Goal: Communication & Community: Answer question/provide support

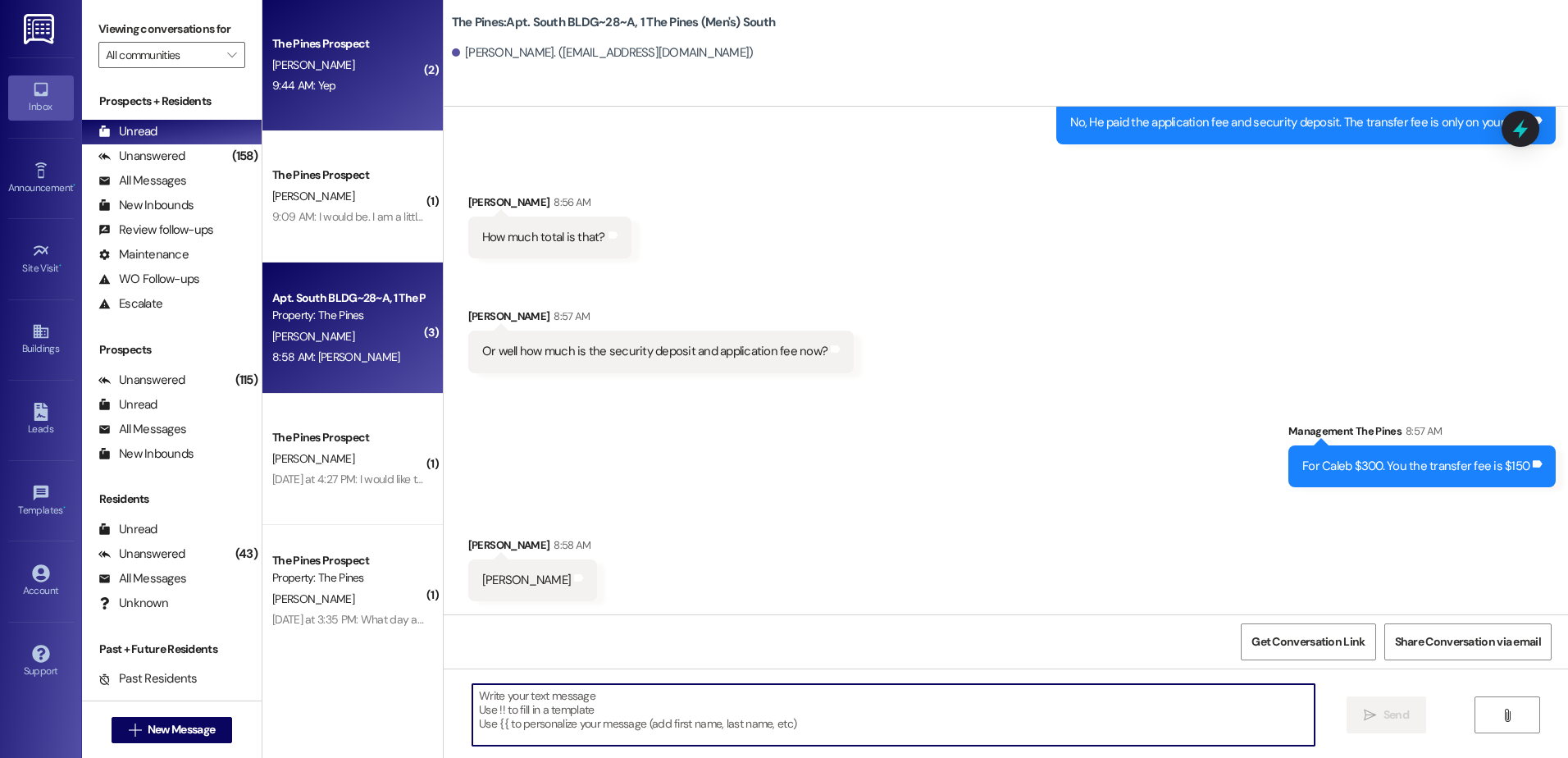
click at [324, 100] on div "The Pines Prospect [PERSON_NAME] 9:44 AM: Yep 9:44 AM: Yep" at bounding box center [352, 65] width 180 height 131
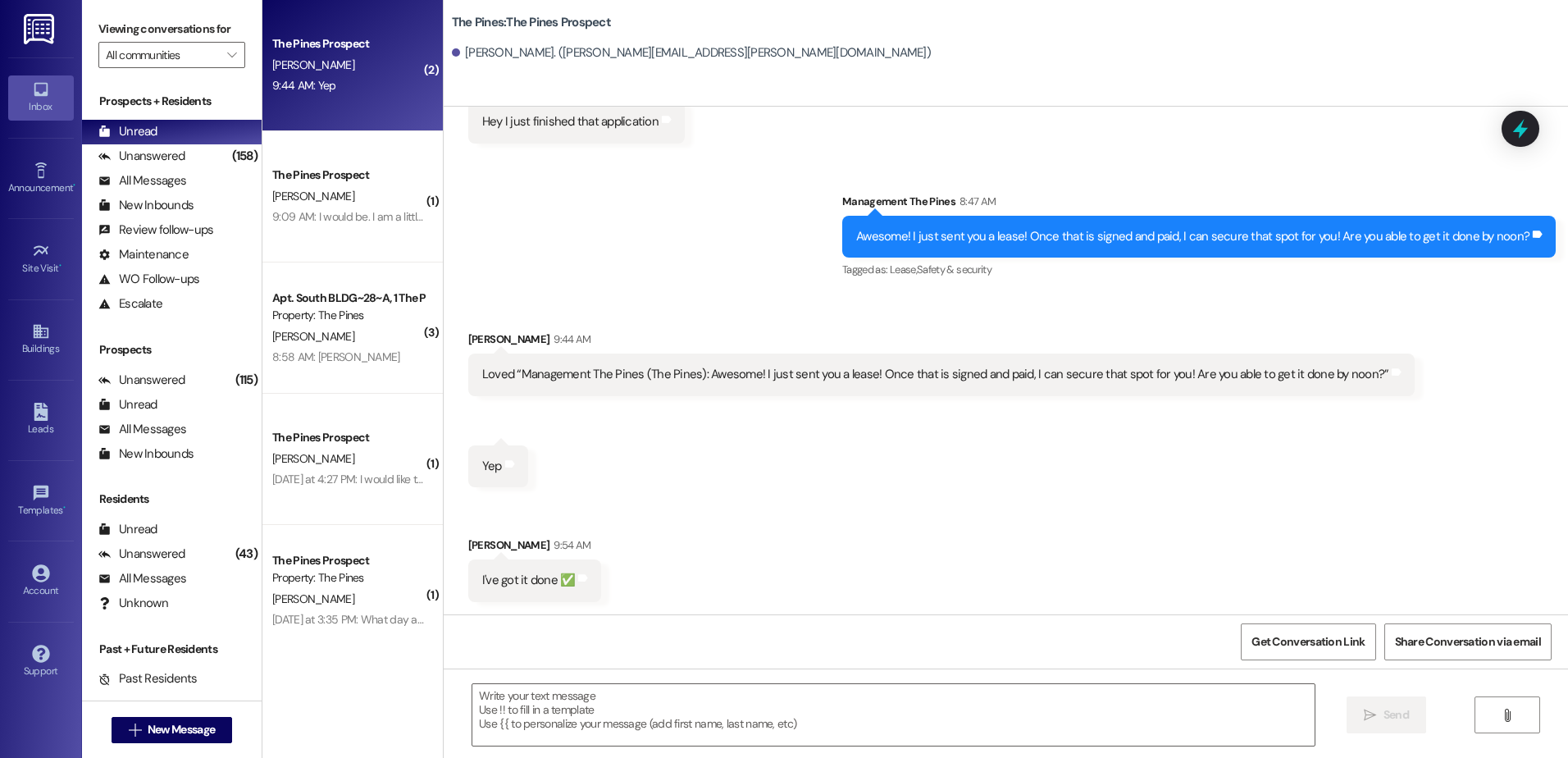
scroll to position [391, 0]
click at [557, 718] on textarea at bounding box center [893, 715] width 842 height 61
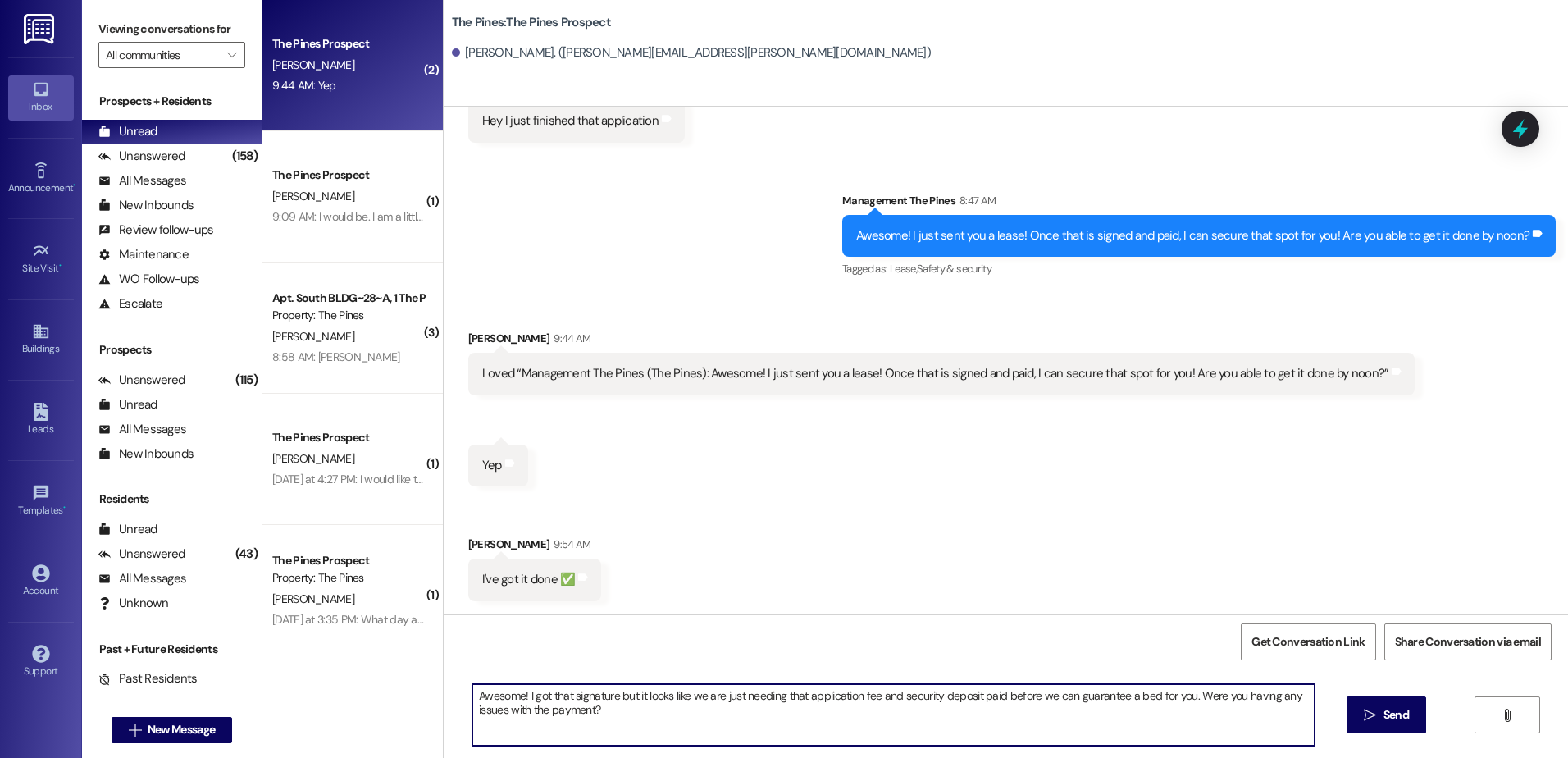
drag, startPoint x: 603, startPoint y: 711, endPoint x: 457, endPoint y: 697, distance: 146.7
click at [464, 697] on div "Awesome! I got that signature but it looks like we are just needing that applic…" at bounding box center [885, 715] width 843 height 63
type textarea "Awesome! I got that signature but it looks like we are just needing that applic…"
click at [1358, 709] on button " Send" at bounding box center [1386, 715] width 80 height 37
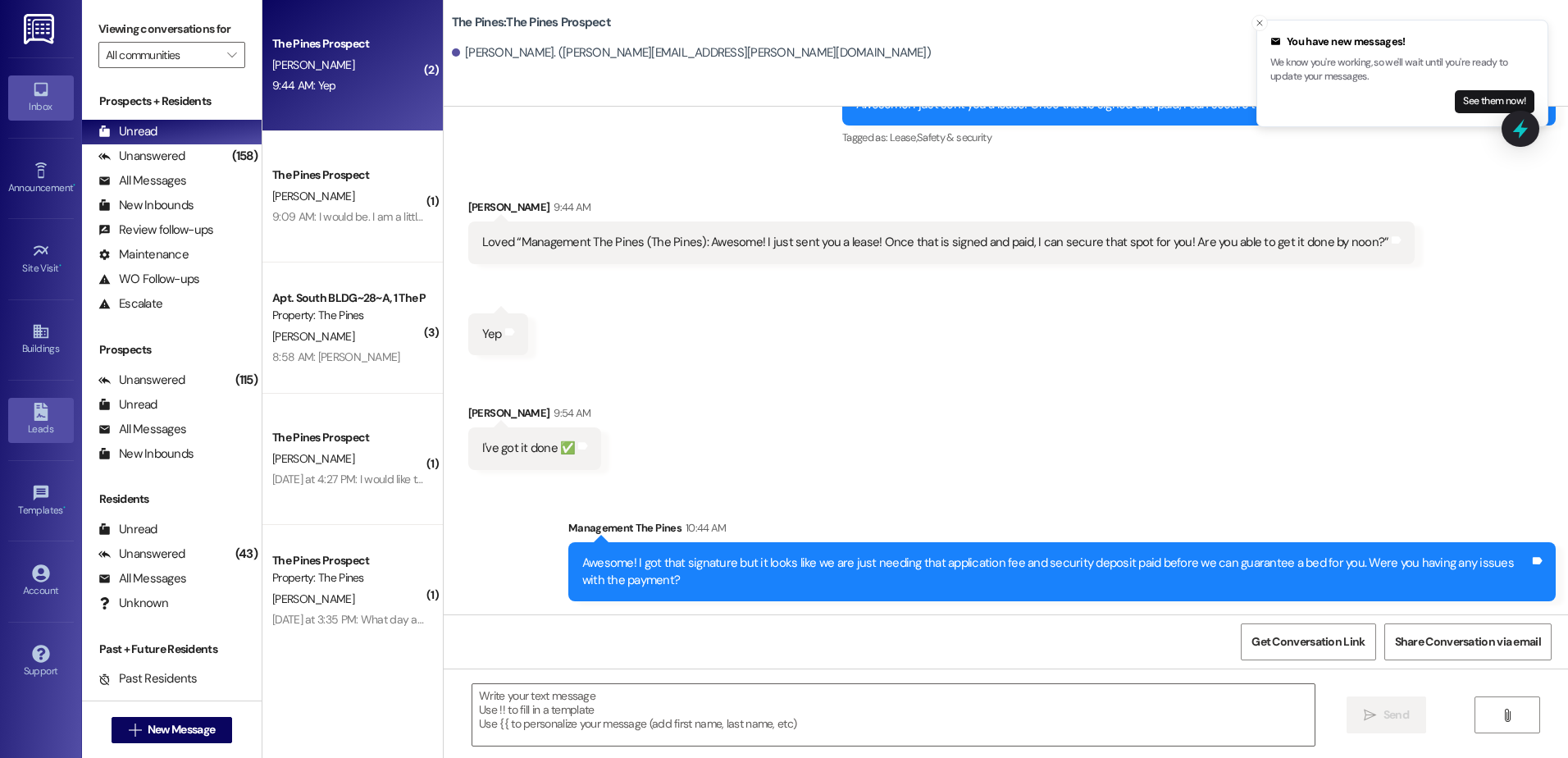
scroll to position [637, 0]
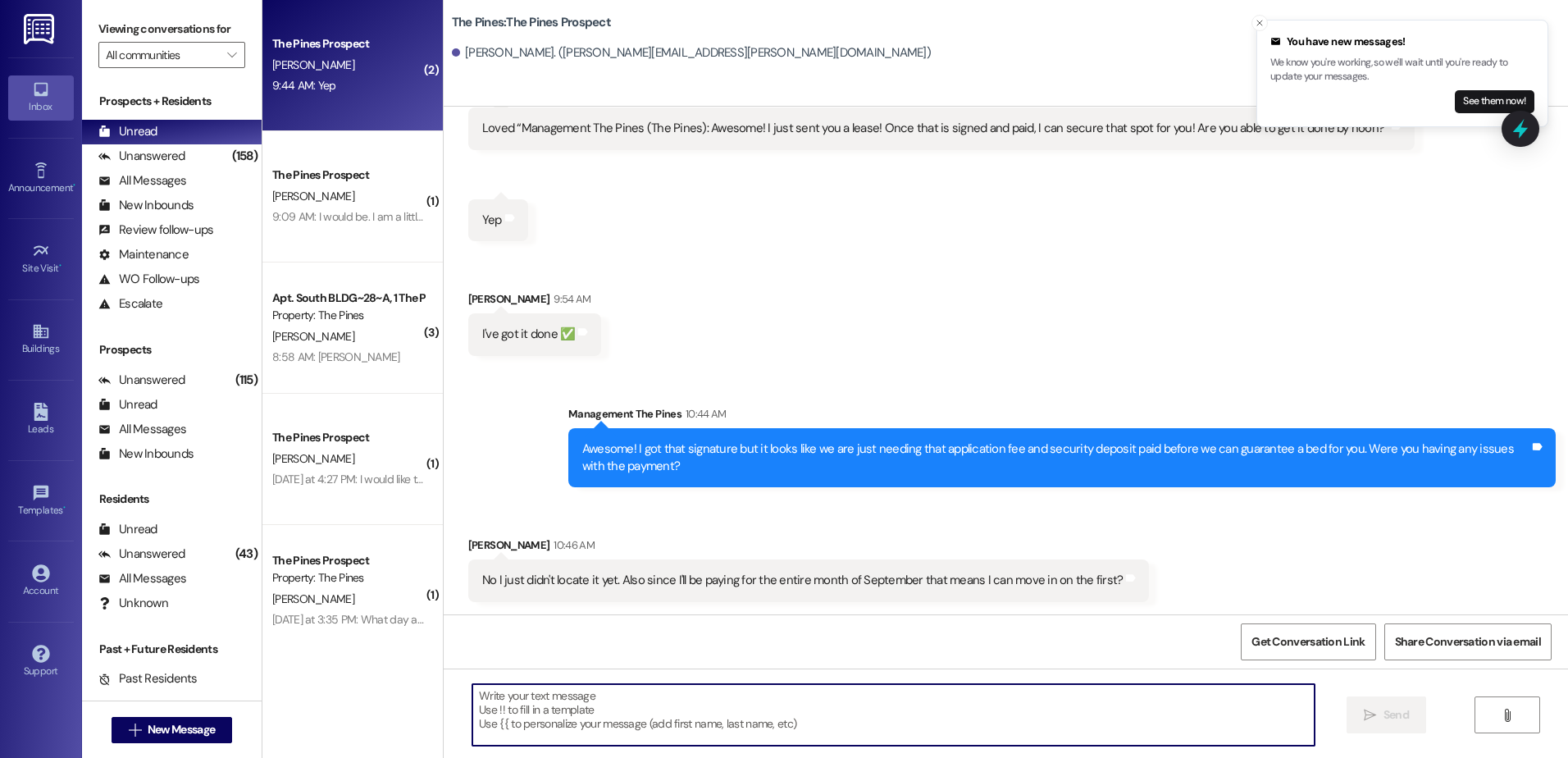
click at [745, 720] on textarea at bounding box center [893, 715] width 842 height 61
type textarea "H"
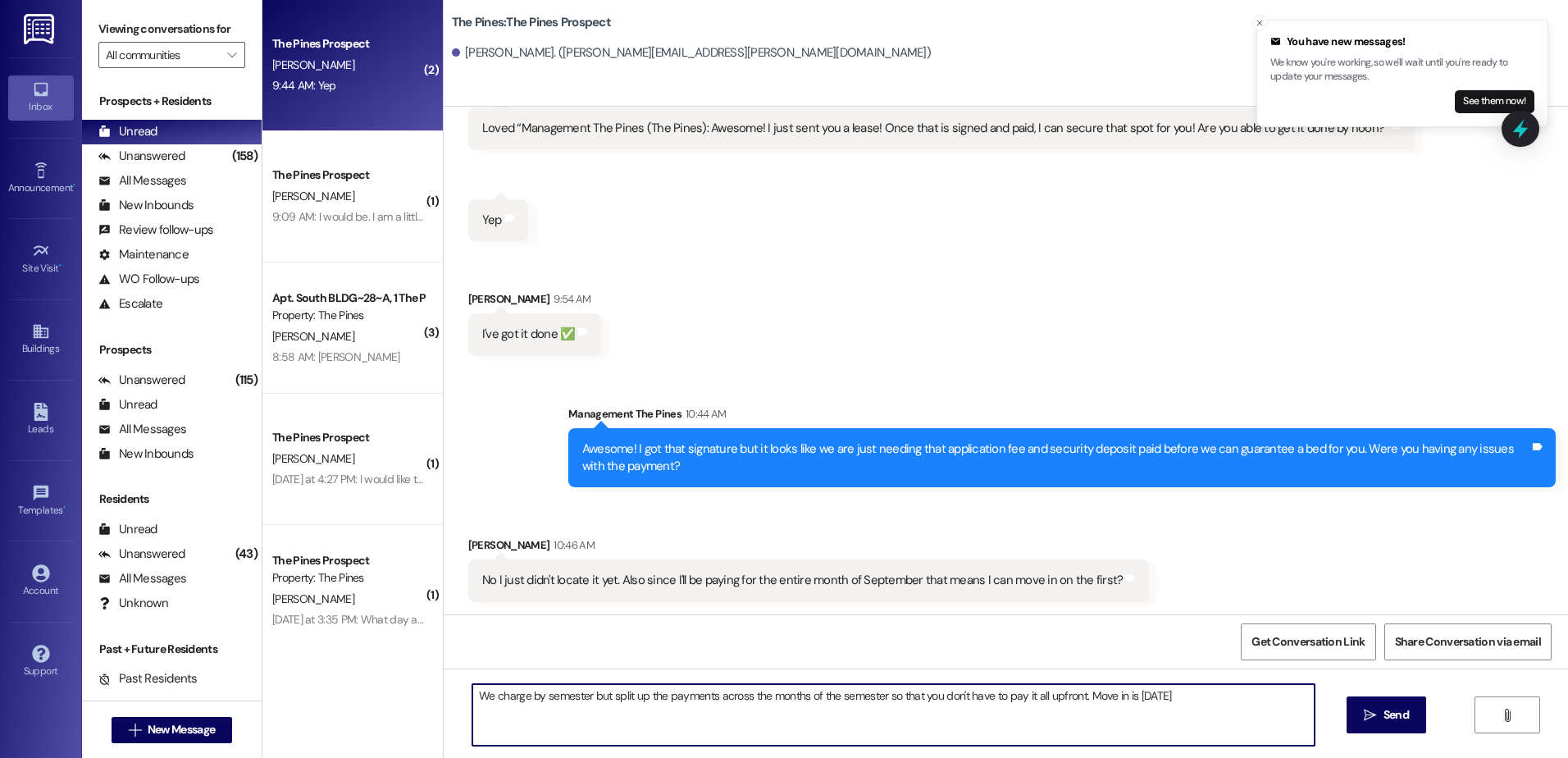
click at [579, 692] on textarea "We charge by semester but split up the payments across the months of the semest…" at bounding box center [893, 715] width 842 height 61
click at [517, 697] on textarea "We charge by semester (not by month) but split up the payments across the month…" at bounding box center [893, 715] width 842 height 61
click at [1277, 694] on textarea "We lease by semester (not by month) but split up the payments across the months…" at bounding box center [893, 715] width 842 height 61
drag, startPoint x: 1287, startPoint y: 701, endPoint x: 461, endPoint y: 689, distance: 826.1
click at [473, 689] on textarea "We lease by semester (not by month) but split up the payments across the months…" at bounding box center [893, 715] width 842 height 61
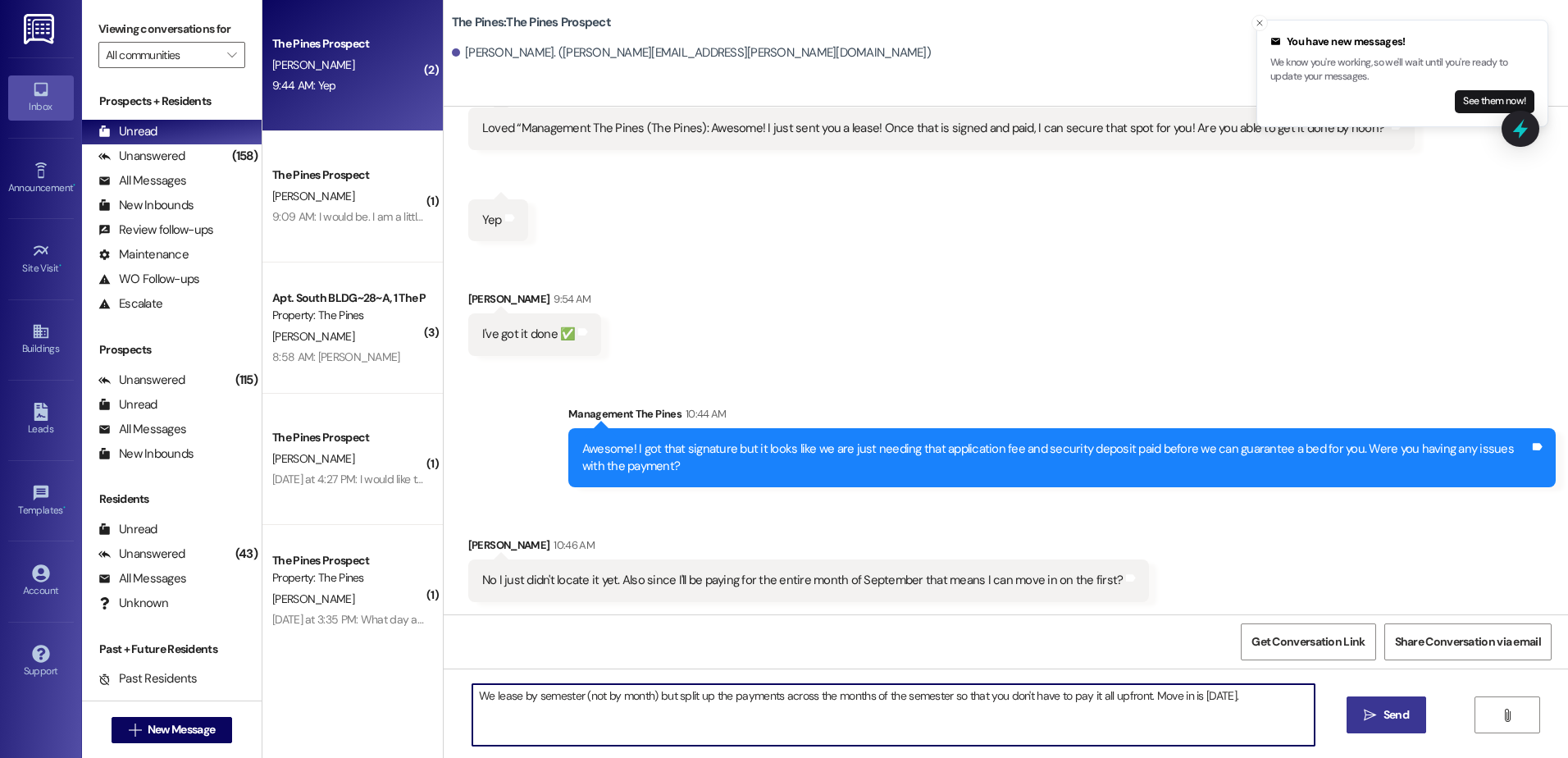
type textarea "We lease by semester (not by month) but split up the payments across the months…"
click at [1384, 718] on span "Send" at bounding box center [1396, 715] width 25 height 18
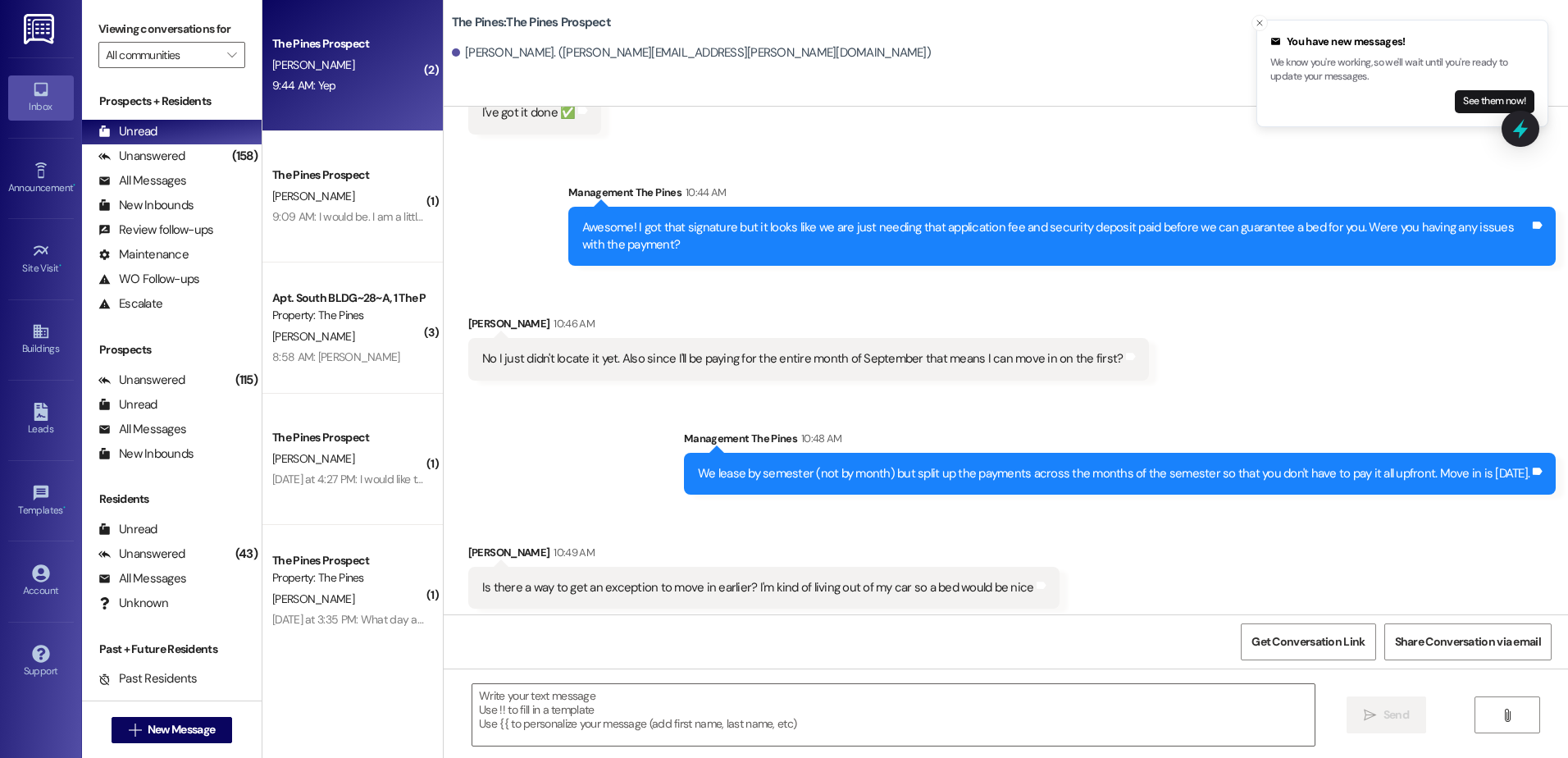
scroll to position [865, 0]
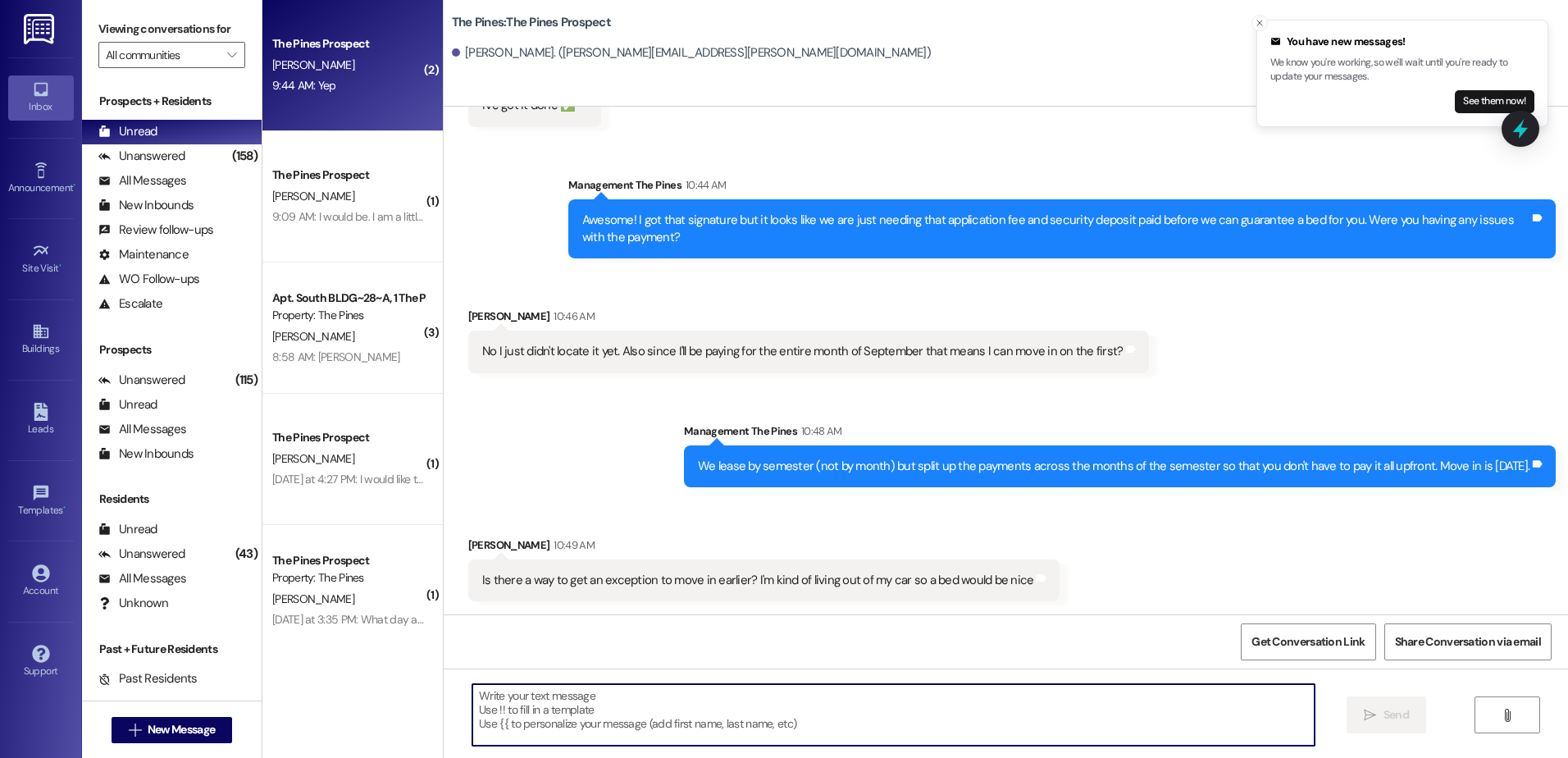
click at [657, 711] on textarea at bounding box center [893, 715] width 842 height 61
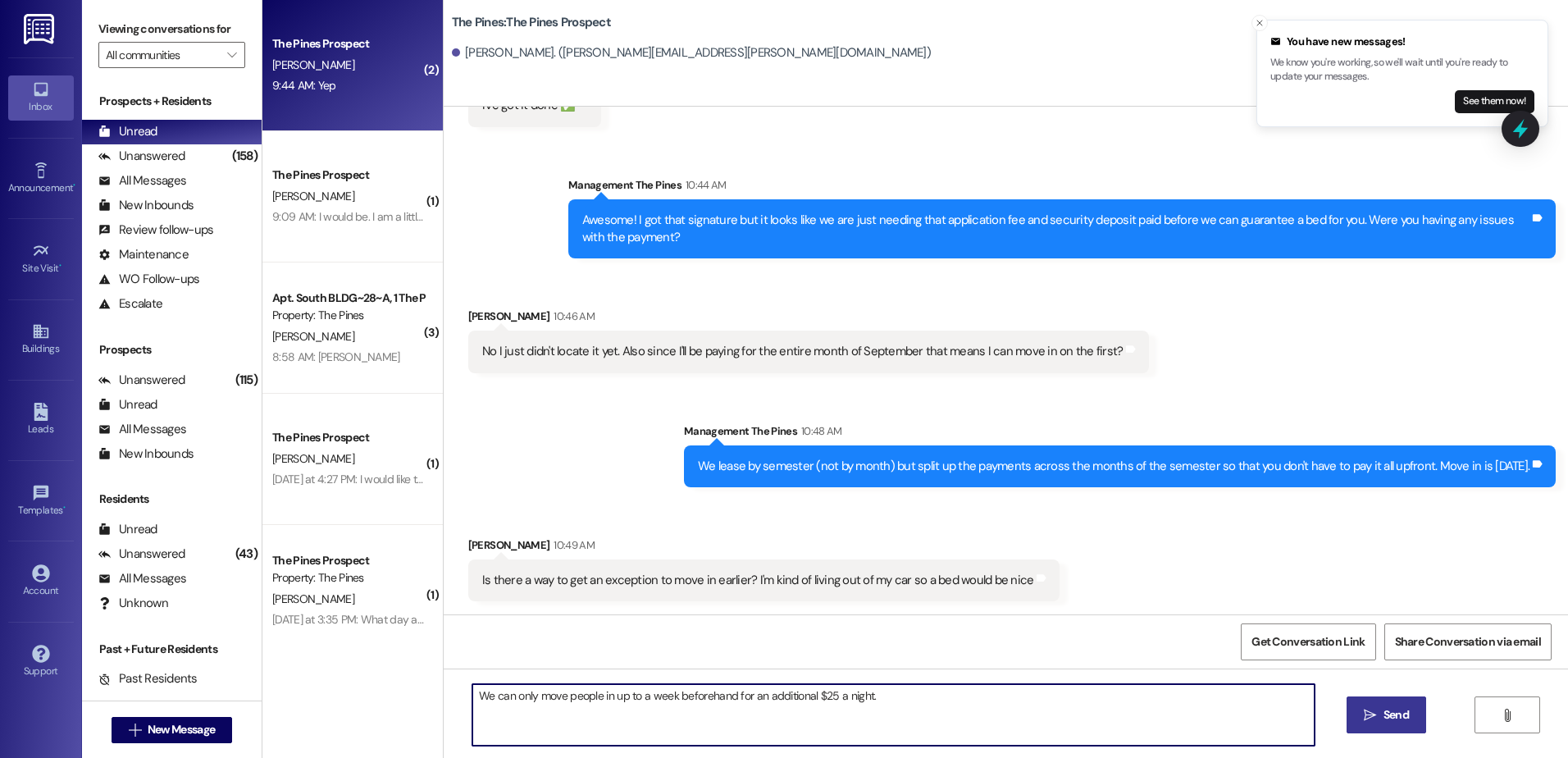
click at [473, 693] on textarea "We can only move people in up to a week beforehand for an additional $25 a nigh…" at bounding box center [893, 715] width 842 height 61
click at [1158, 697] on textarea "I apologize but we have pretty [PERSON_NAME] rules in place by [PERSON_NAME]. W…" at bounding box center [893, 715] width 842 height 61
click at [655, 706] on textarea "I apologize but we have pretty [PERSON_NAME] rules in place by [PERSON_NAME]. W…" at bounding box center [893, 715] width 842 height 61
type textarea "I apologize but we have pretty strict rules in place by [PERSON_NAME]. We can o…"
click at [1196, 702] on textarea "I apologize but we have pretty strict rules in place by [PERSON_NAME]. We can o…" at bounding box center [893, 715] width 842 height 61
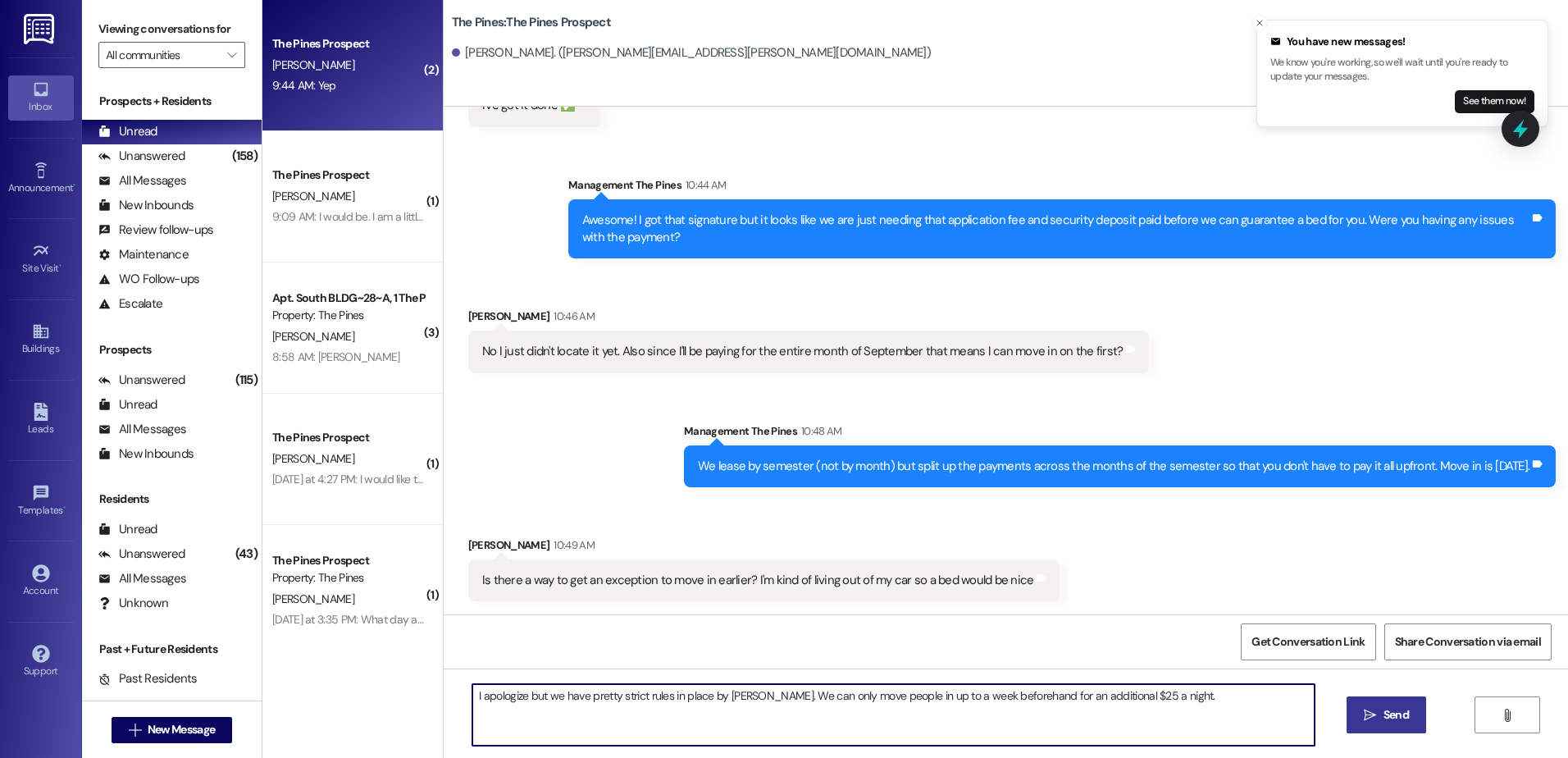
drag, startPoint x: 1173, startPoint y: 689, endPoint x: 1331, endPoint y: 683, distance: 158.1
click at [820, 691] on textarea "I apologize but we have pretty strict rules in place by [PERSON_NAME]. We can o…" at bounding box center [893, 715] width 842 height 61
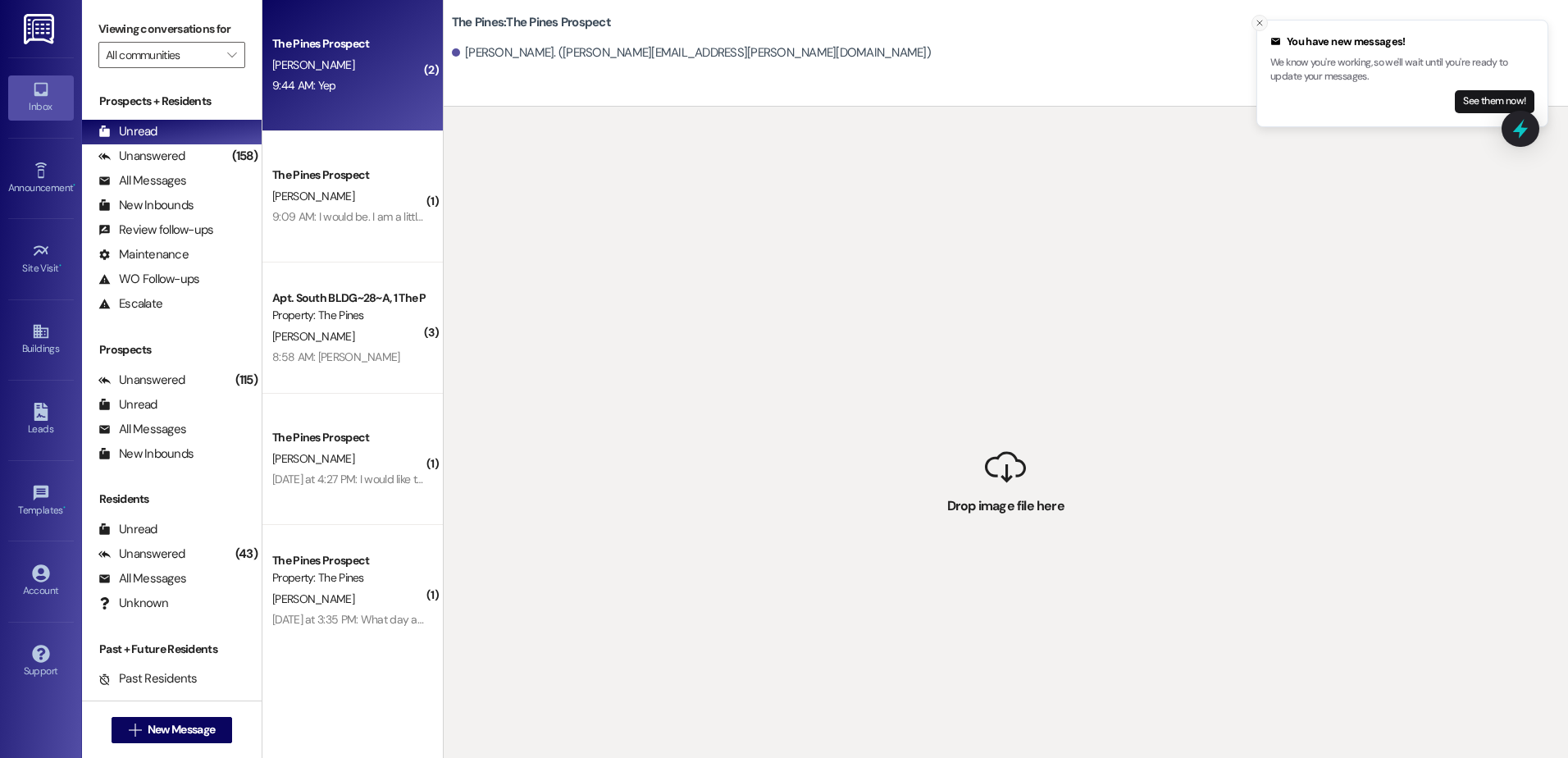
click at [1257, 16] on button "Close toast" at bounding box center [1260, 23] width 17 height 17
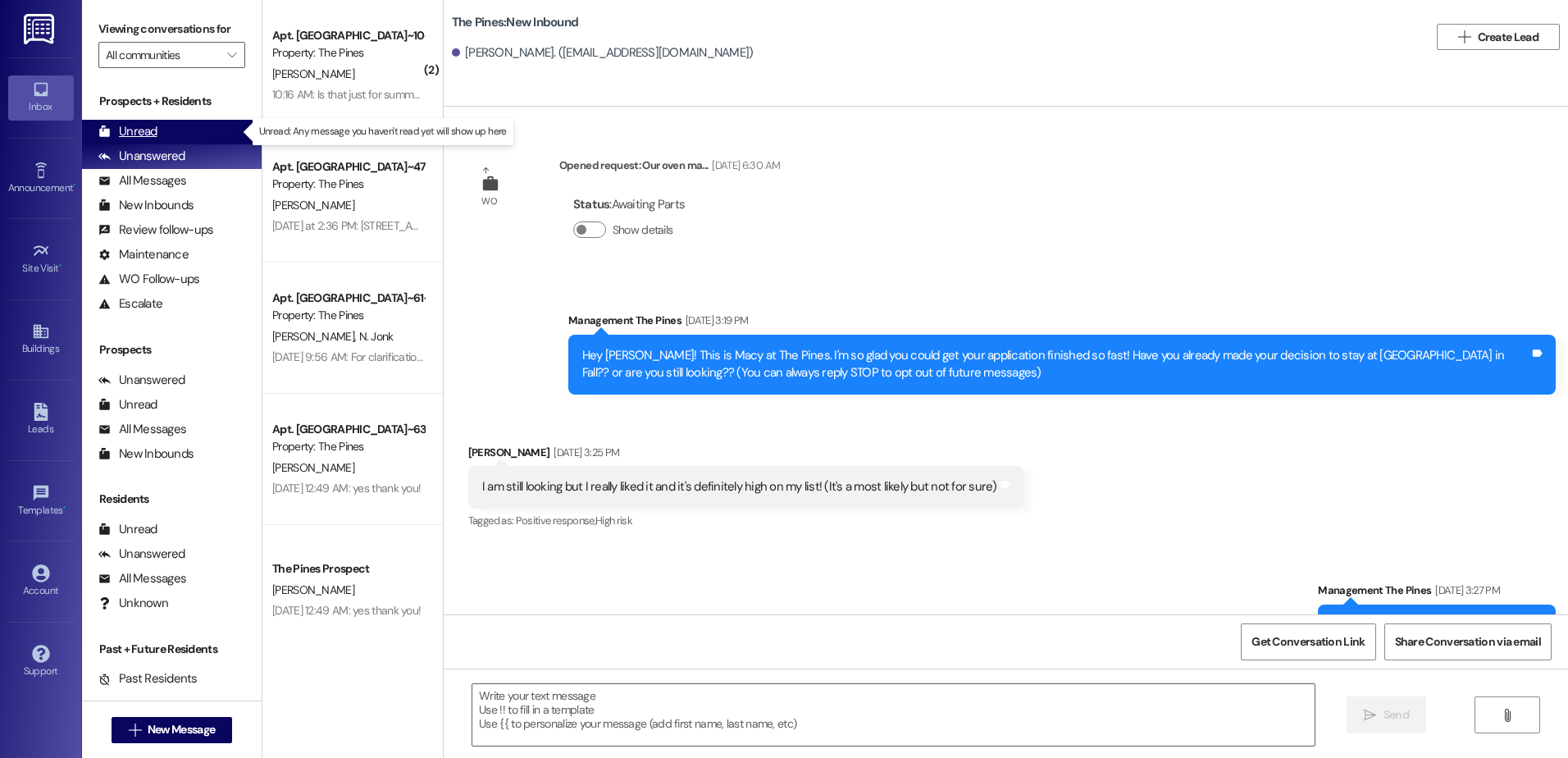
scroll to position [9988, 0]
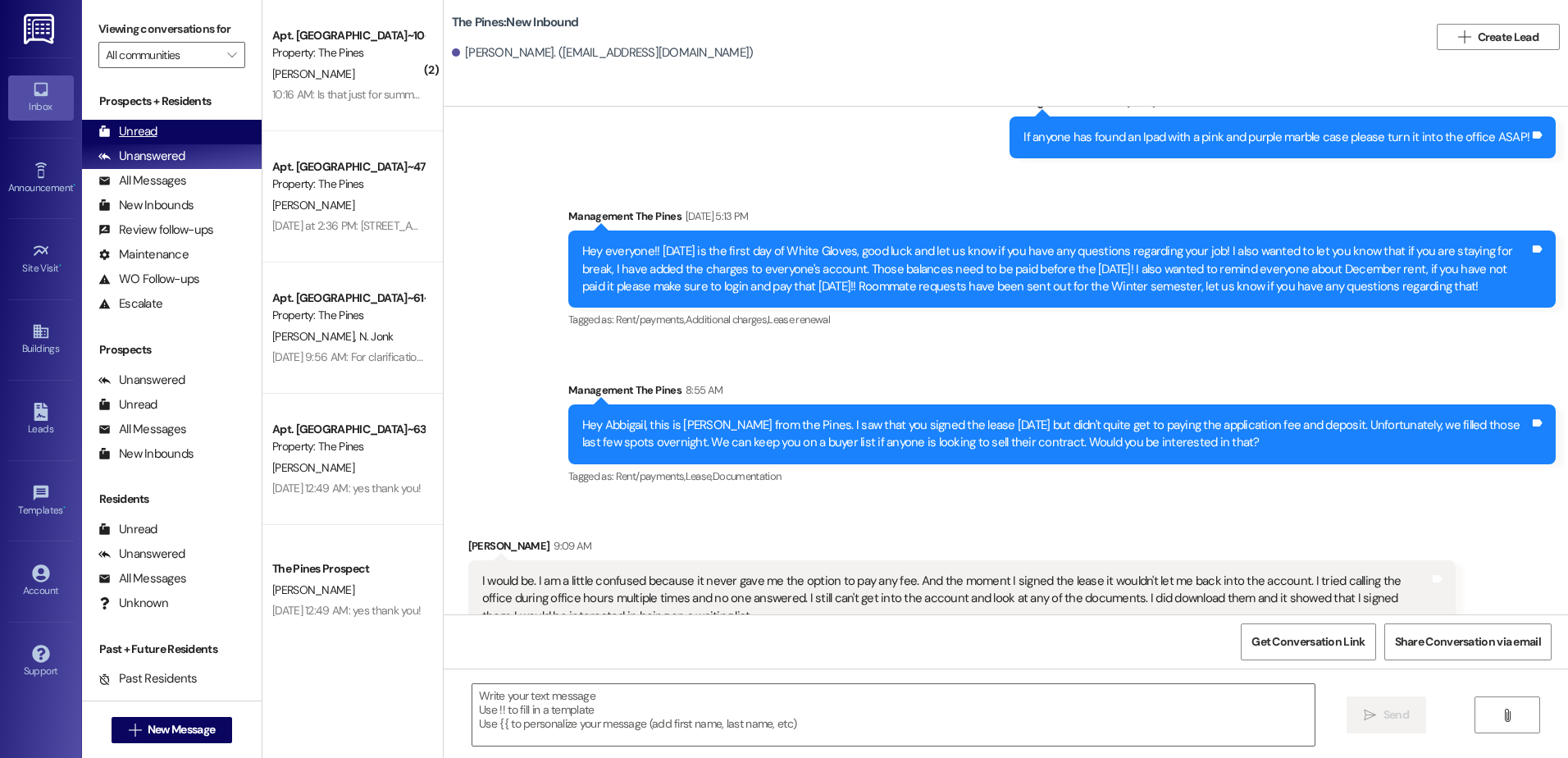
click at [171, 129] on div "Unread (0)" at bounding box center [171, 132] width 179 height 25
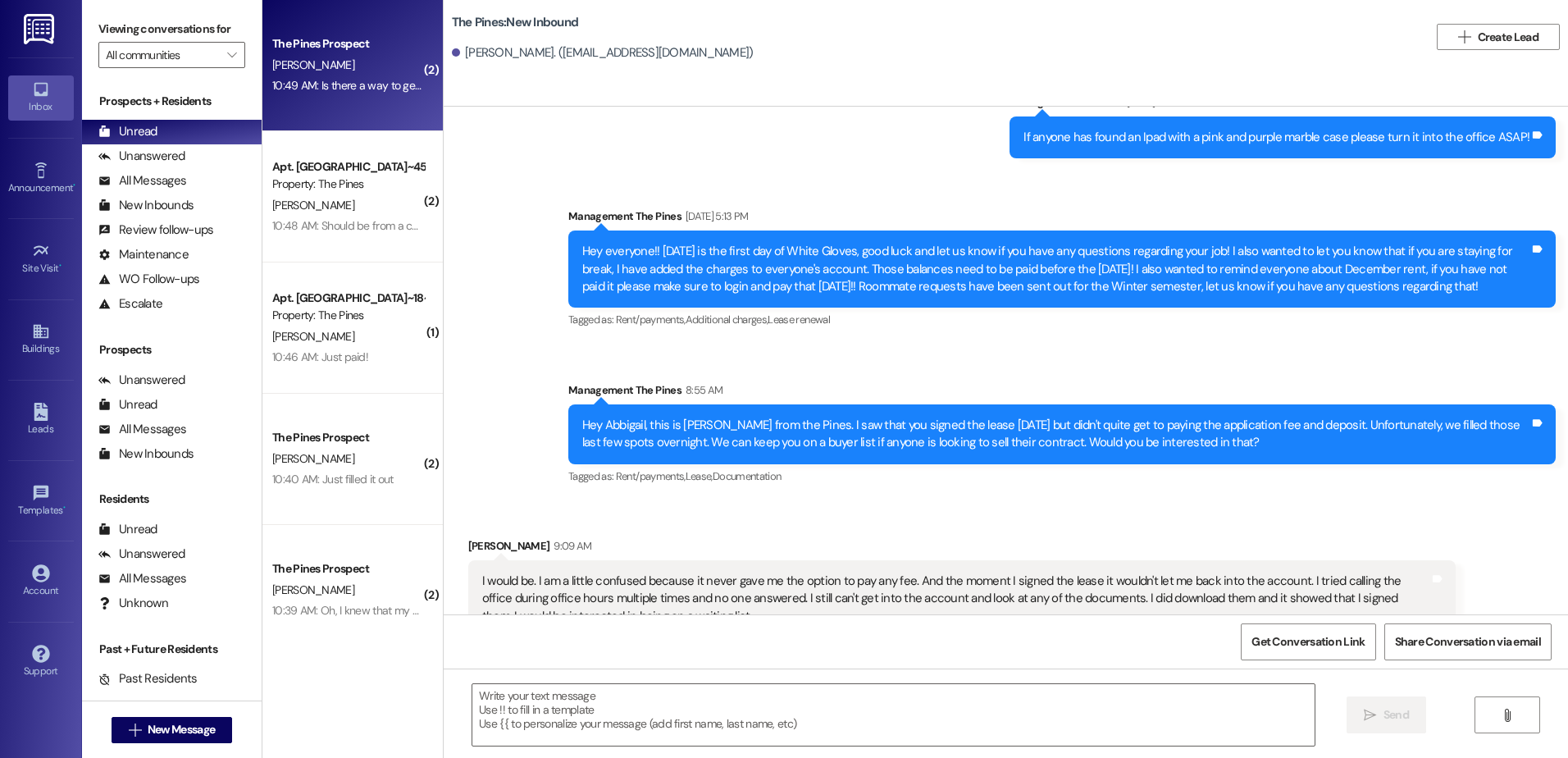
click at [350, 80] on div "10:49 AM: Is there a way to get an exception to move in earlier? I'm kind of li…" at bounding box center [550, 85] width 556 height 15
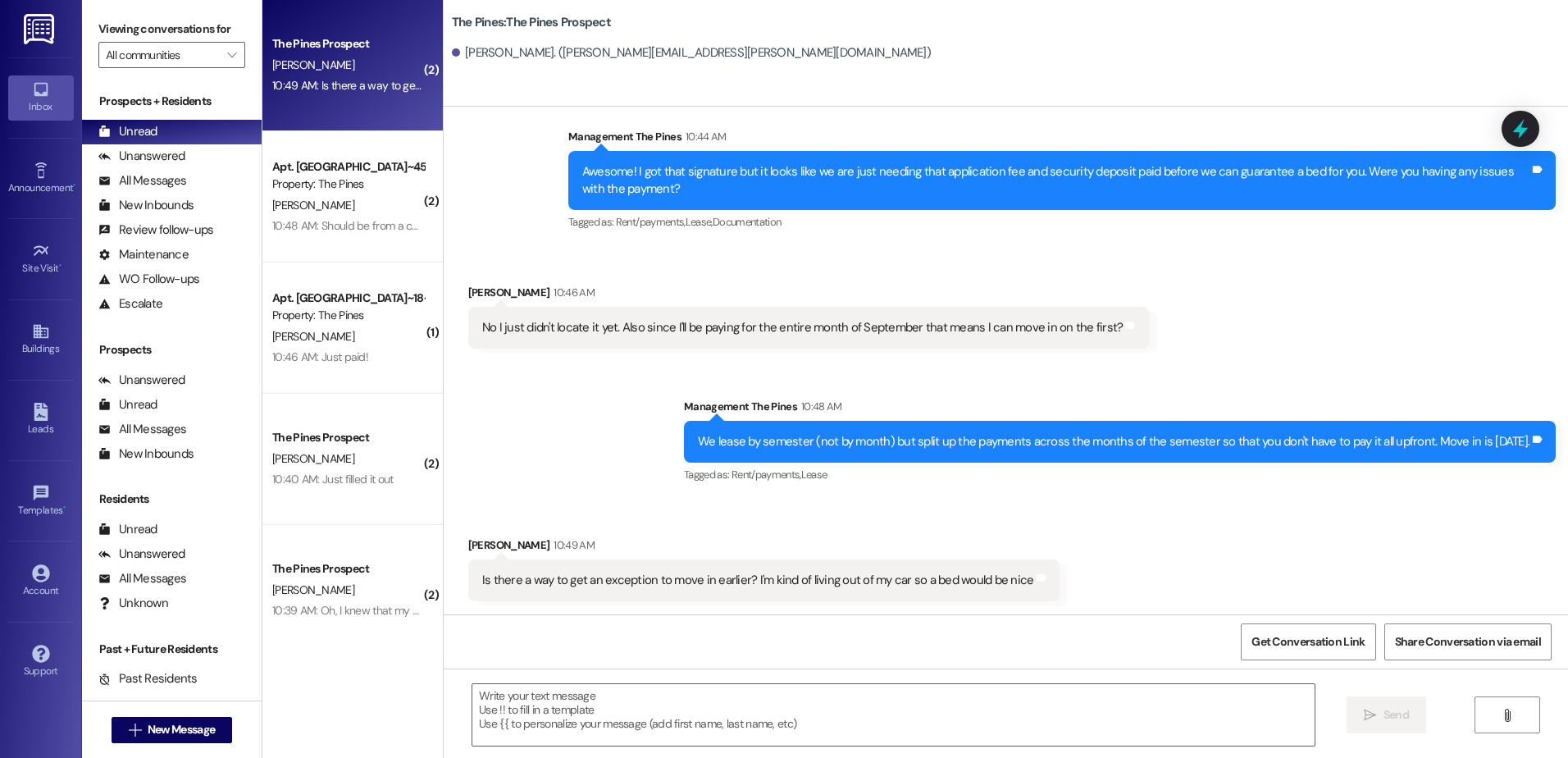
scroll to position [913, 0]
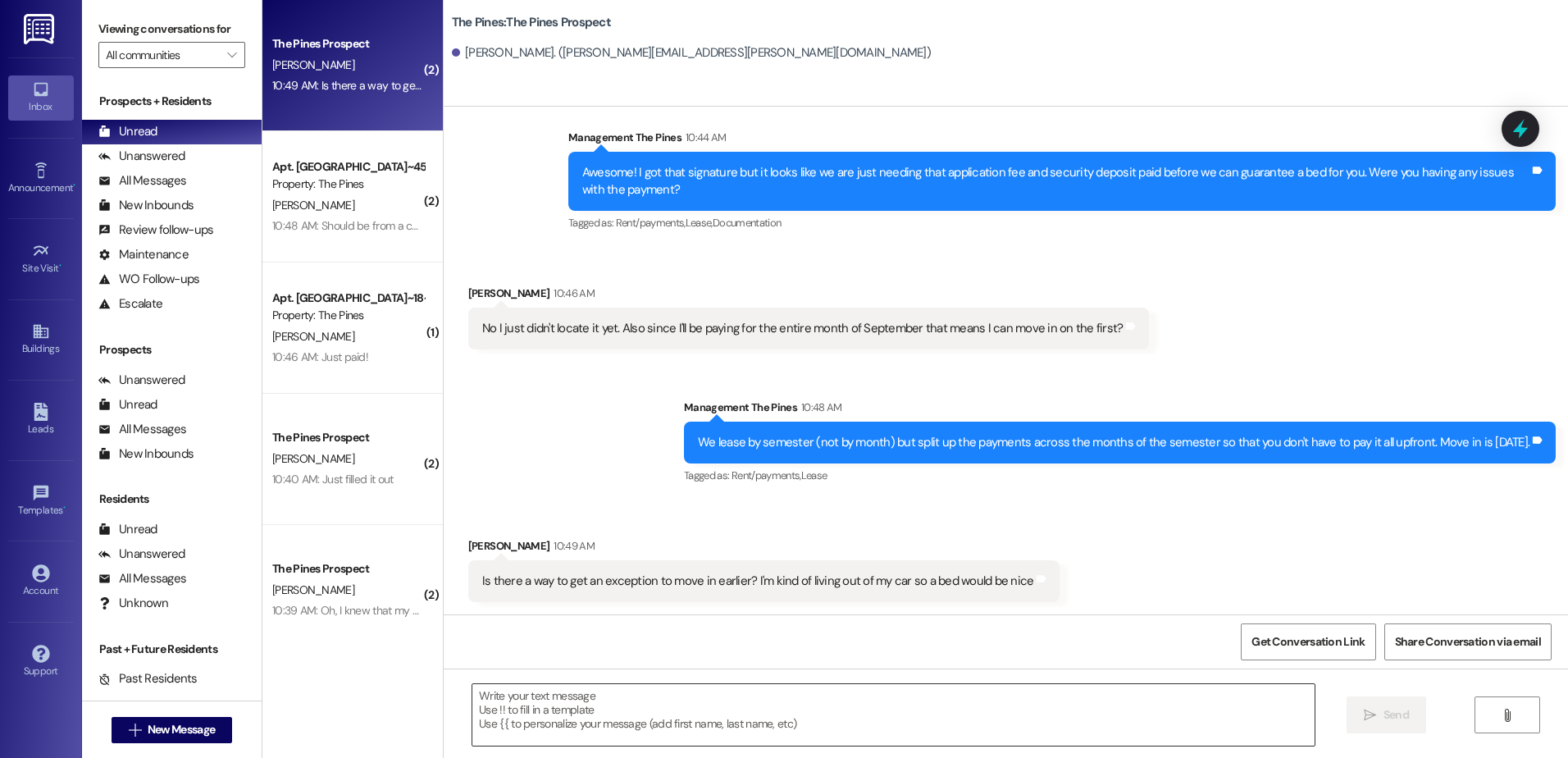
click at [632, 733] on textarea at bounding box center [893, 715] width 842 height 61
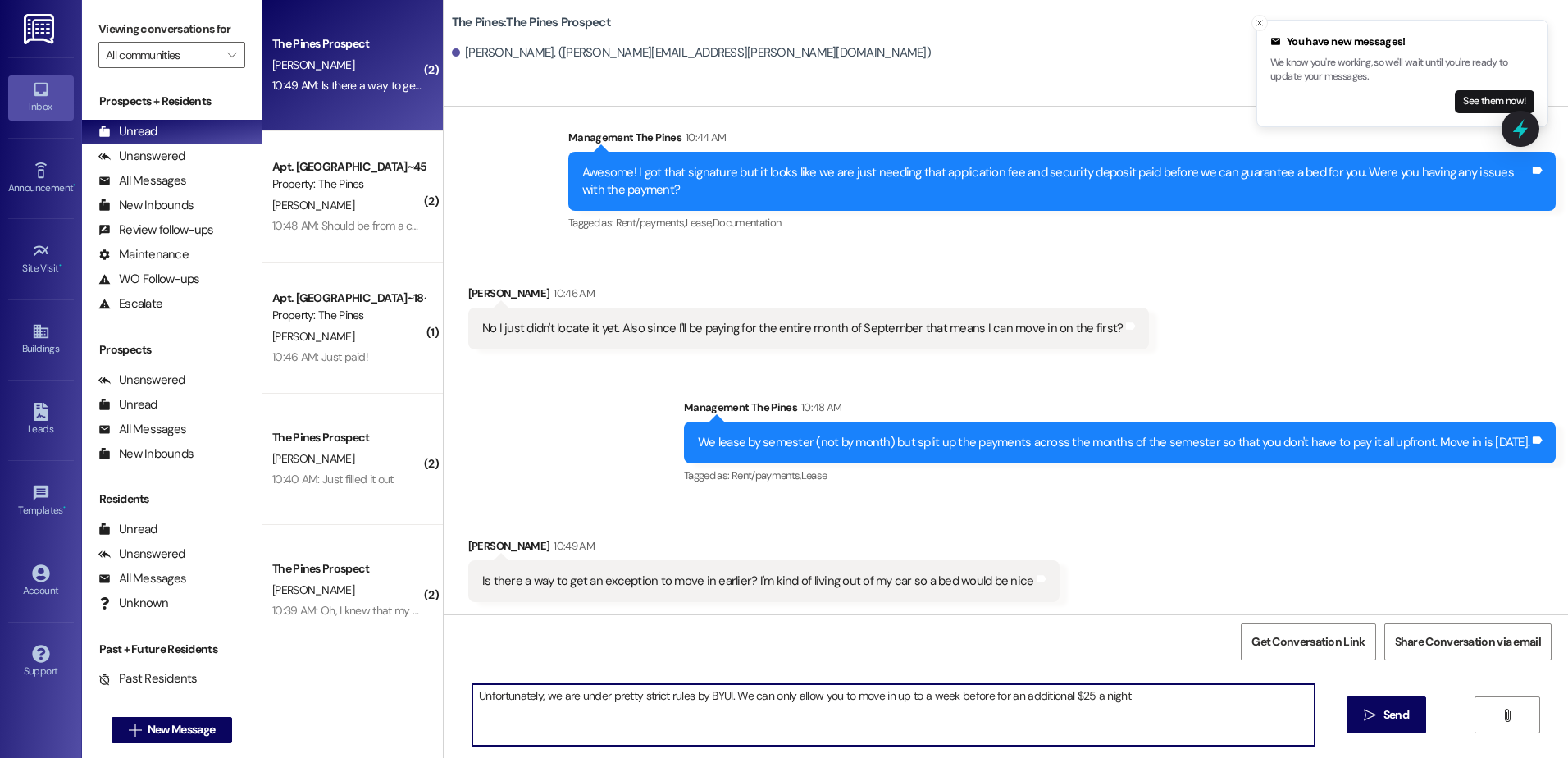
type textarea "Unfortunately, we are under pretty strict rules by BYUI. We can only allow you …"
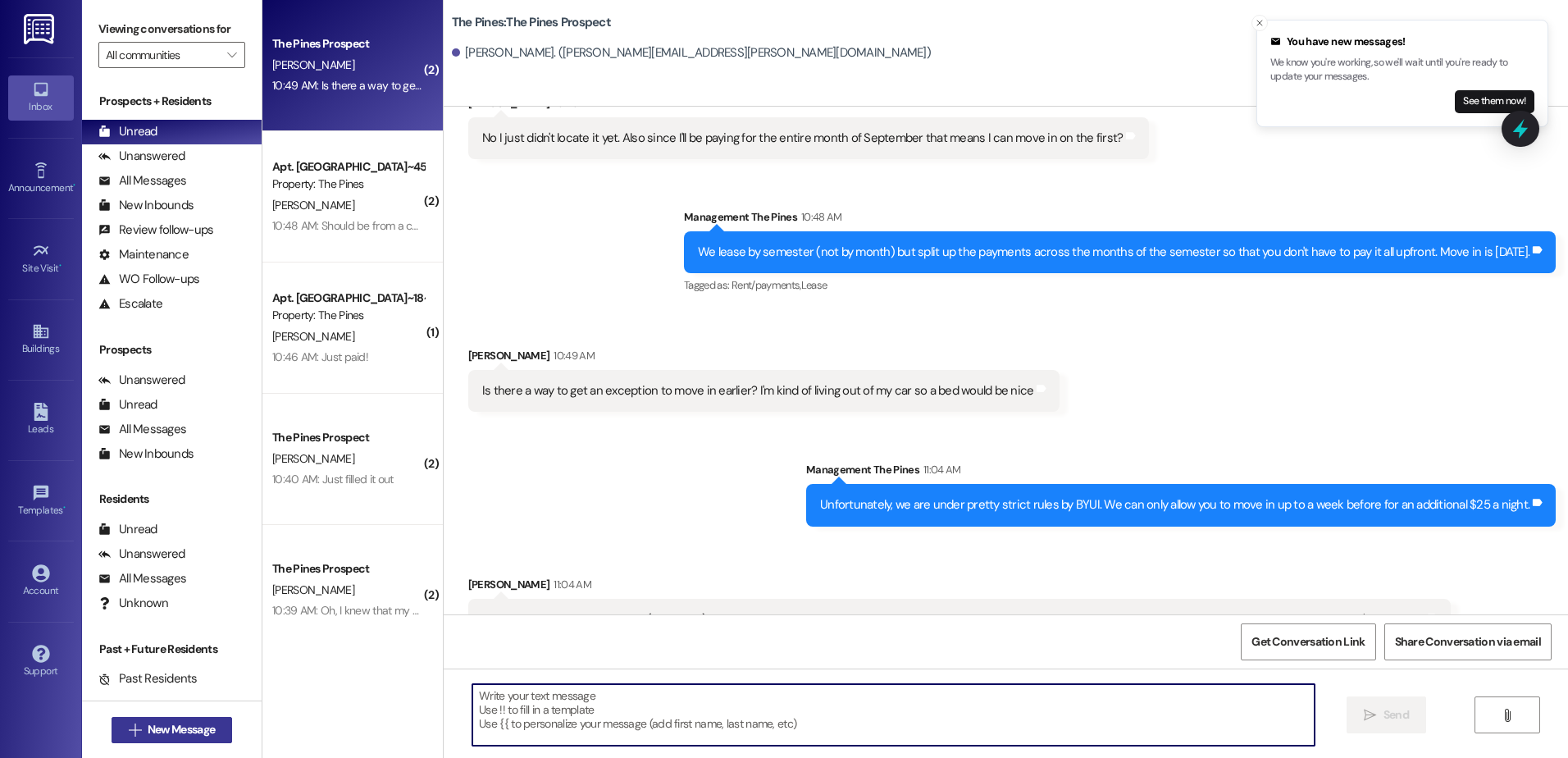
scroll to position [1142, 0]
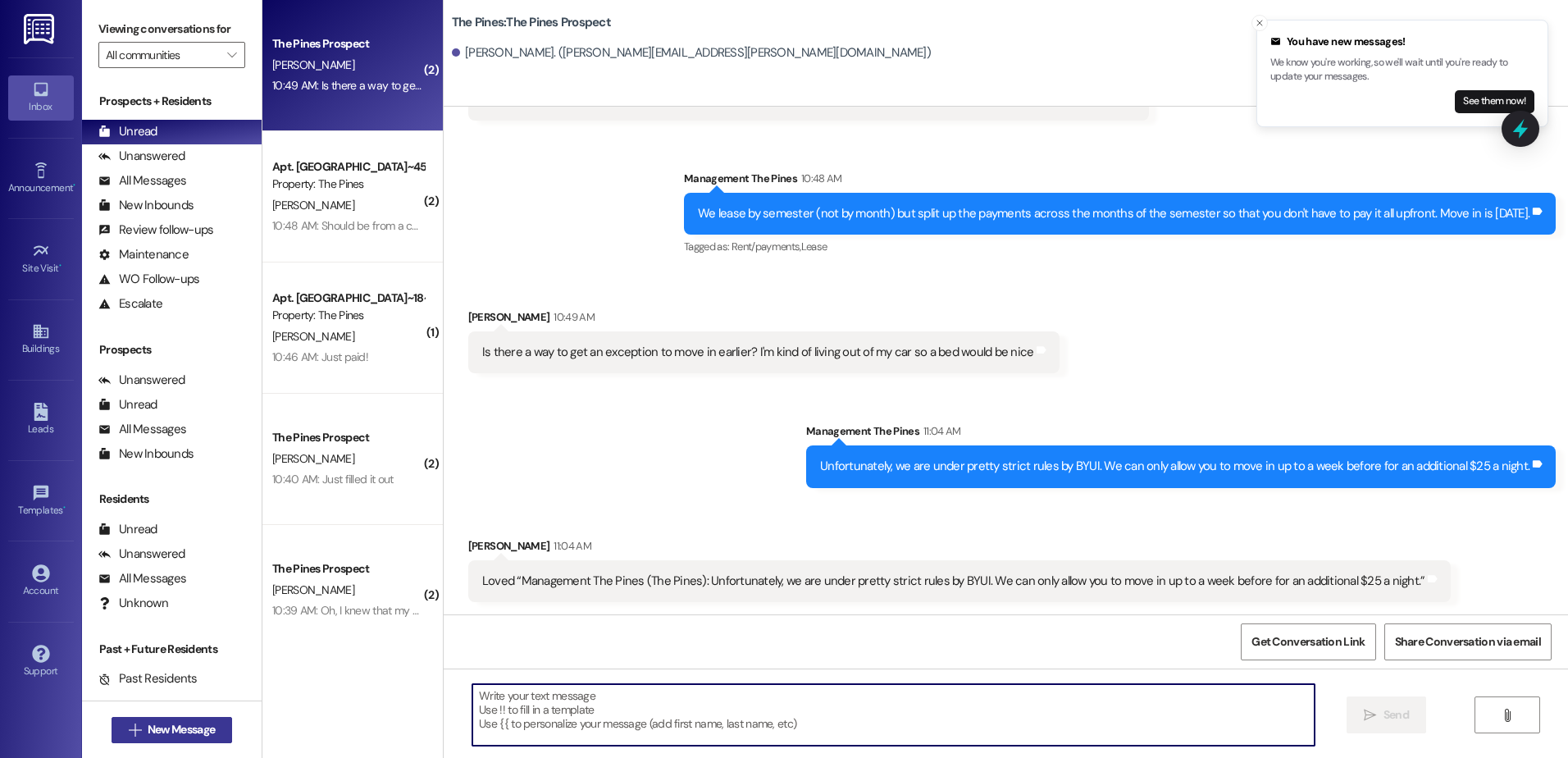
click at [198, 725] on span "New Message" at bounding box center [181, 730] width 68 height 18
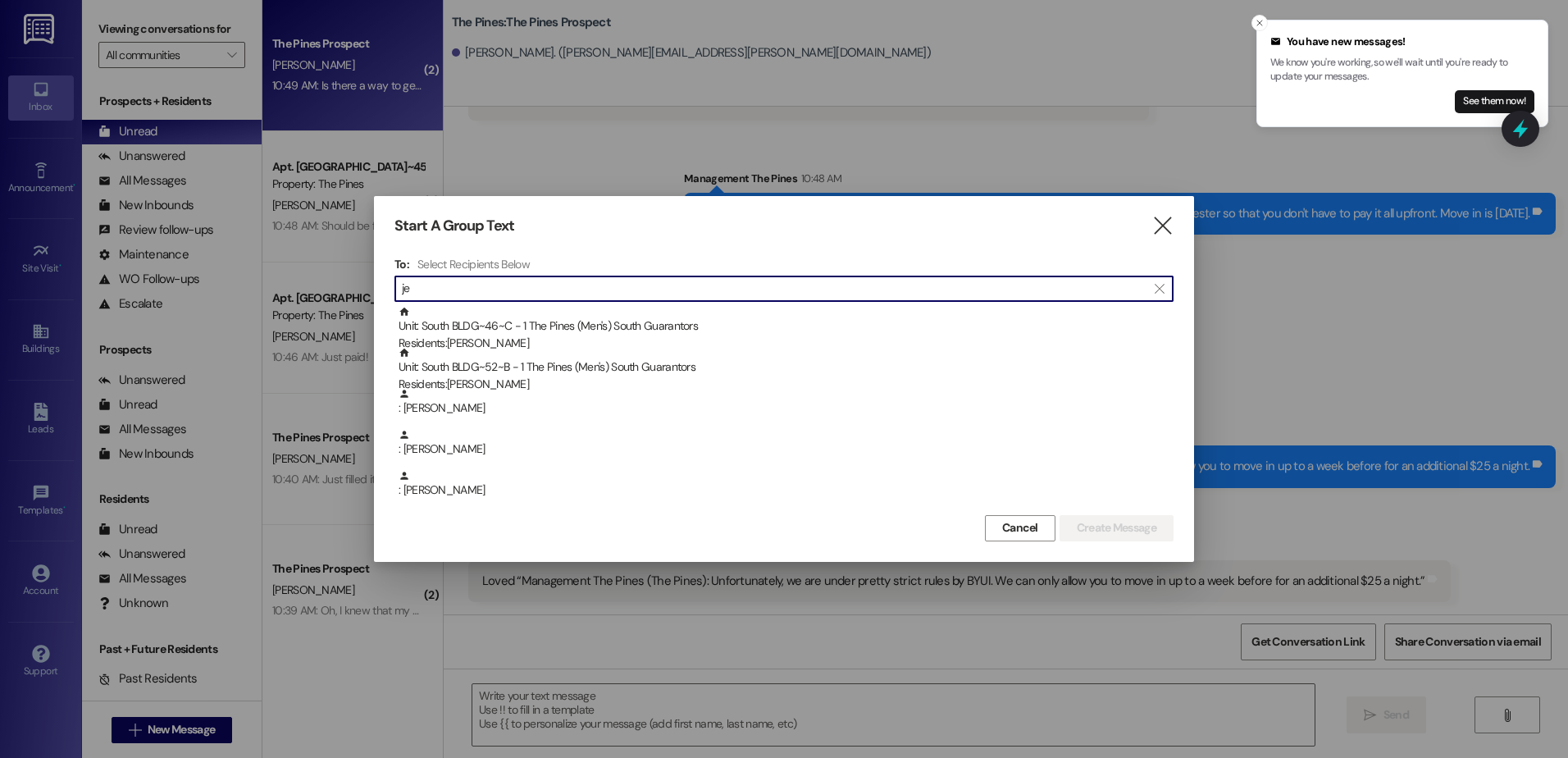
type input "j"
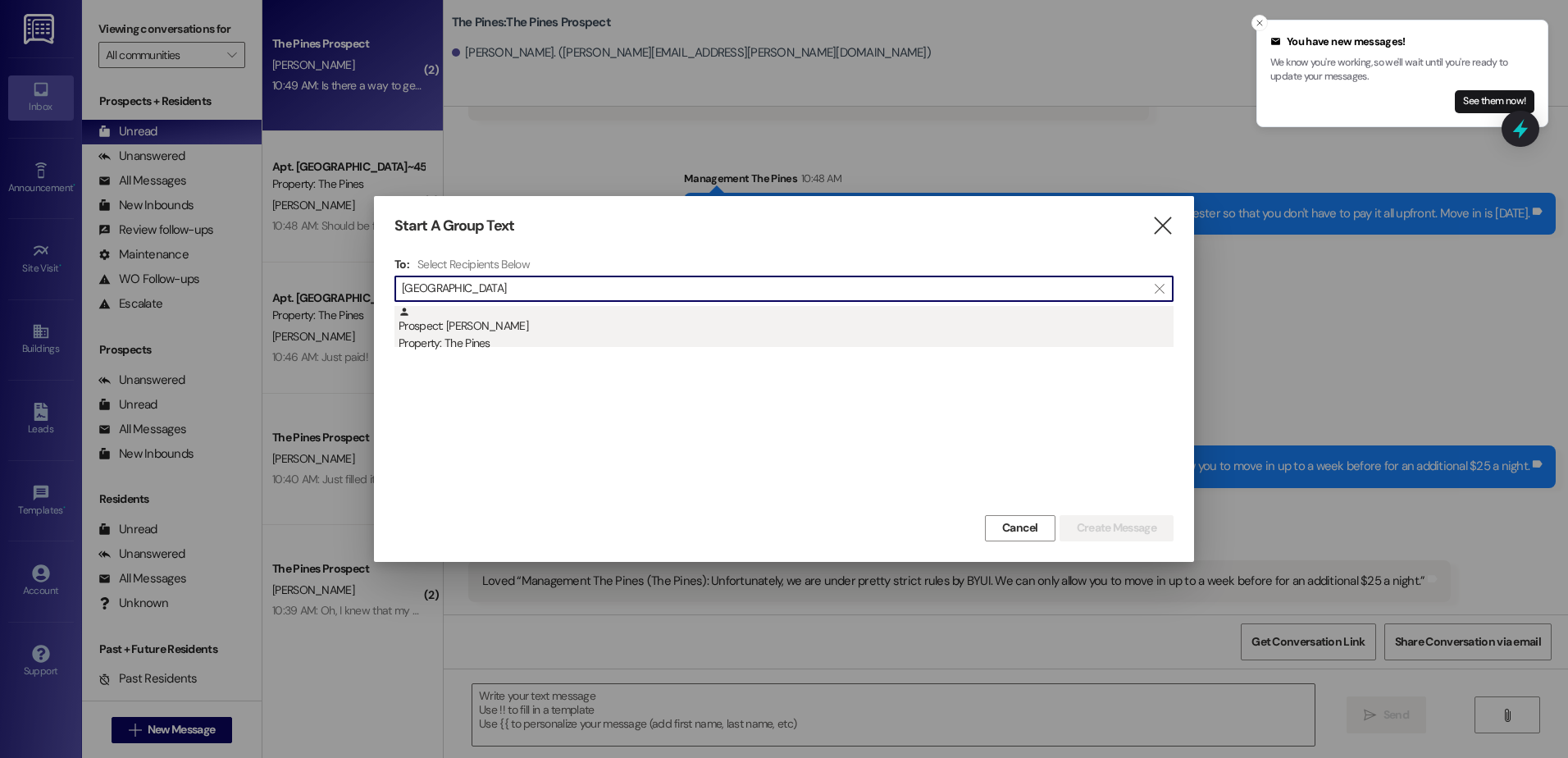
type input "kingston"
click at [527, 328] on div "Prospect: jennifer kingston Property: The Pines" at bounding box center [786, 328] width 775 height 47
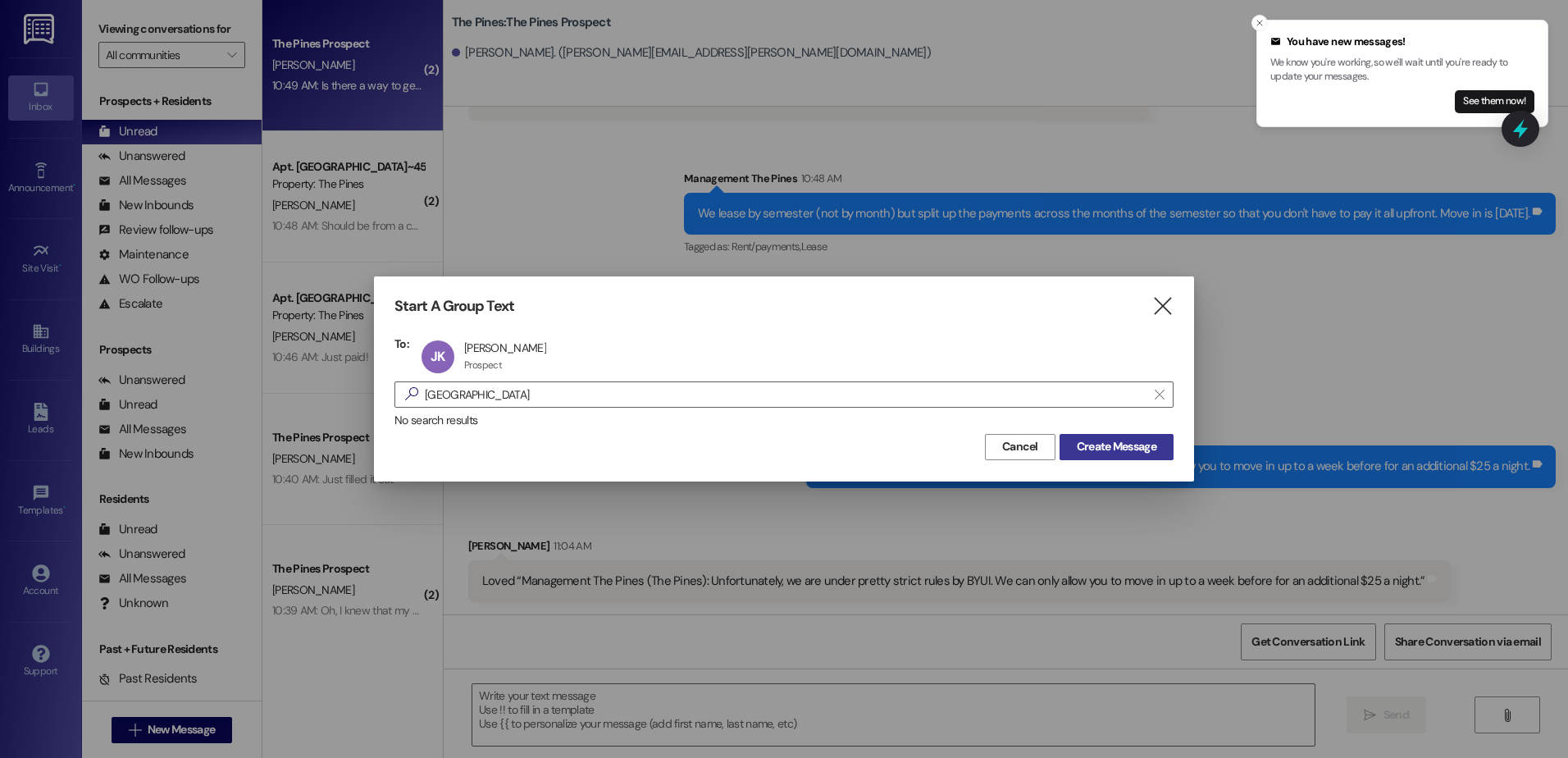
click at [1118, 454] on span "Create Message" at bounding box center [1116, 447] width 80 height 18
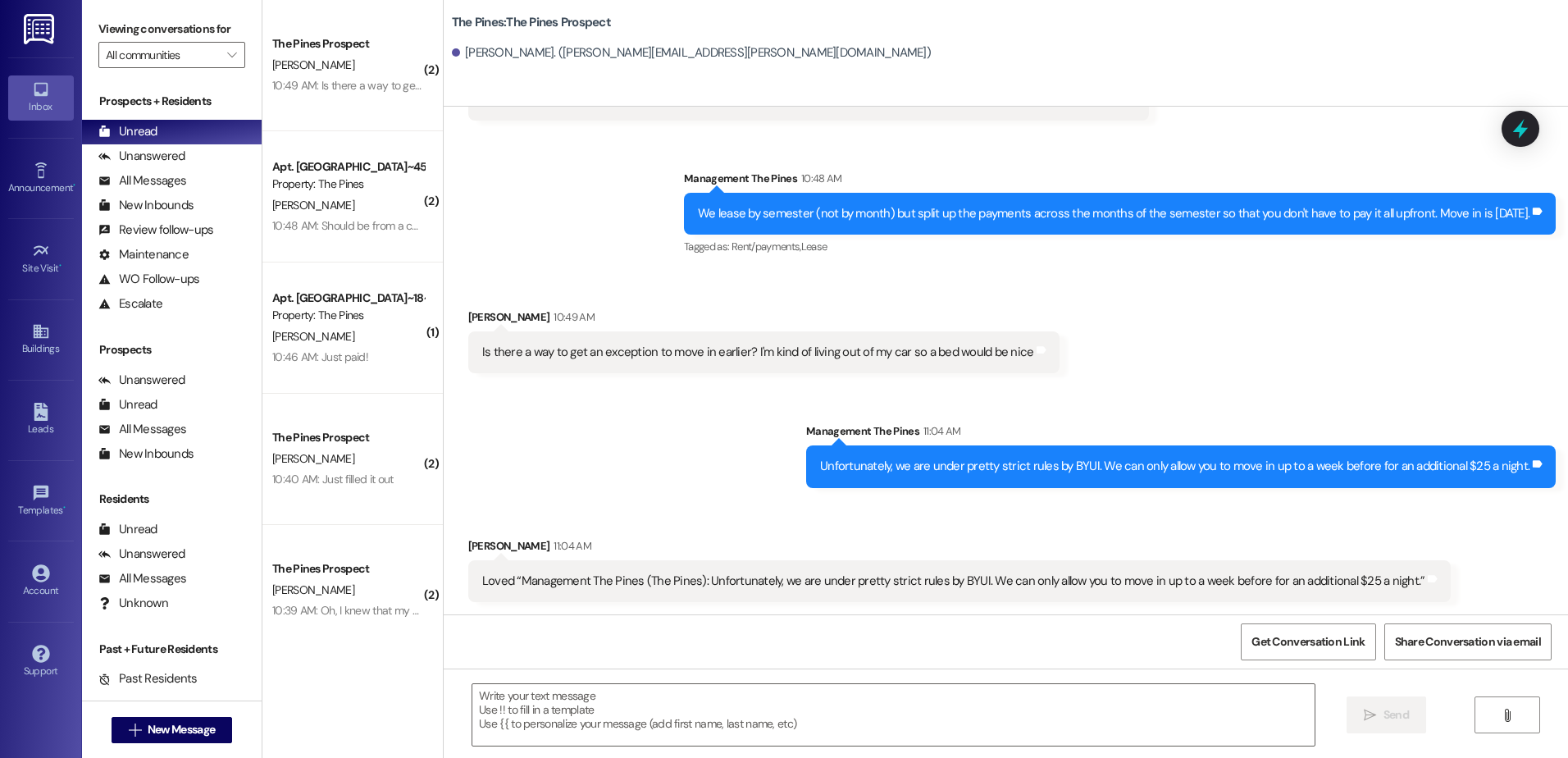
scroll to position [1235, 0]
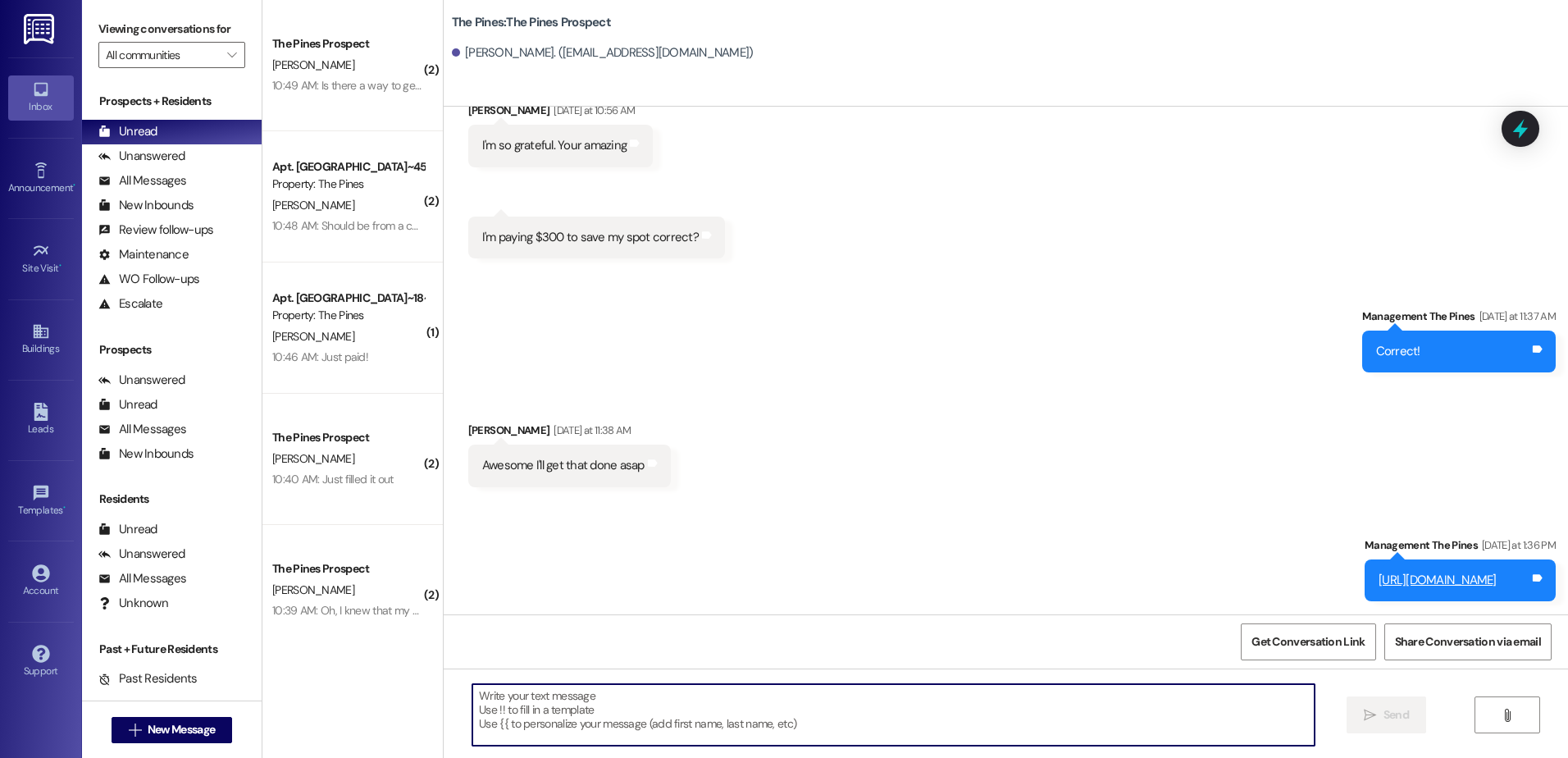
click at [643, 724] on textarea at bounding box center [893, 715] width 842 height 61
type textarea "I just sent you that lease!"
click at [1374, 709] on icon "" at bounding box center [1370, 715] width 12 height 13
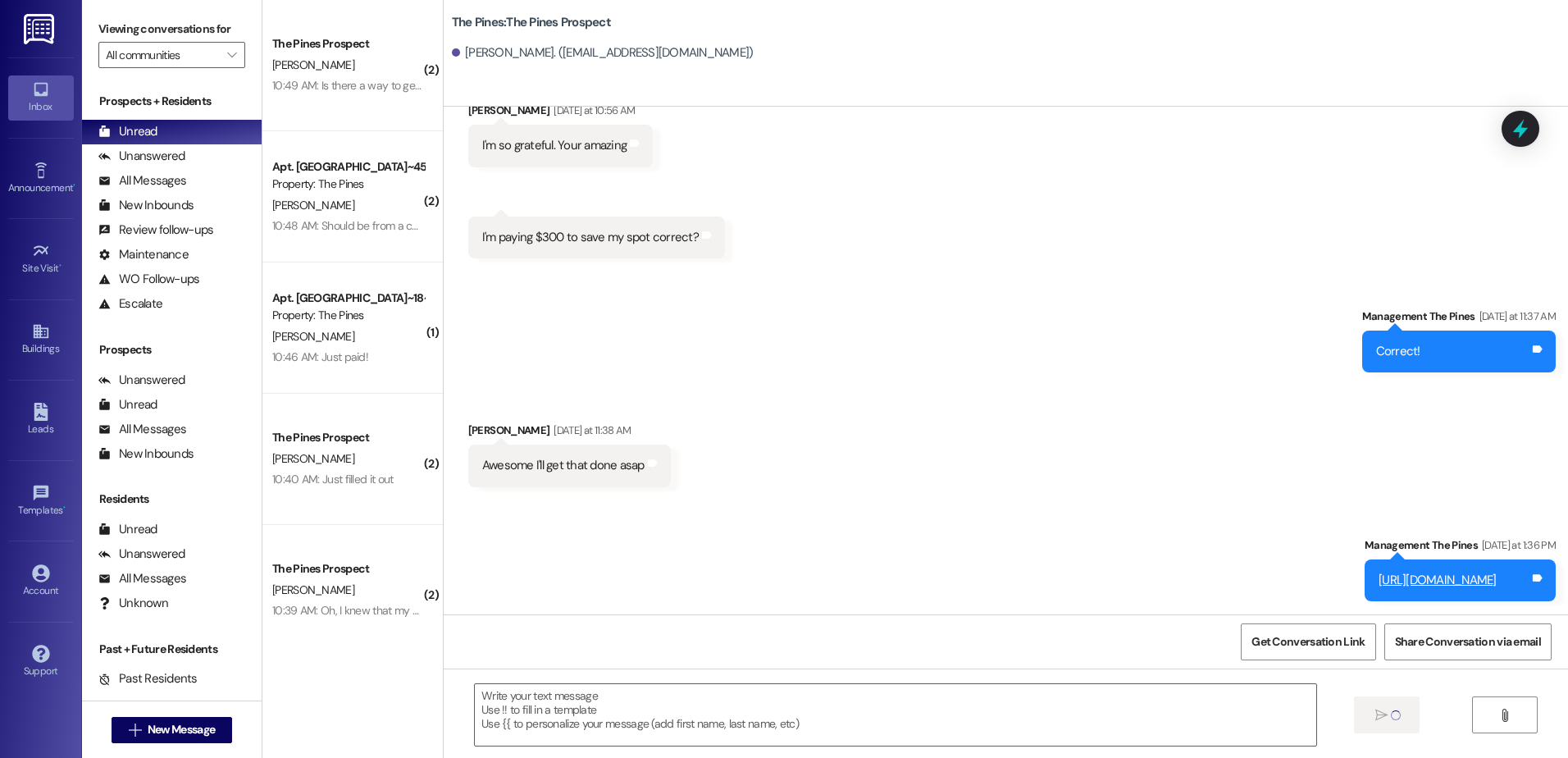
scroll to position [1281, 0]
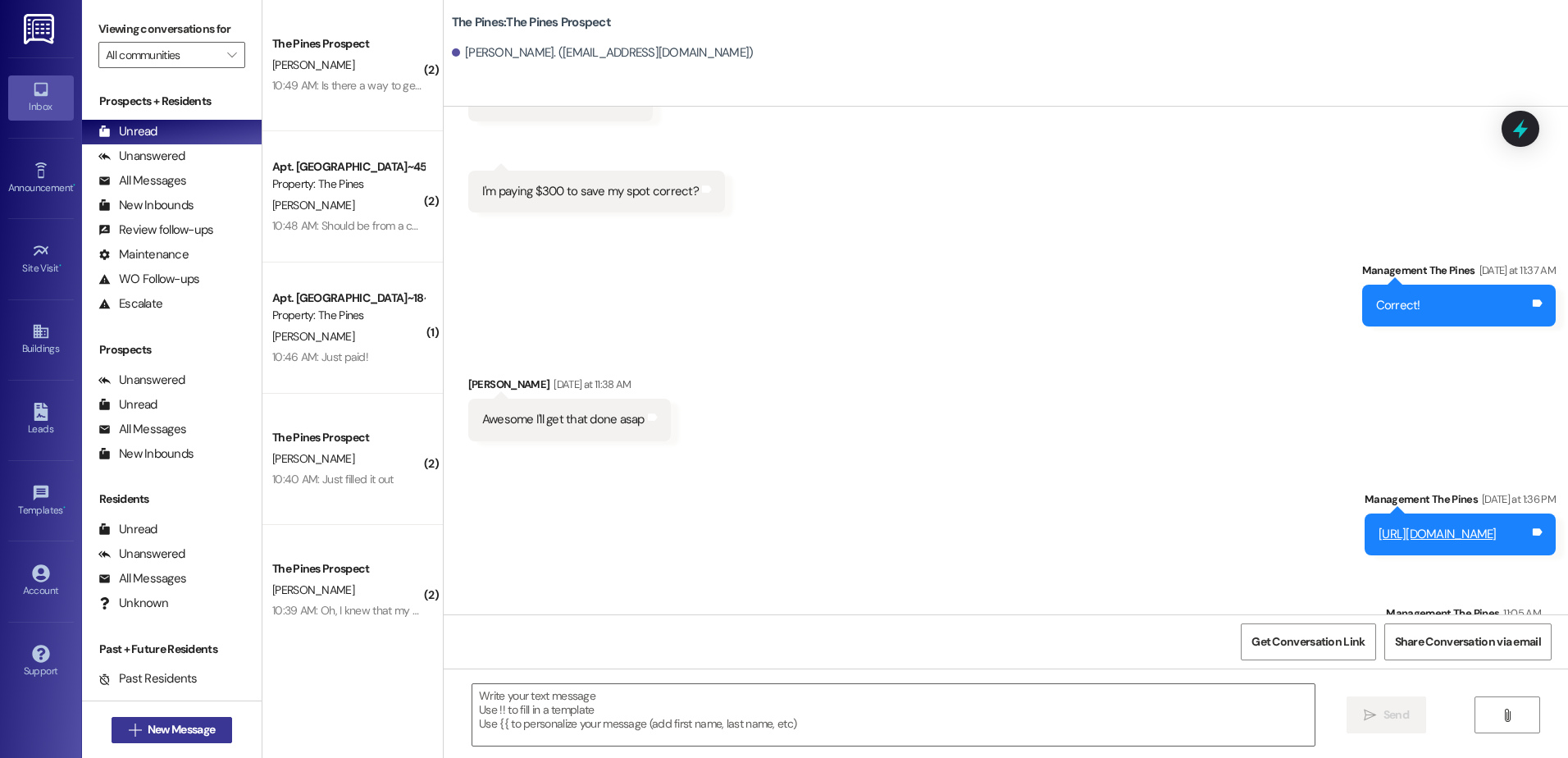
click at [150, 733] on span "New Message" at bounding box center [181, 730] width 68 height 18
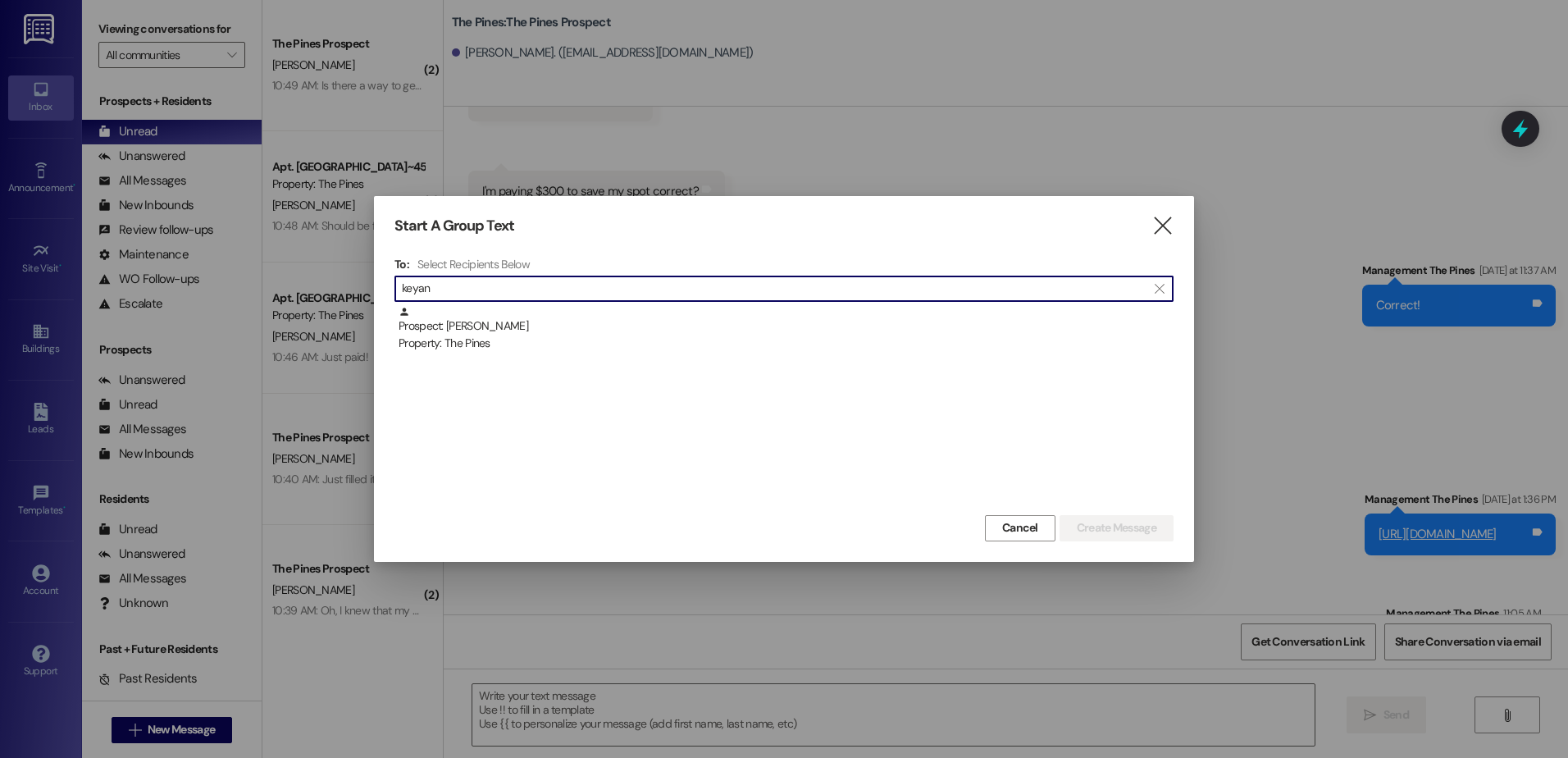
type input "keyan"
click at [549, 320] on div "Prospect: keyanna jones Property: The Pines" at bounding box center [786, 328] width 775 height 47
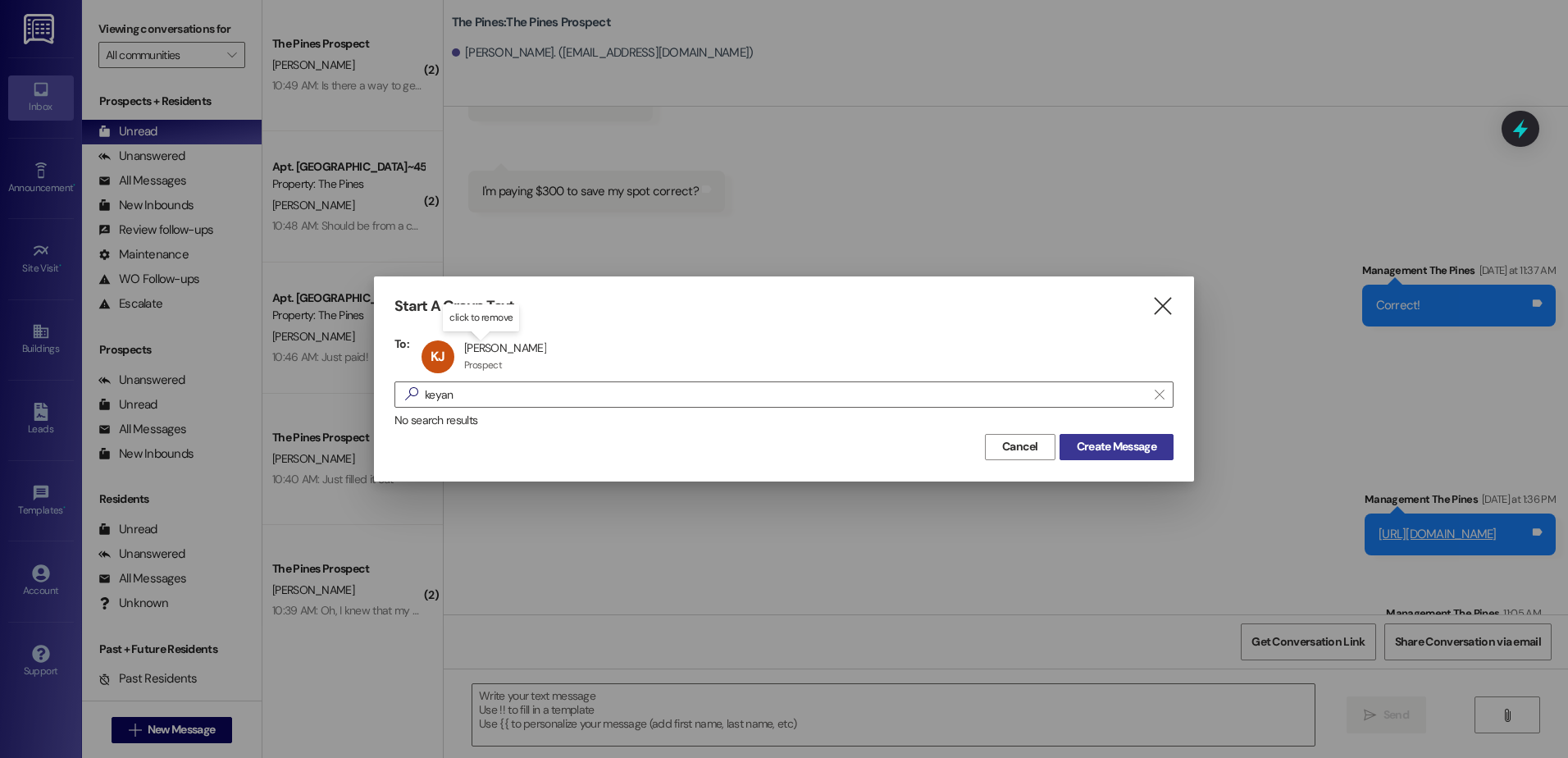
click at [1136, 442] on span "Create Message" at bounding box center [1116, 447] width 80 height 18
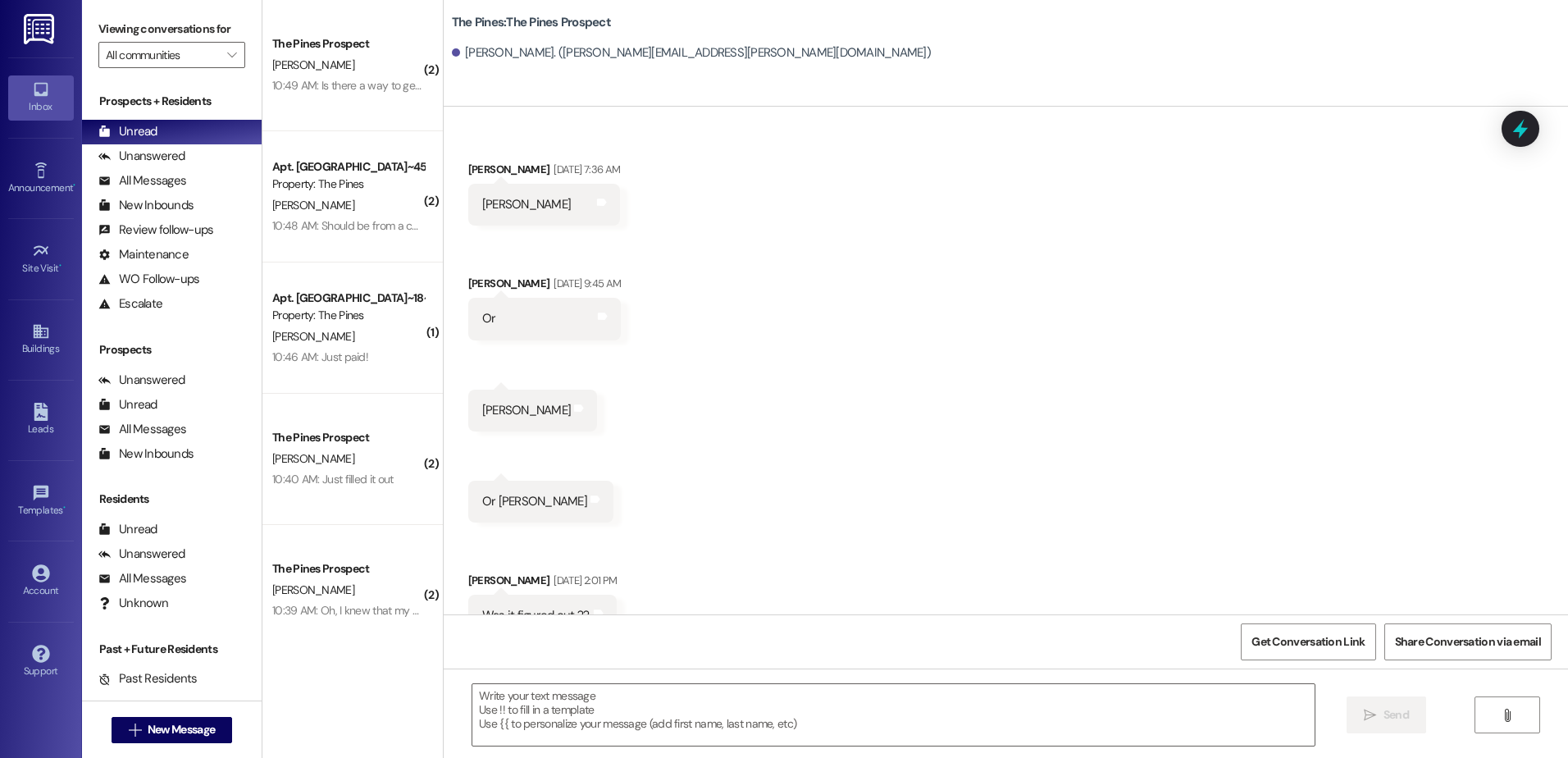
scroll to position [6748, 0]
click at [678, 720] on textarea at bounding box center [893, 715] width 842 height 61
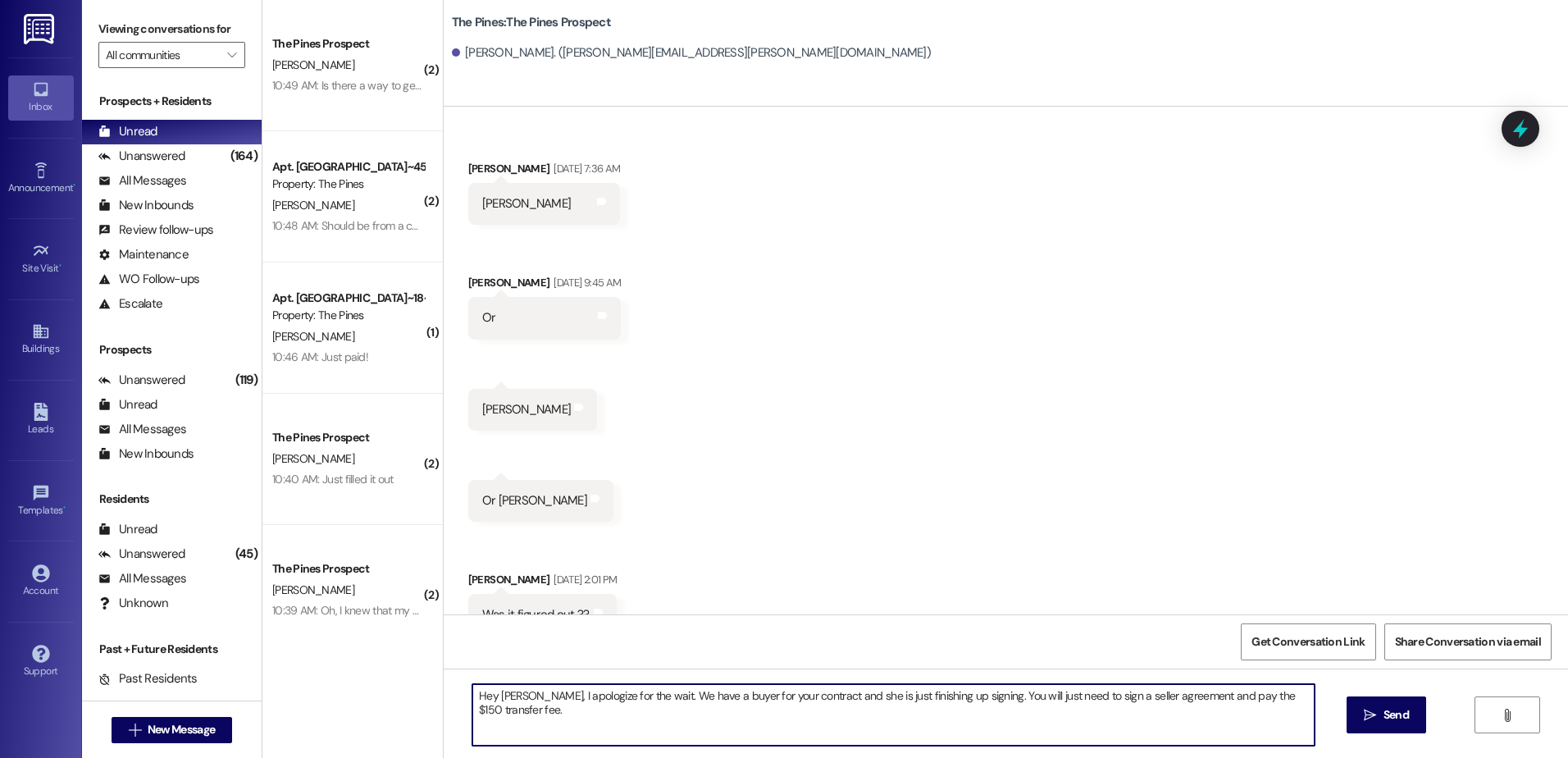
click at [535, 708] on textarea "Hey Keyanna, I apologize for the wait. We have a buyer for your contract and sh…" at bounding box center [893, 715] width 842 height 61
type textarea "Hey Keyanna, I apologize for the wait. We have a buyer for your contract and sh…"
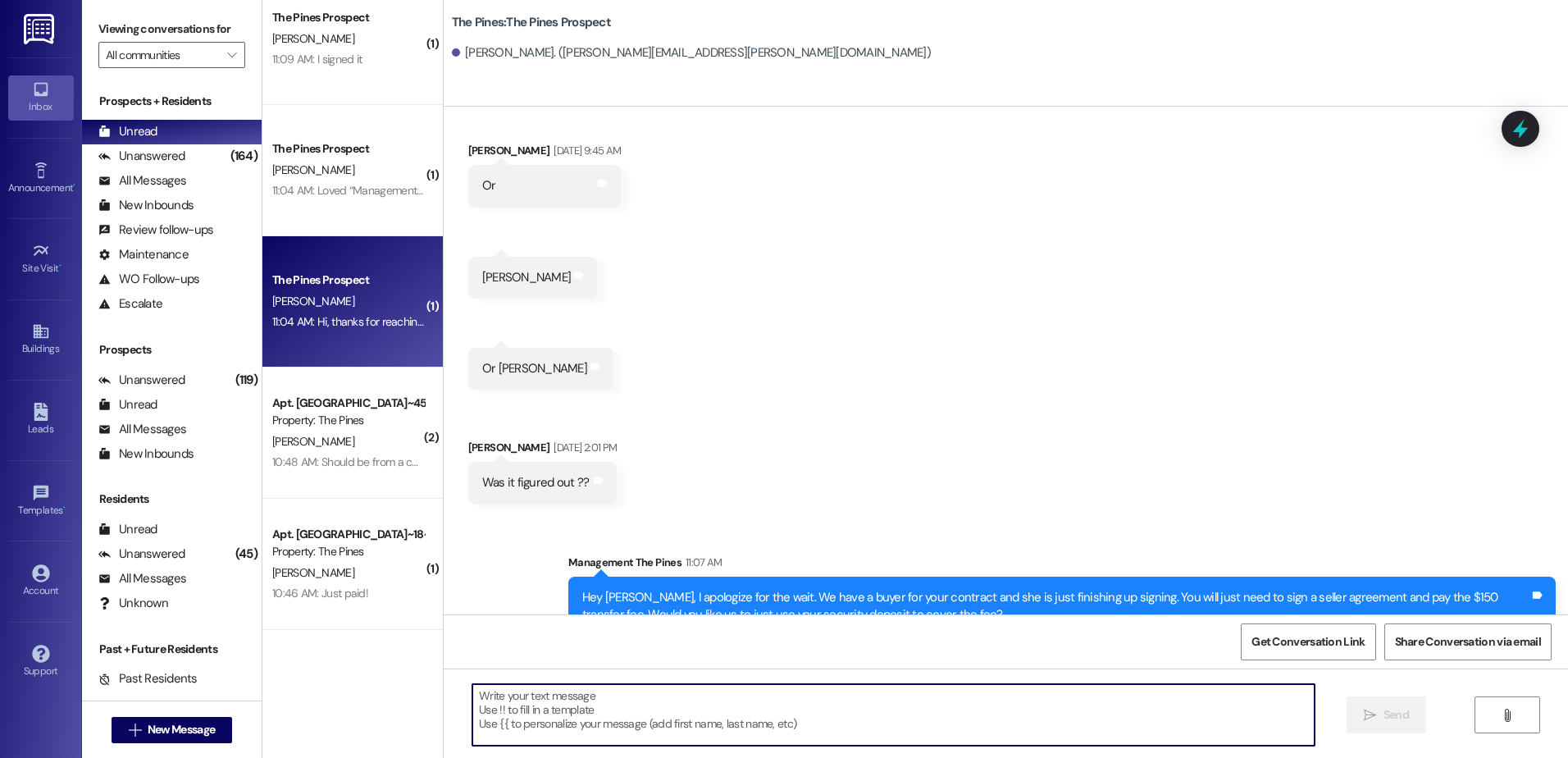
scroll to position [0, 0]
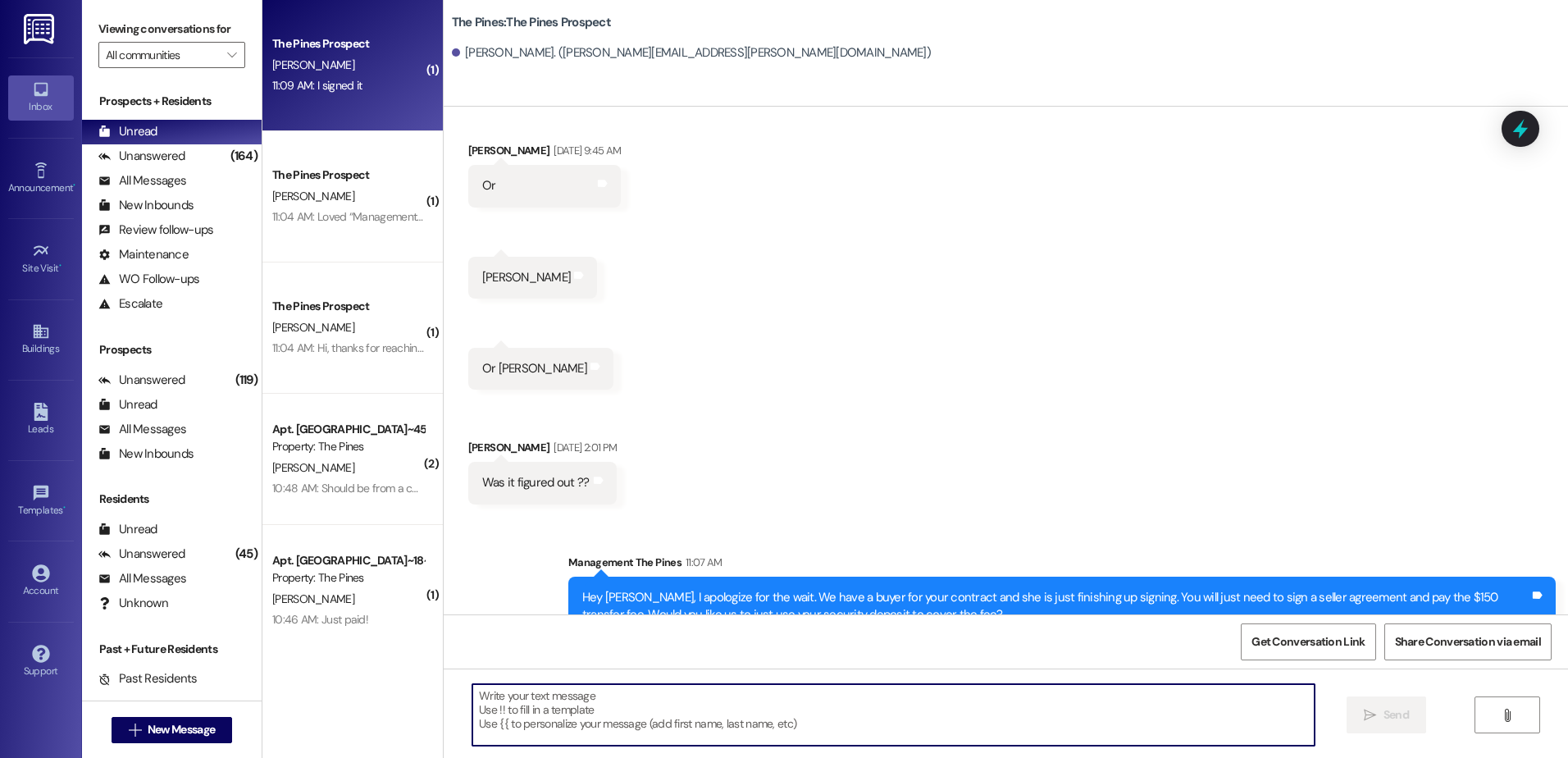
click at [345, 104] on div "The Pines Prospect J. kingston 11:09 AM: I signed it 11:09 AM: I signed it" at bounding box center [352, 65] width 180 height 131
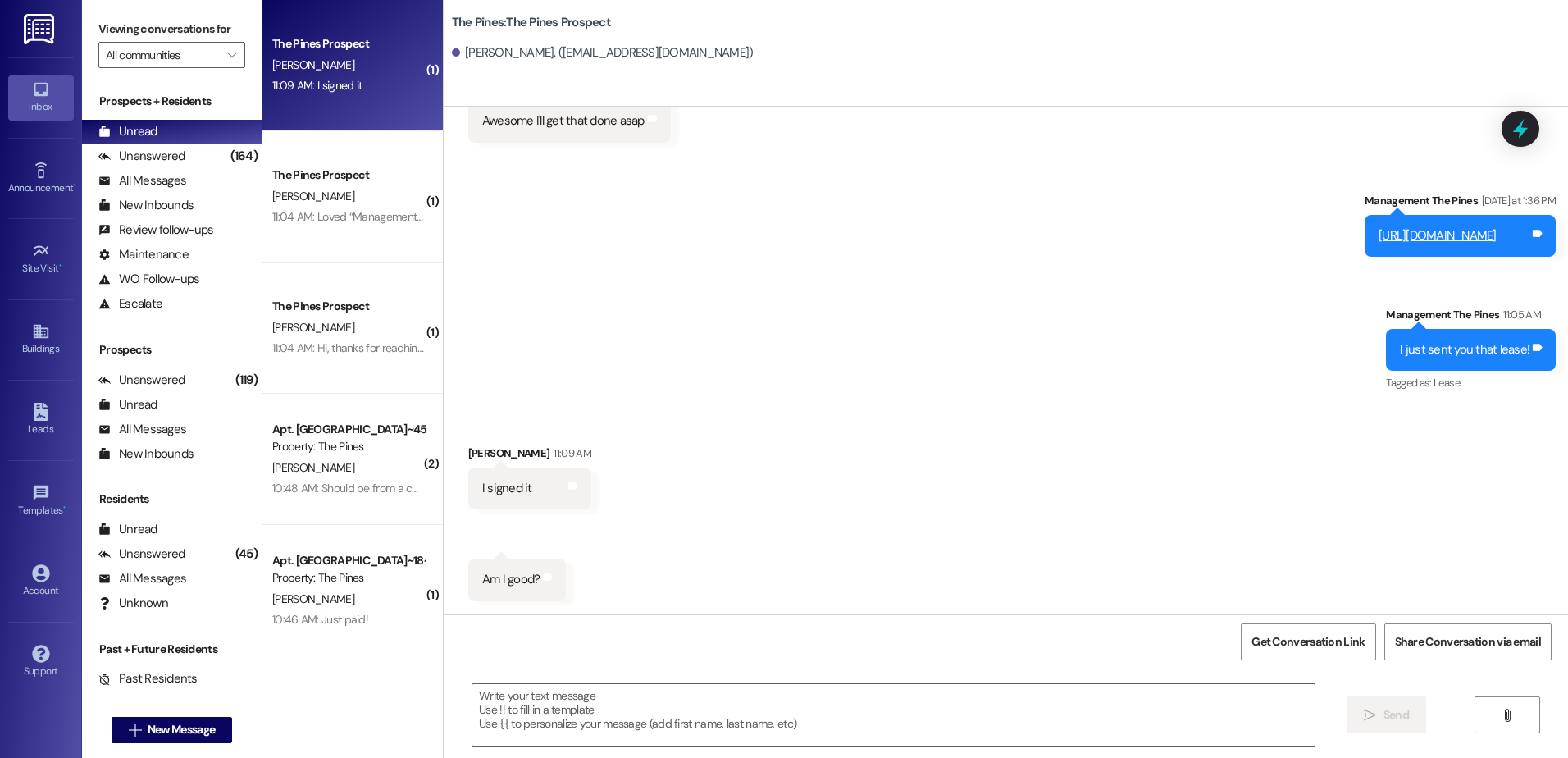
scroll to position [1579, 0]
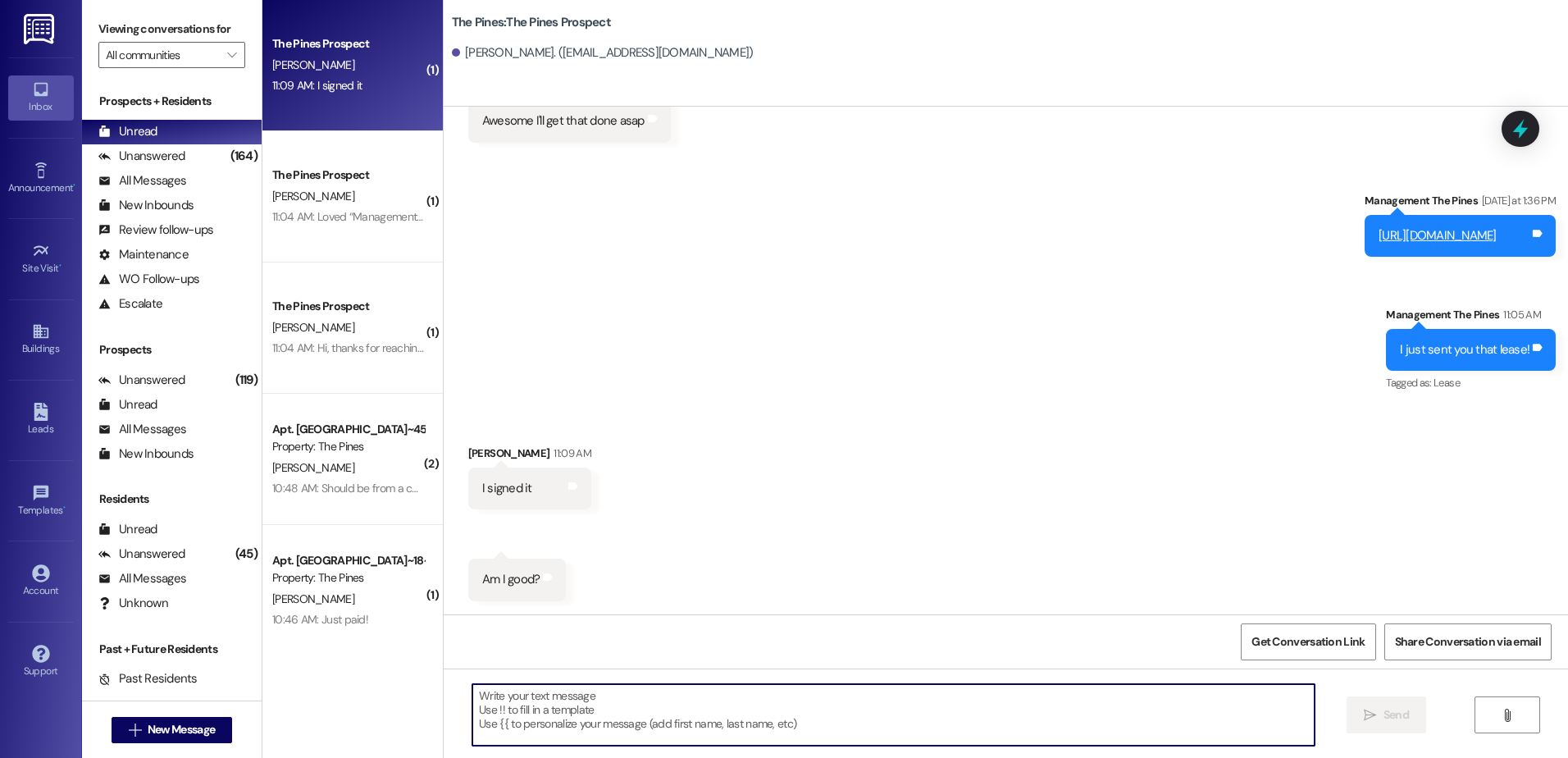
click at [587, 716] on textarea at bounding box center [893, 715] width 842 height 61
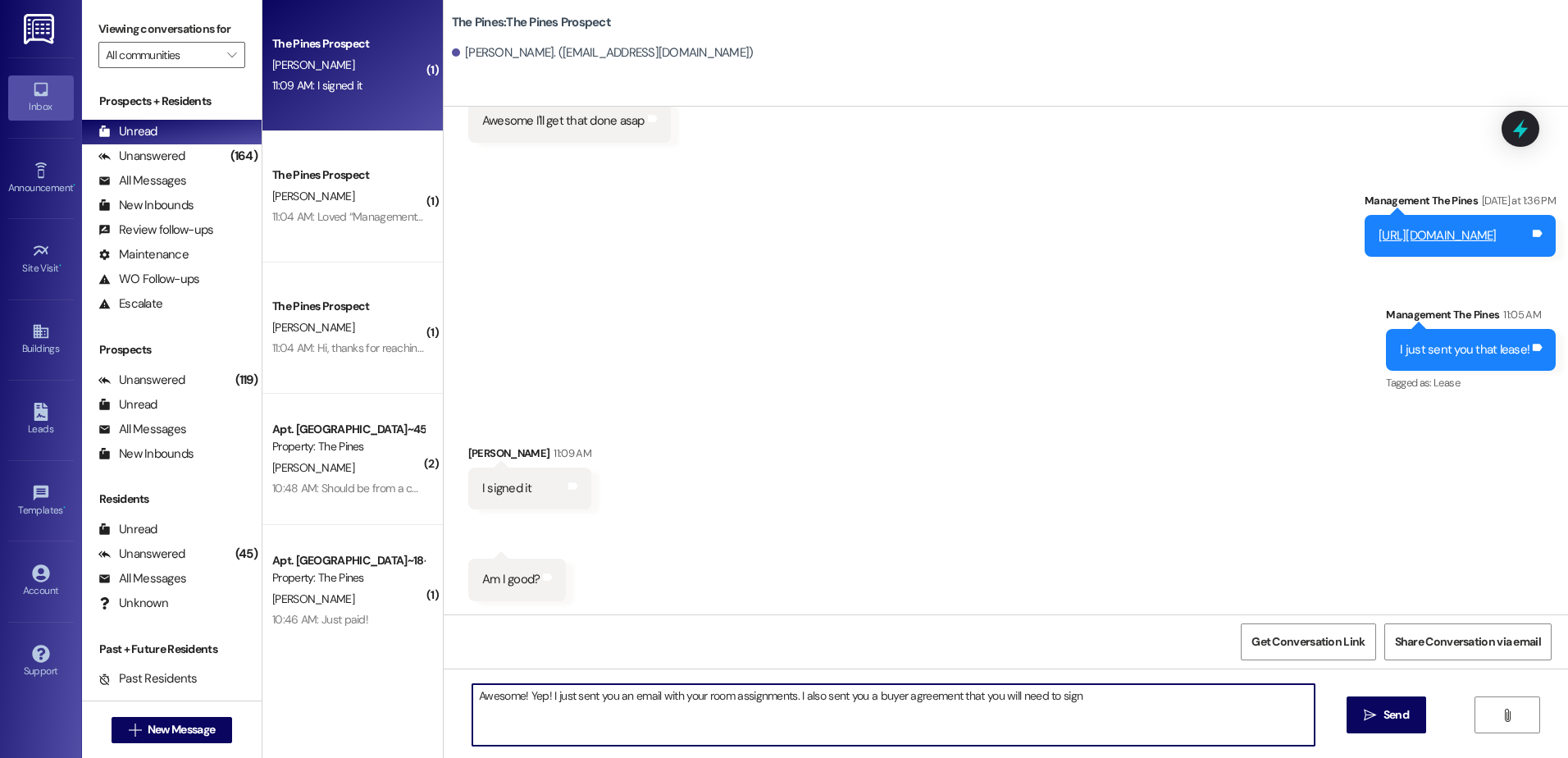
type textarea "Awesome! Yep! I just sent you an email with your room assignments. I also sent …"
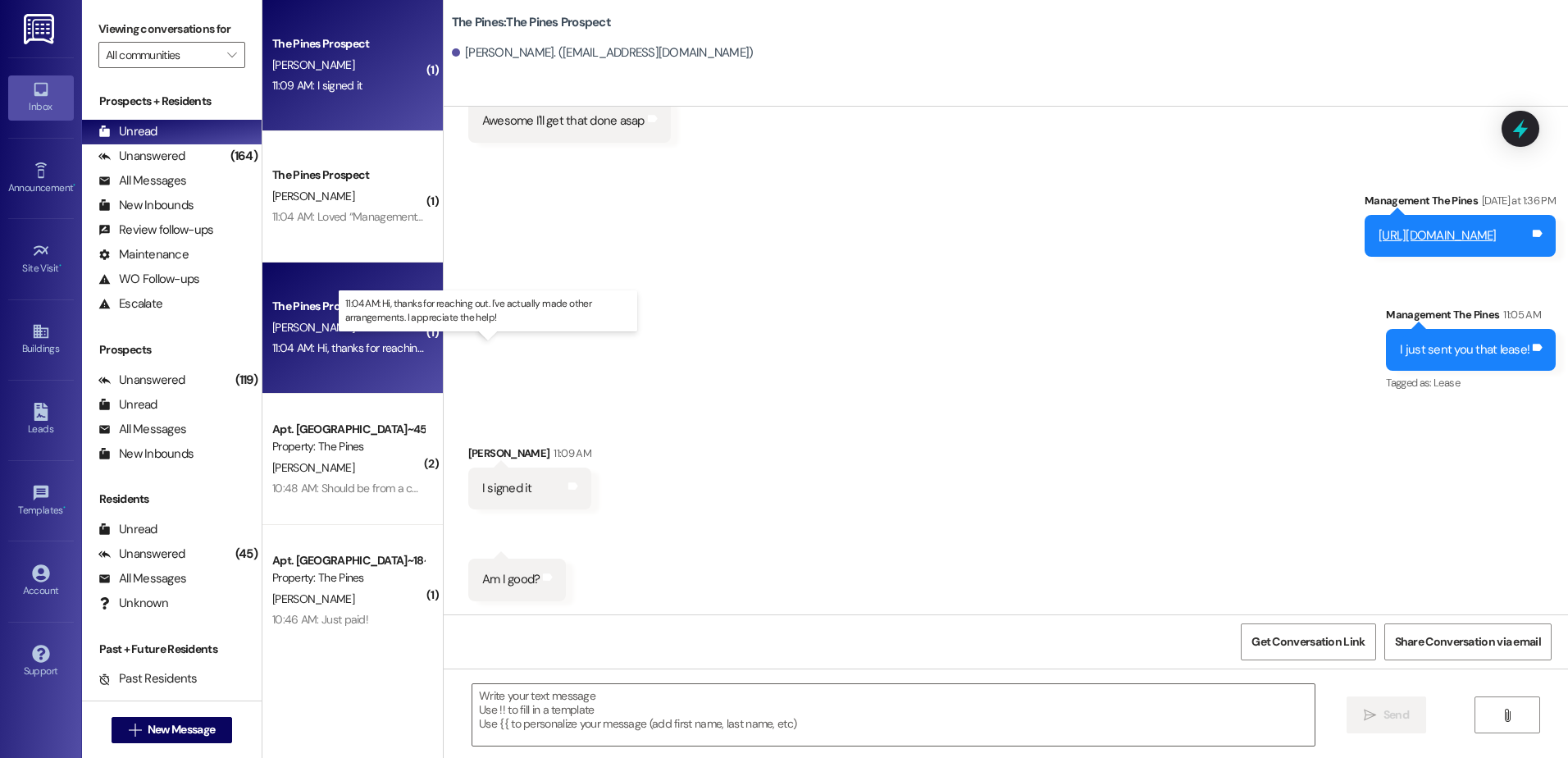
click at [316, 346] on div "11:04 AM: Hi, thanks for reaching out. I've actually made other arrangements. I…" at bounding box center [503, 348] width 462 height 15
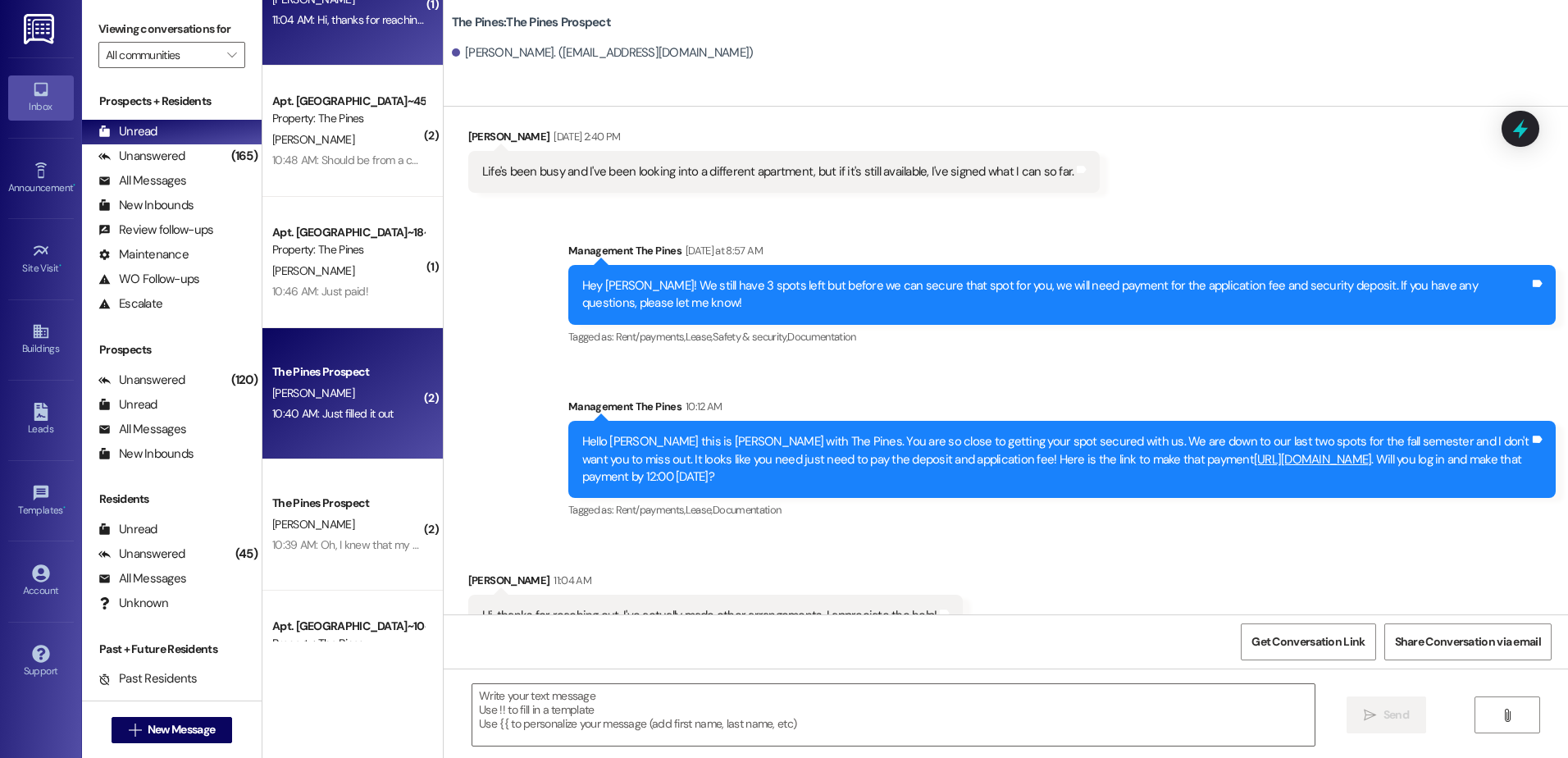
scroll to position [0, 0]
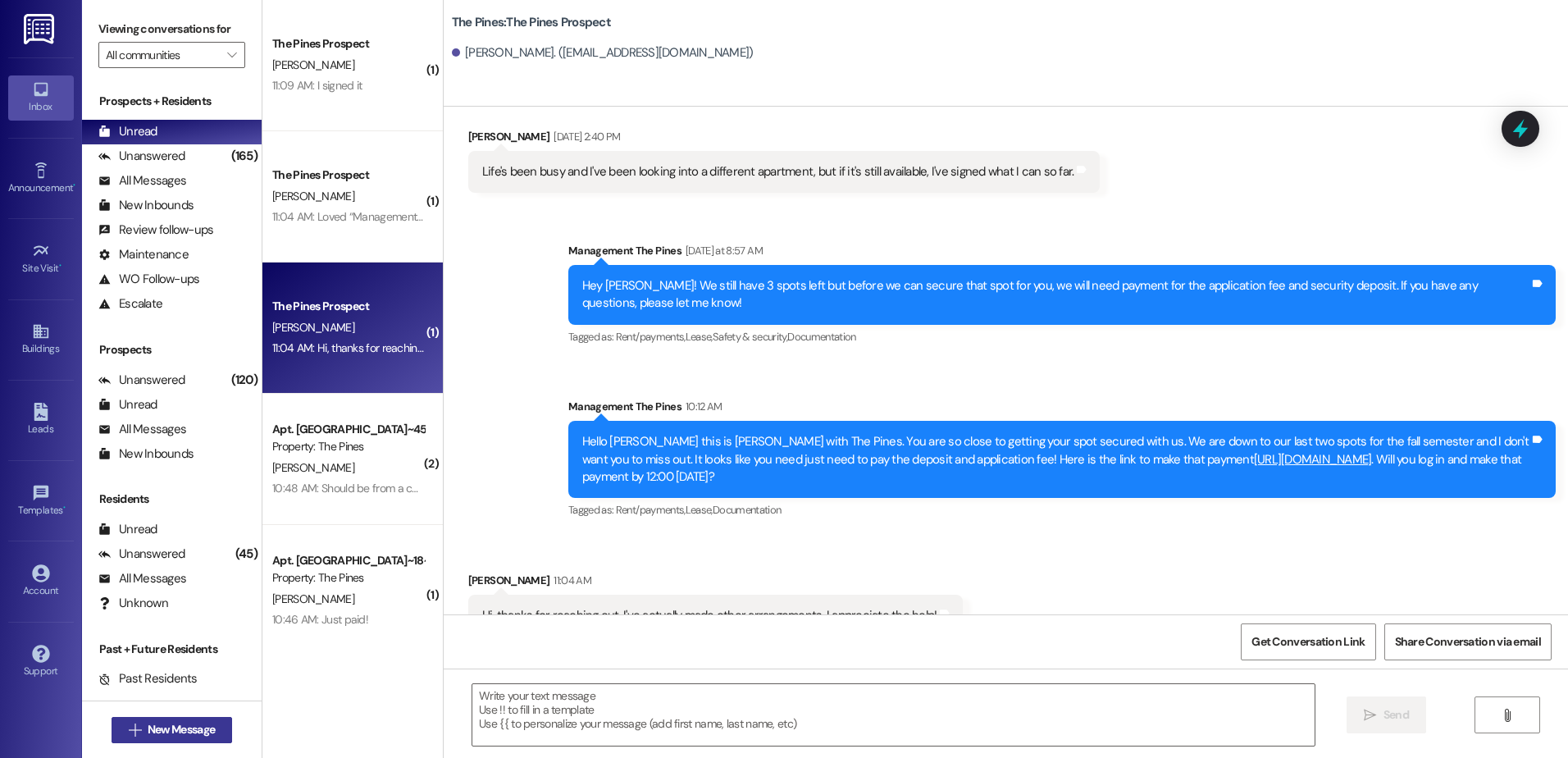
click at [154, 727] on span "New Message" at bounding box center [181, 730] width 68 height 18
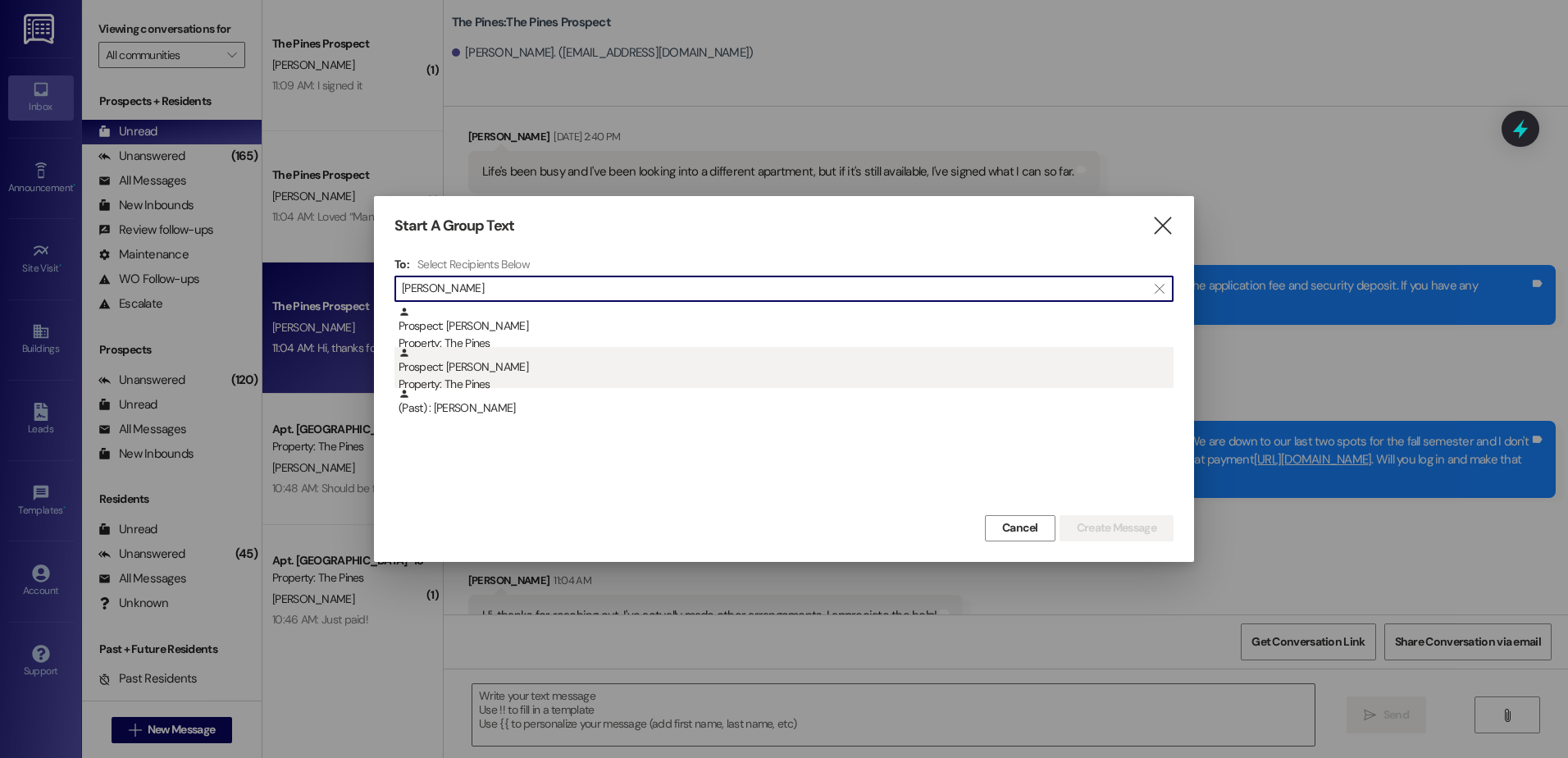
type input "tucker"
click at [507, 366] on div "Prospect: Tucker Meier Property: The Pines" at bounding box center [786, 370] width 775 height 47
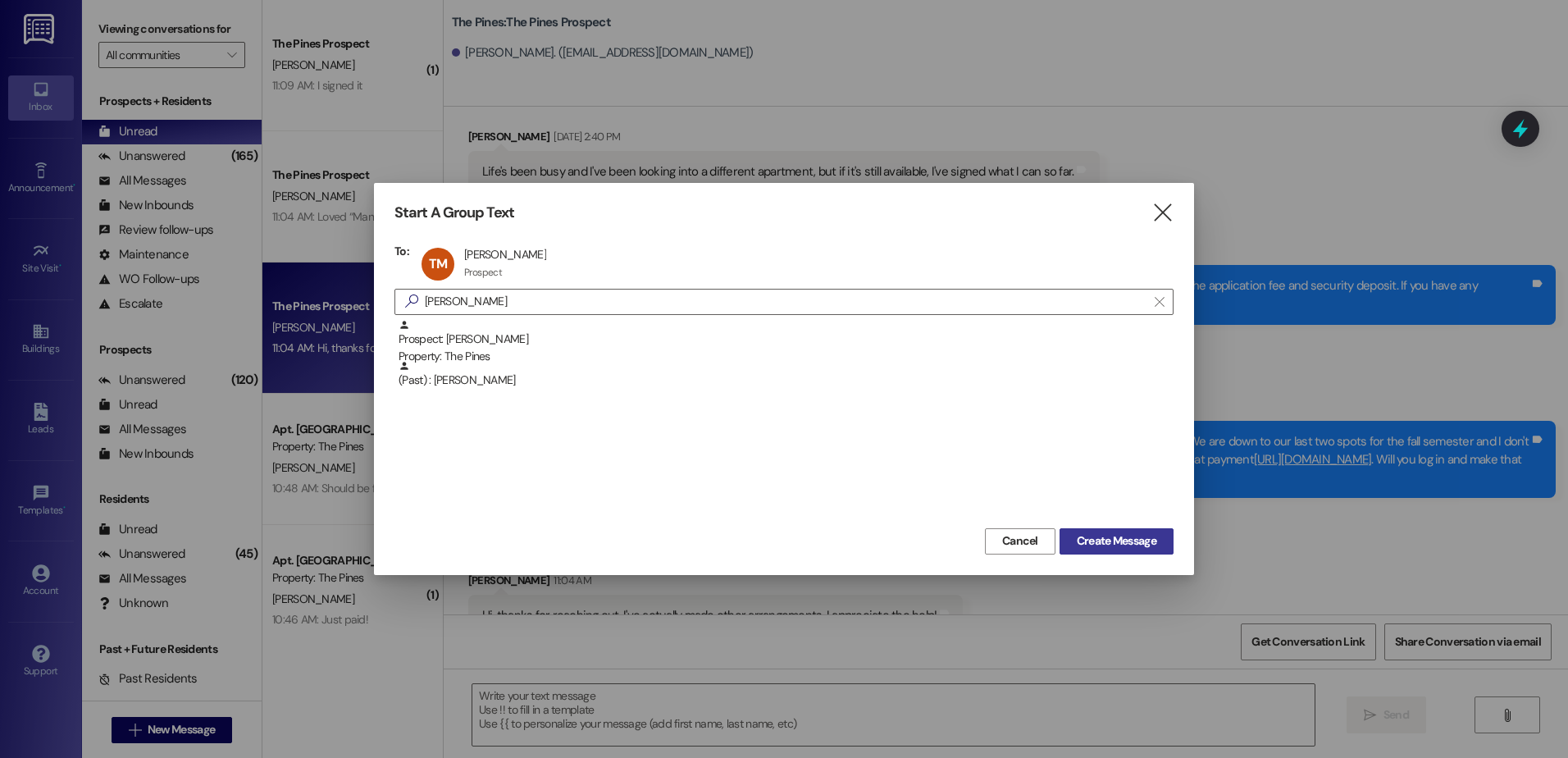
click at [1094, 539] on span "Create Message" at bounding box center [1116, 541] width 80 height 18
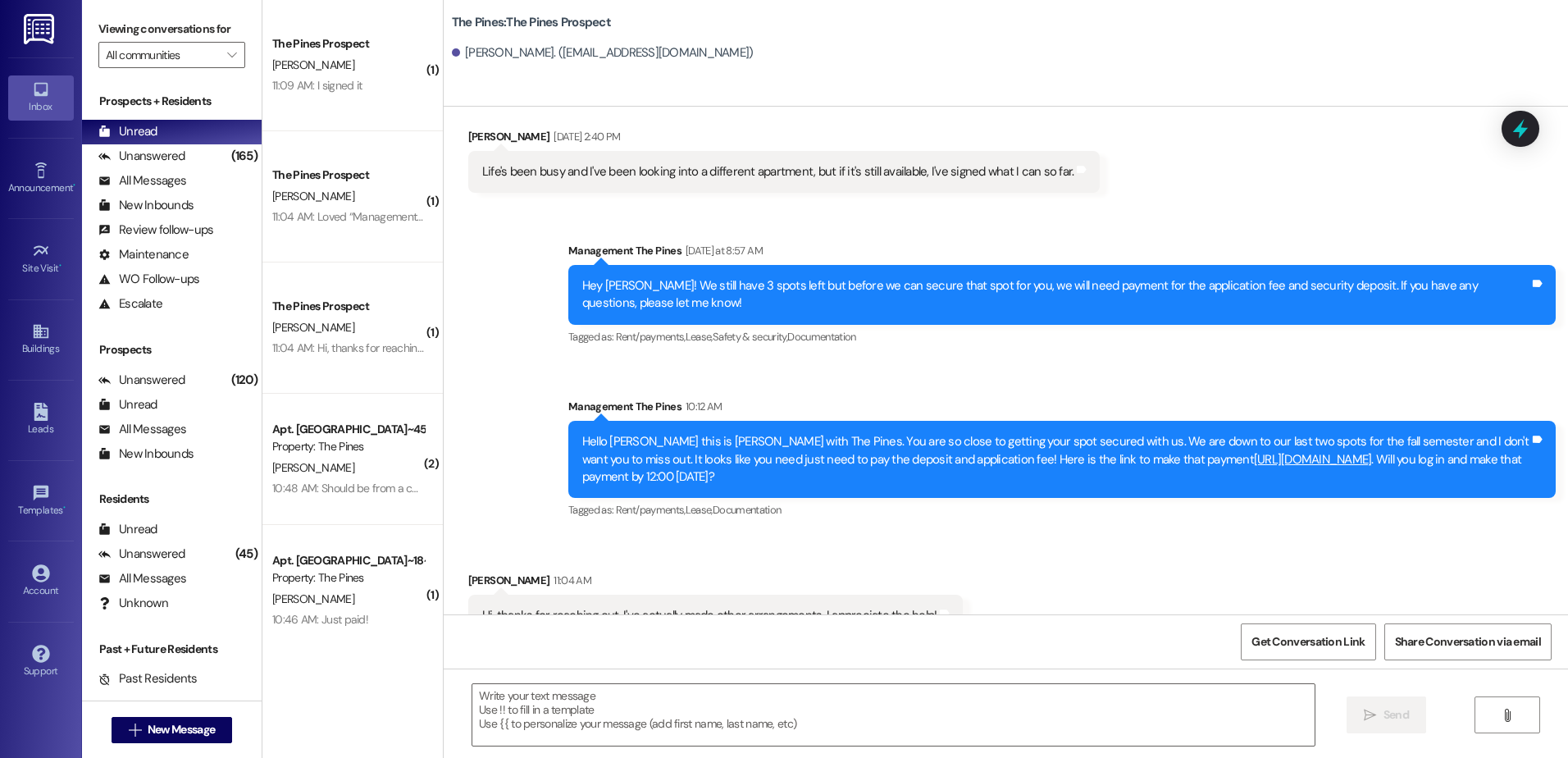
scroll to position [1, 0]
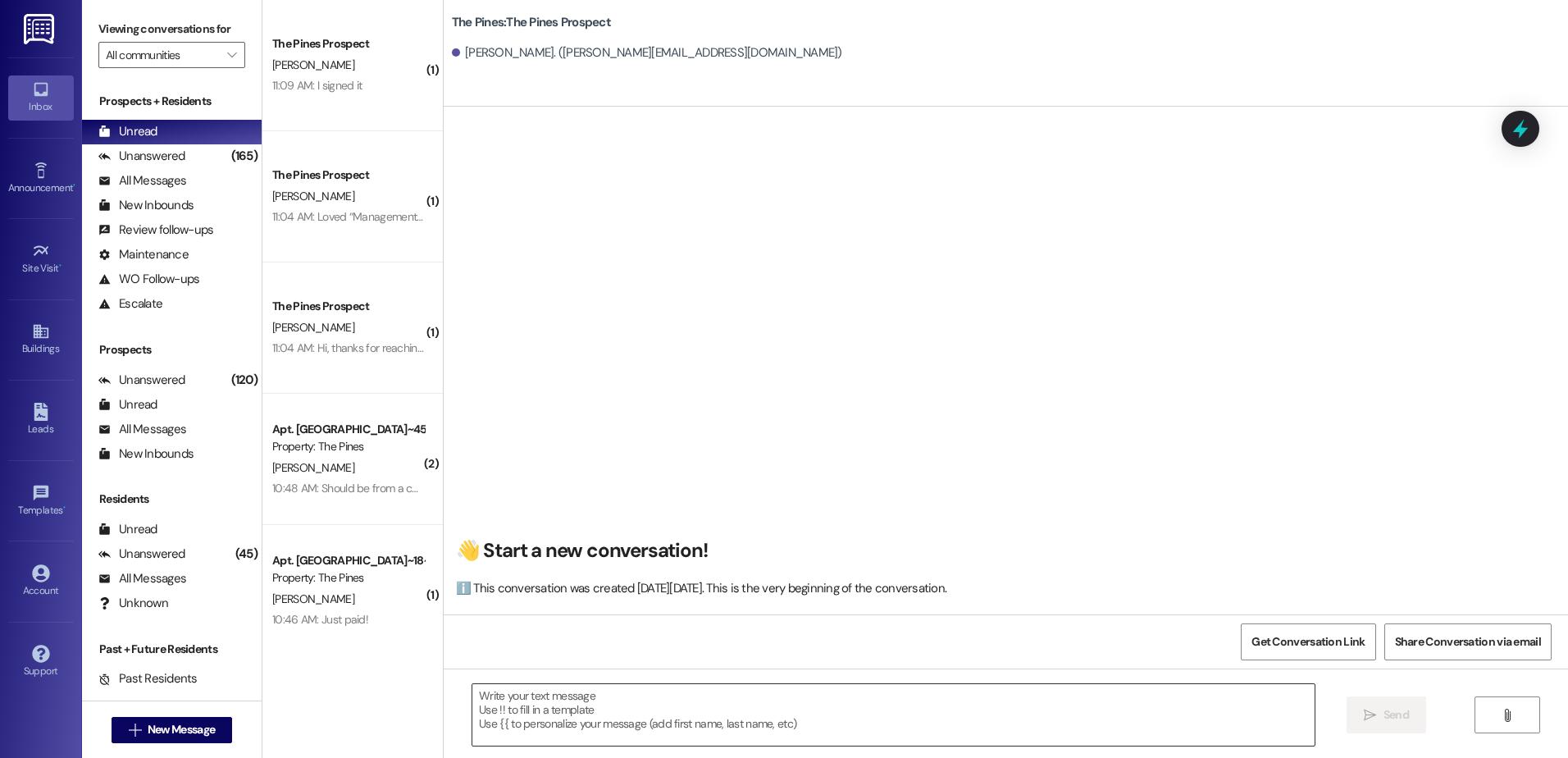
click at [611, 707] on textarea at bounding box center [893, 715] width 842 height 61
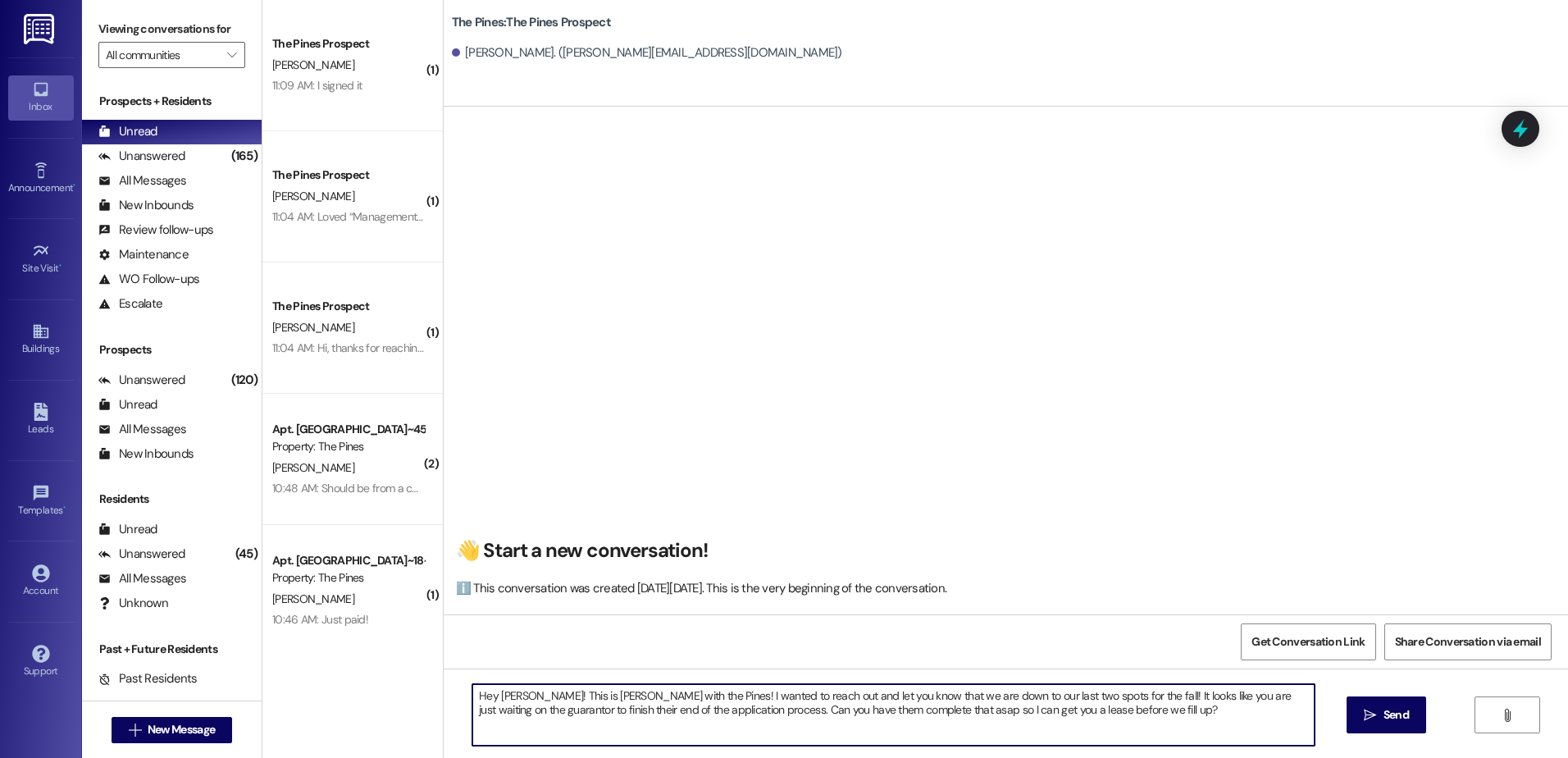
drag, startPoint x: 1150, startPoint y: 714, endPoint x: 451, endPoint y: 690, distance: 699.4
click at [451, 690] on div "Hey Tucker! This is Andrew with the Pines! I wanted to reach out and let you kn…" at bounding box center [1006, 730] width 1124 height 123
type textarea "Hey Tucker! This is Andrew with the Pines! I wanted to reach out and let you kn…"
click at [1366, 711] on icon "" at bounding box center [1370, 715] width 12 height 13
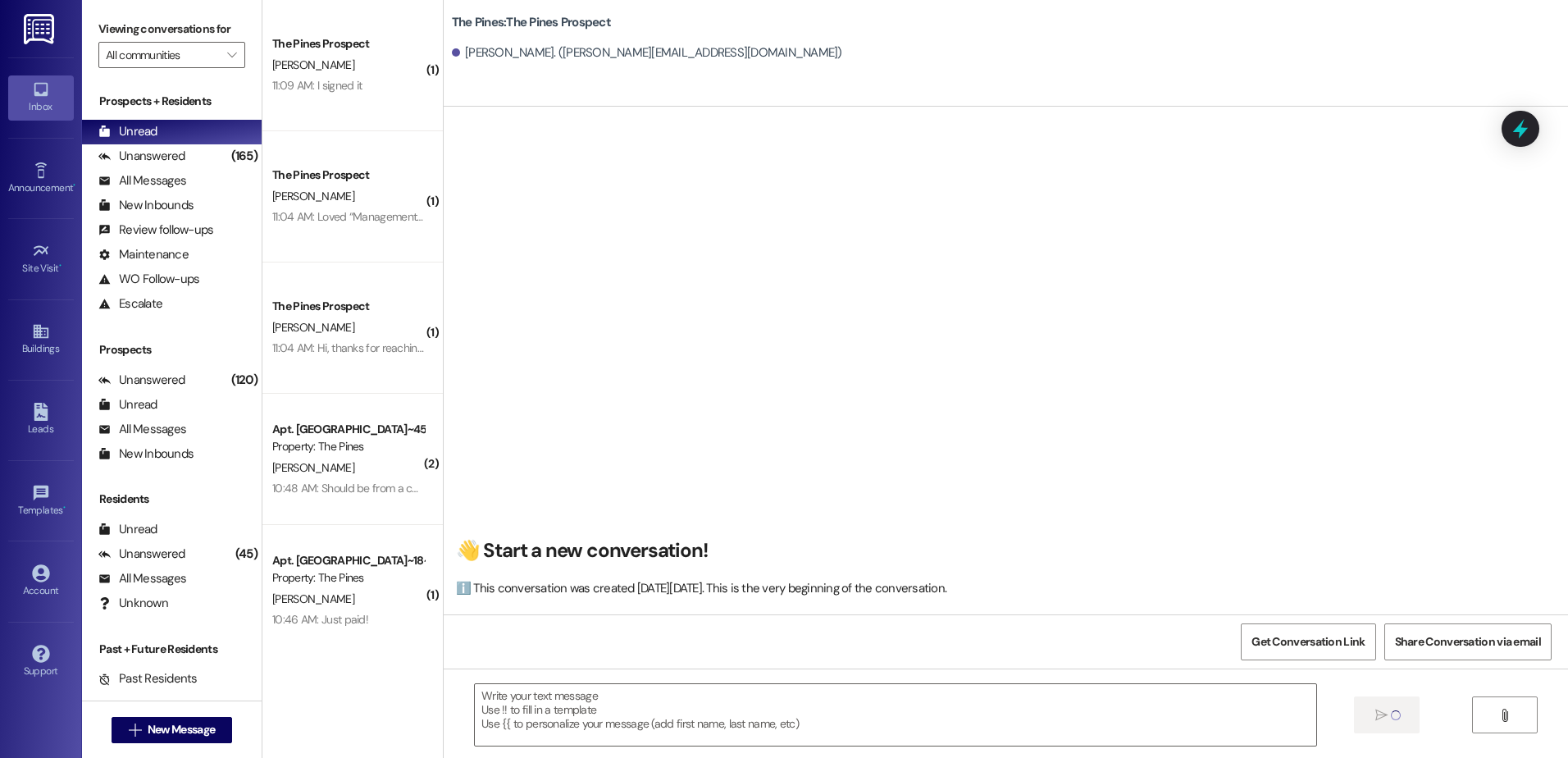
scroll to position [0, 0]
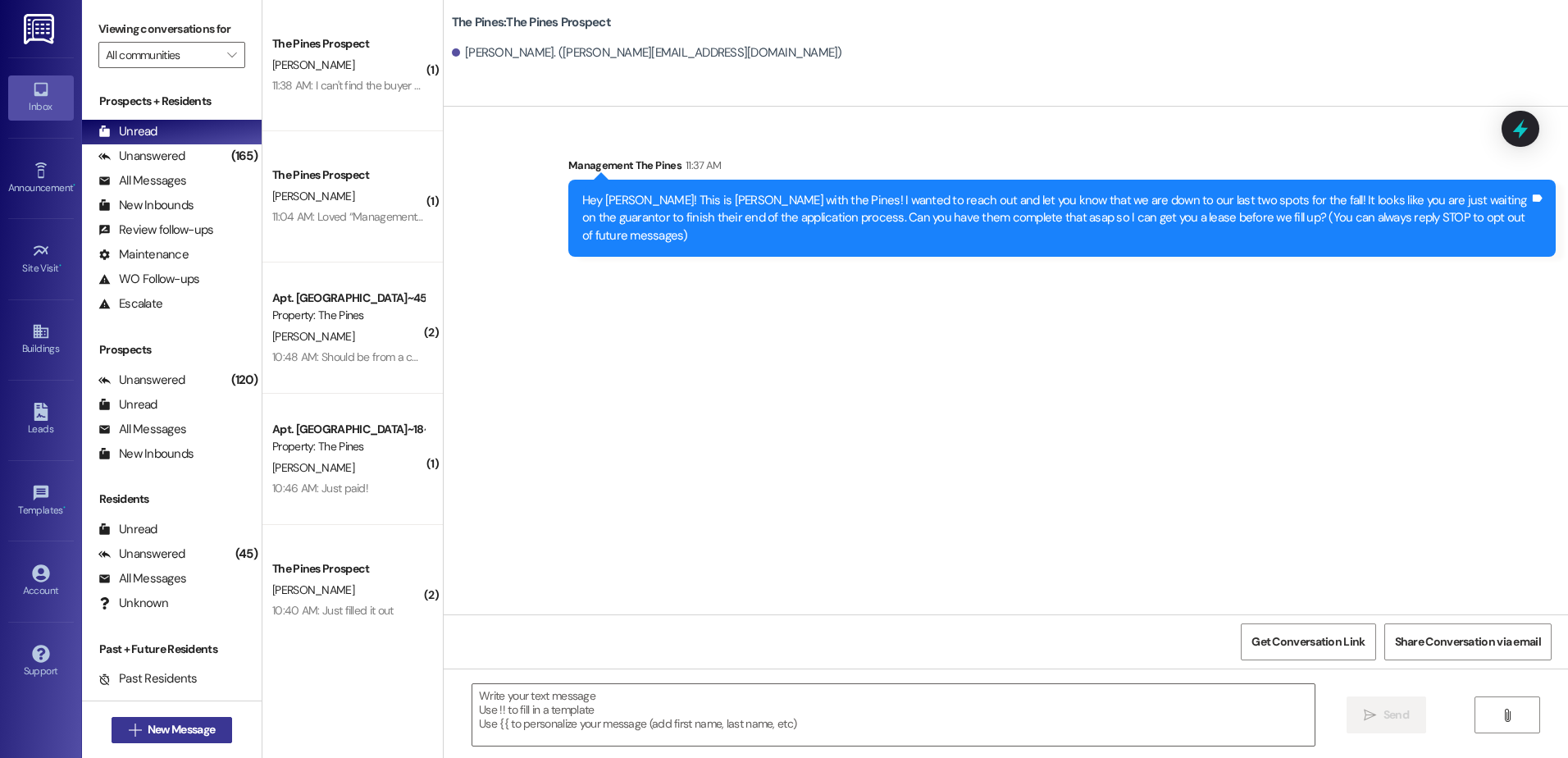
click at [198, 724] on span "New Message" at bounding box center [181, 730] width 68 height 18
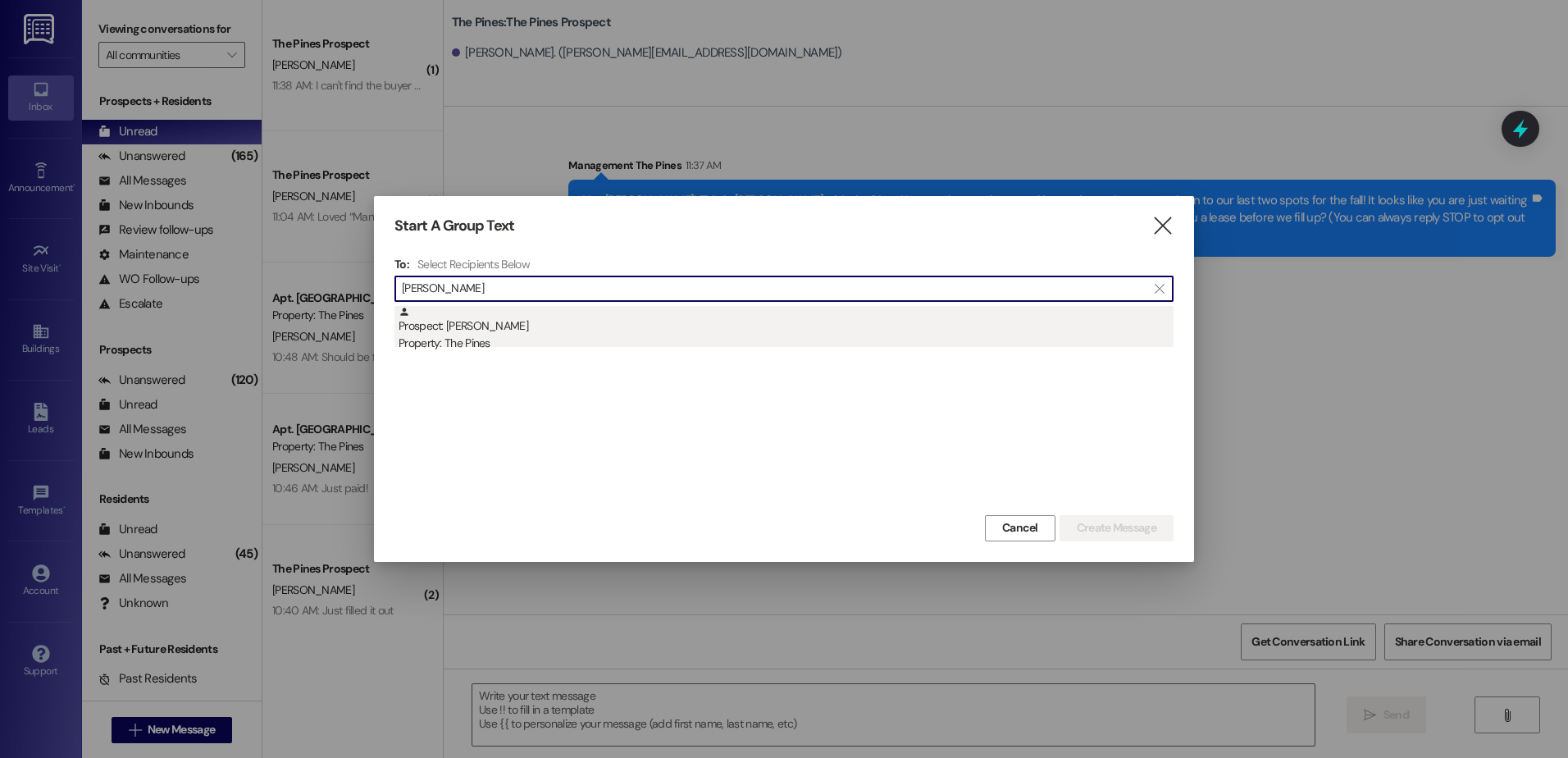
type input "macie"
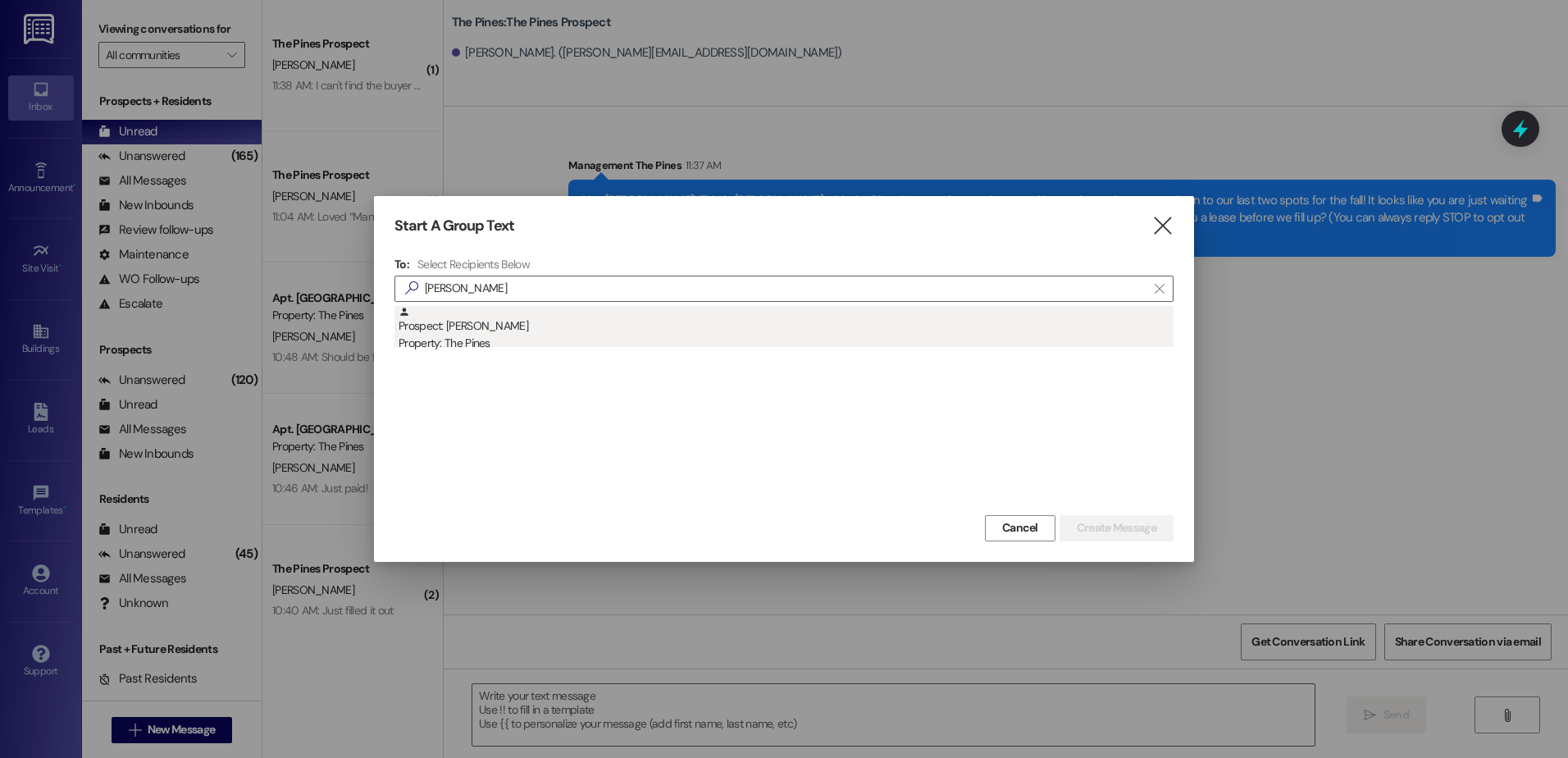
click at [595, 344] on div "Property: The Pines" at bounding box center [786, 343] width 775 height 18
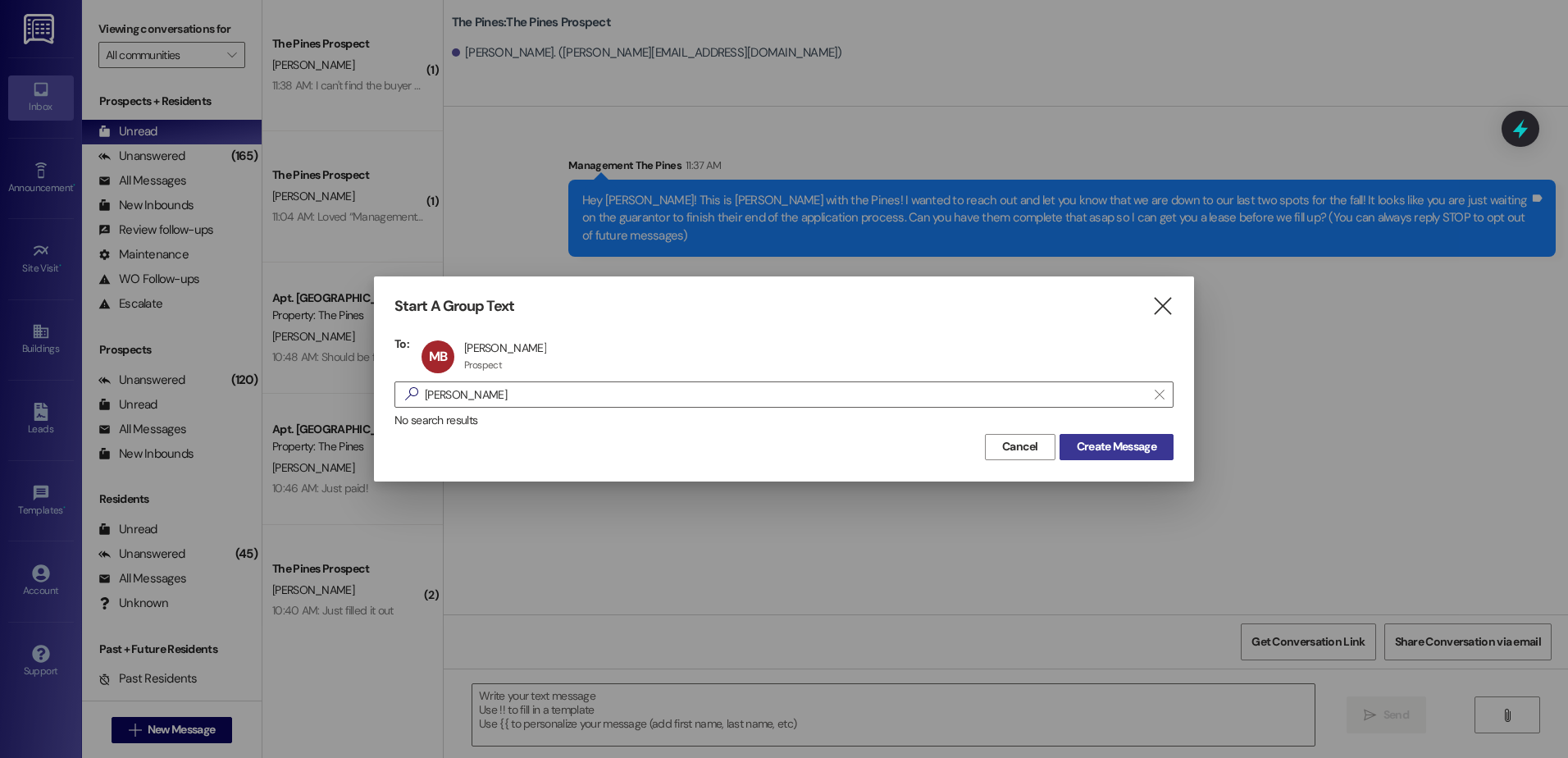
click at [1145, 457] on button "Create Message" at bounding box center [1116, 447] width 114 height 26
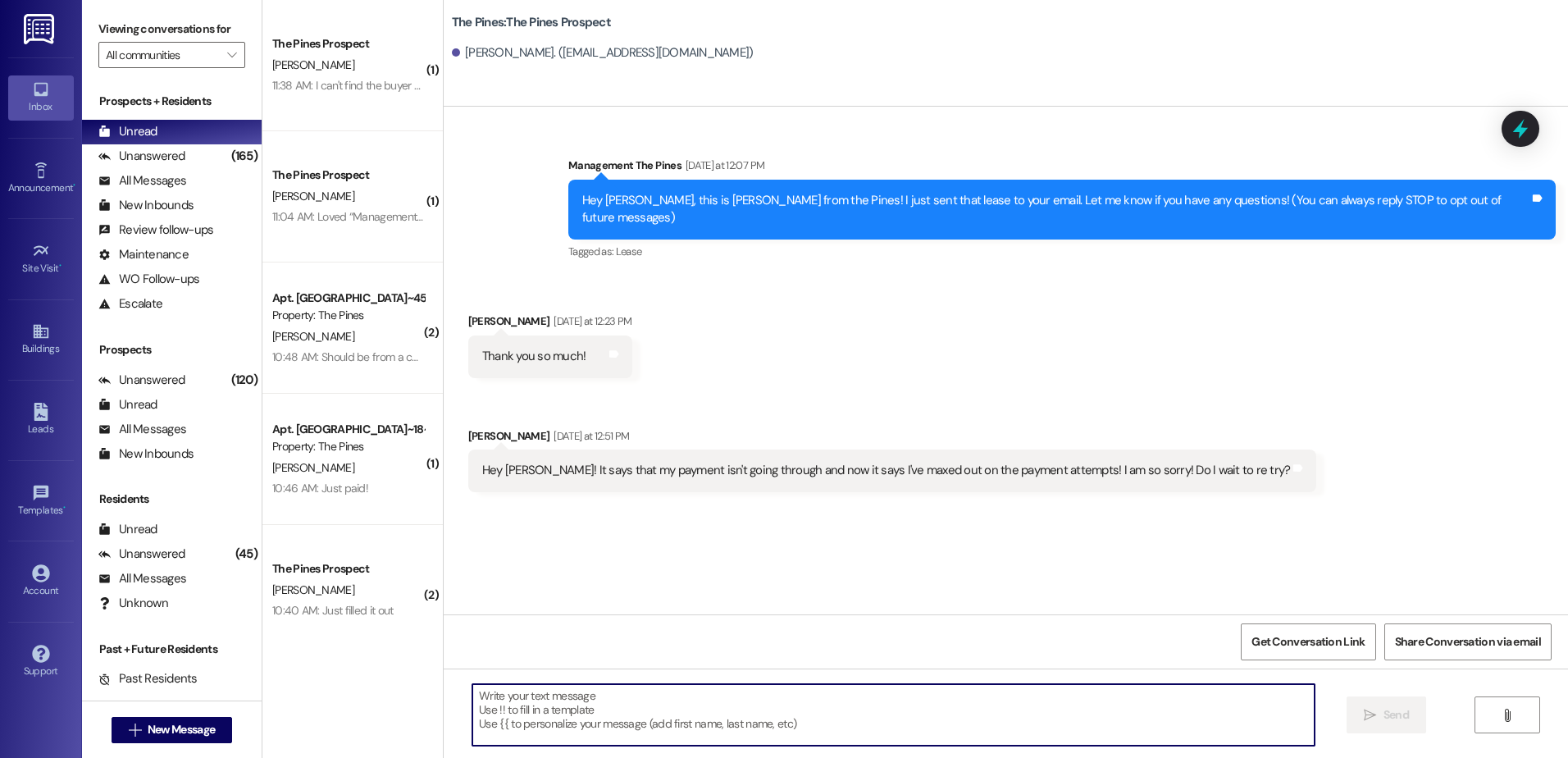
click at [565, 703] on textarea at bounding box center [893, 715] width 842 height 61
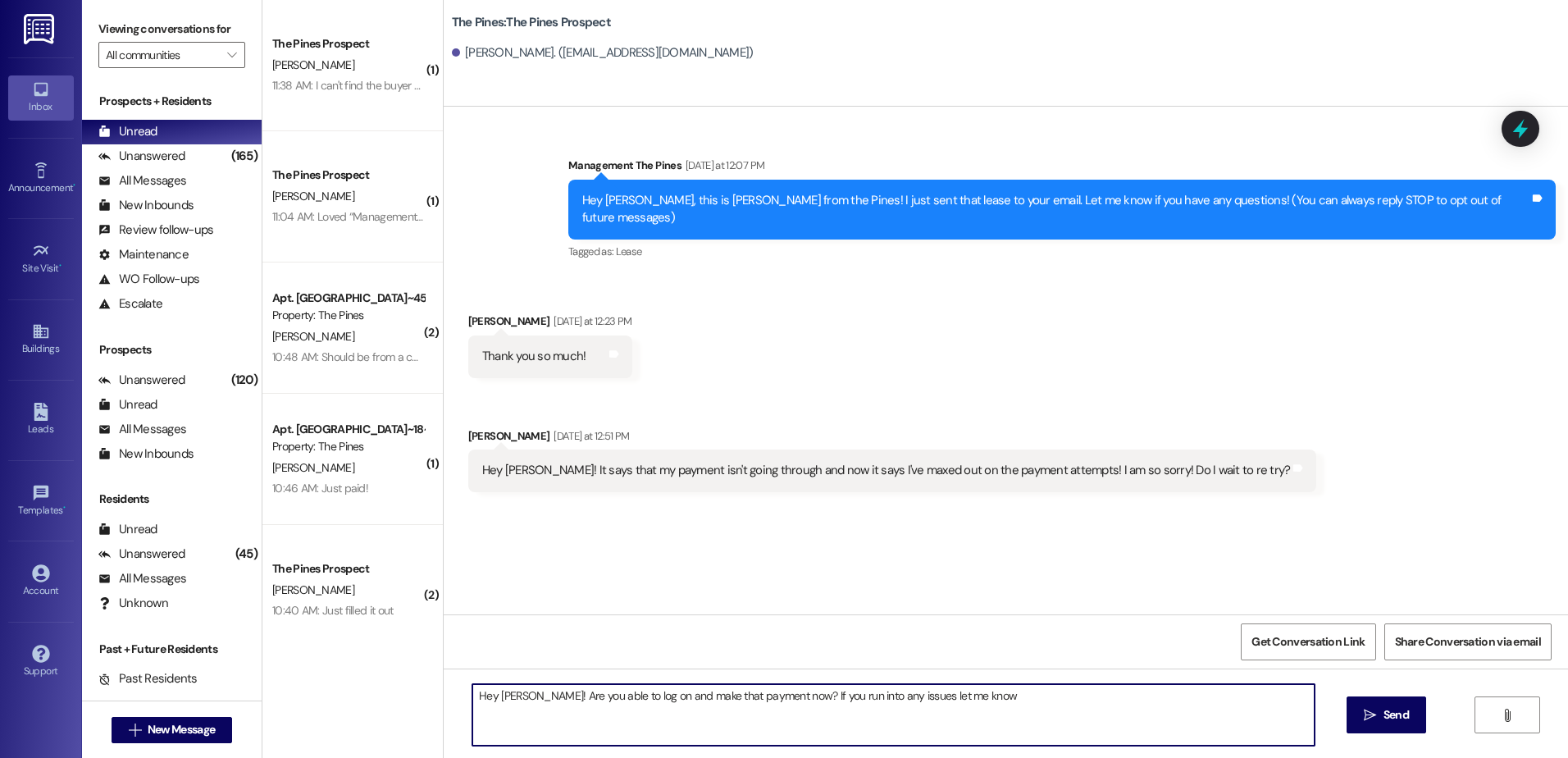
drag, startPoint x: 972, startPoint y: 697, endPoint x: 365, endPoint y: 711, distance: 607.2
click at [365, 711] on div "( 1 ) The Pines Prospect J. kingston 11:38 AM: I can't find the buyer agreement…" at bounding box center [915, 379] width 1306 height 758
type textarea "Hey Macie! Are you able to log on and make that payment now? If you run into an…"
click at [1380, 718] on span "Send" at bounding box center [1396, 715] width 32 height 18
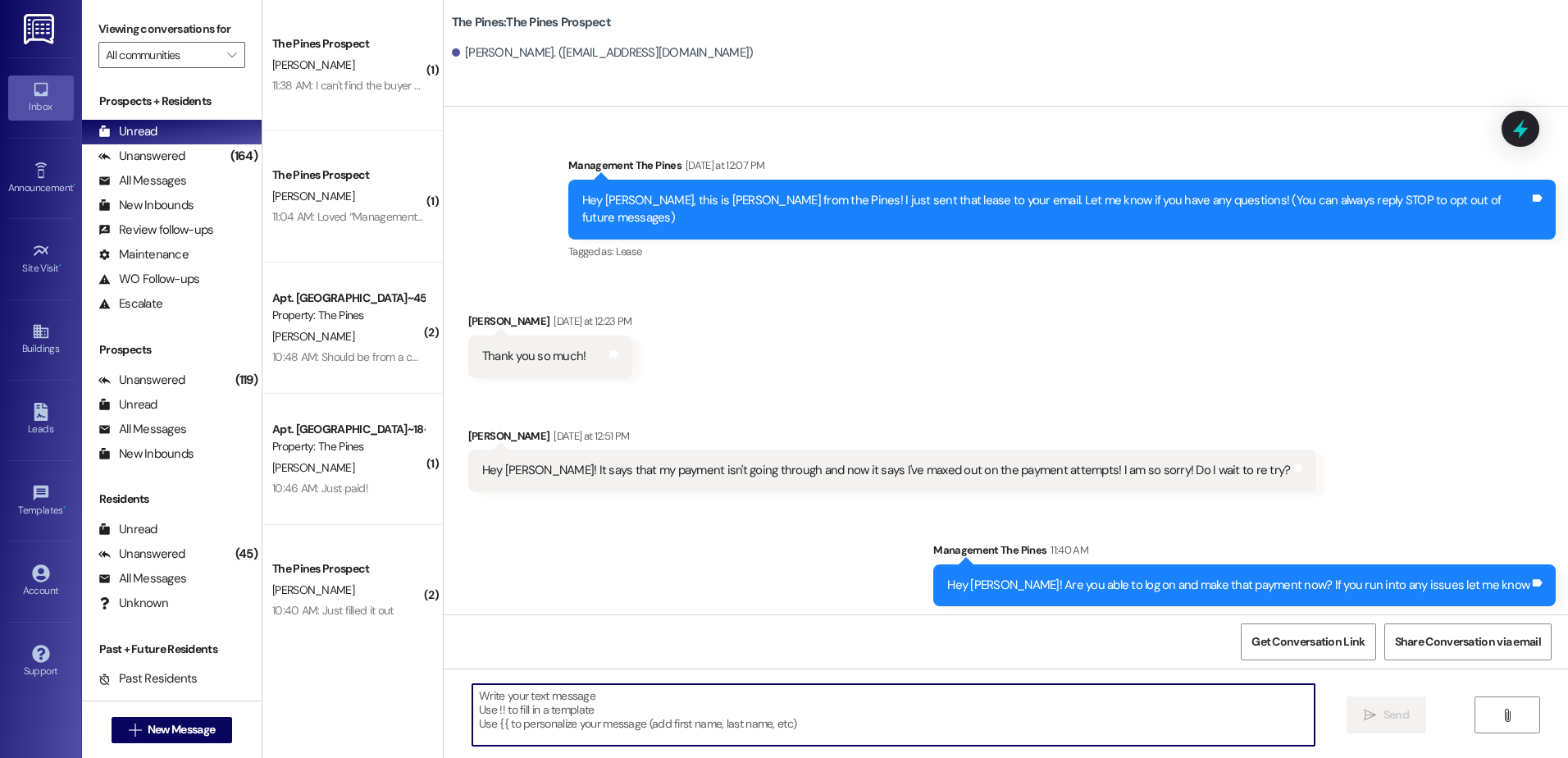
click at [531, 711] on textarea at bounding box center [893, 715] width 842 height 61
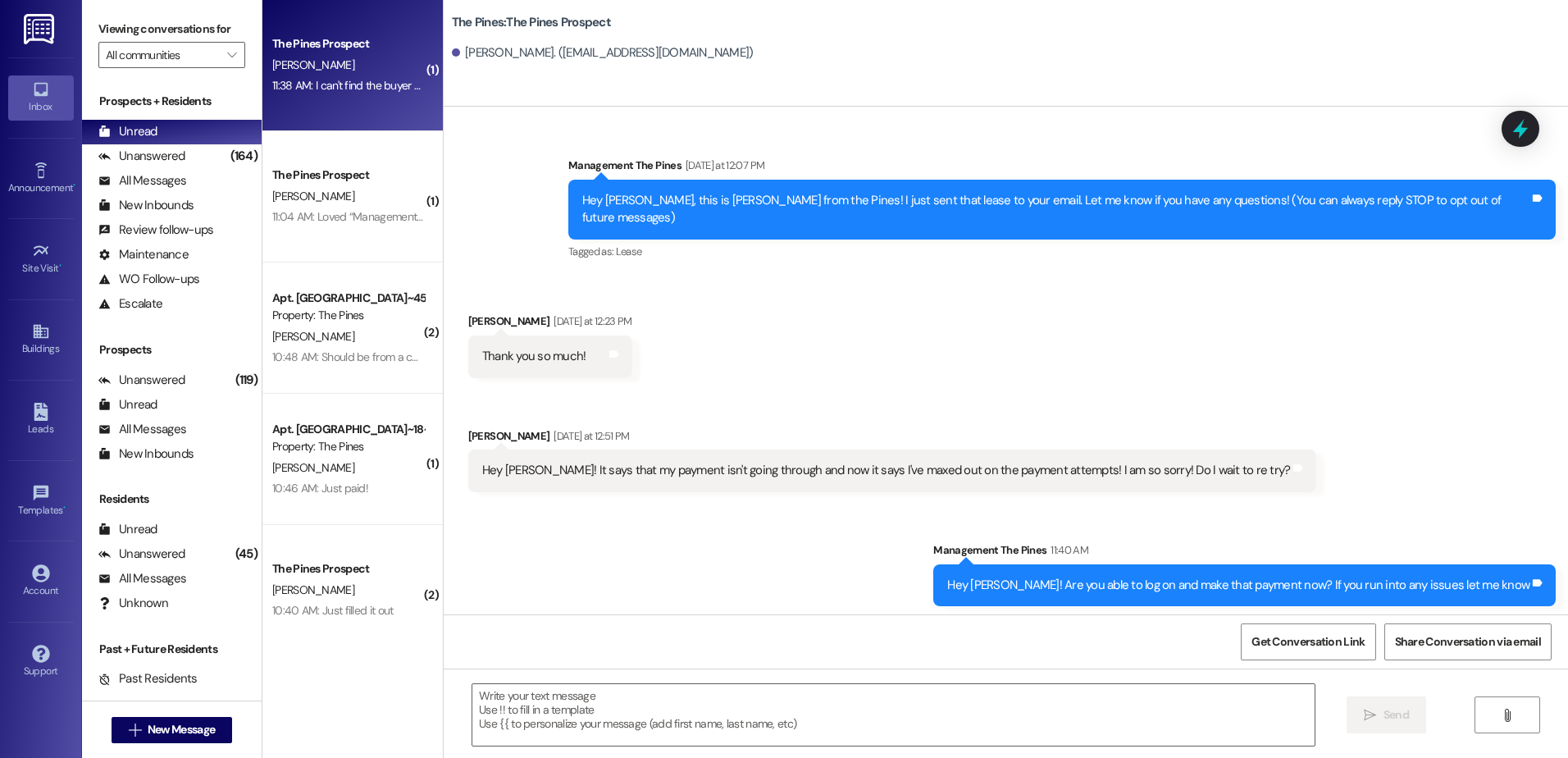
click at [336, 50] on div "The Pines Prospect" at bounding box center [348, 44] width 152 height 18
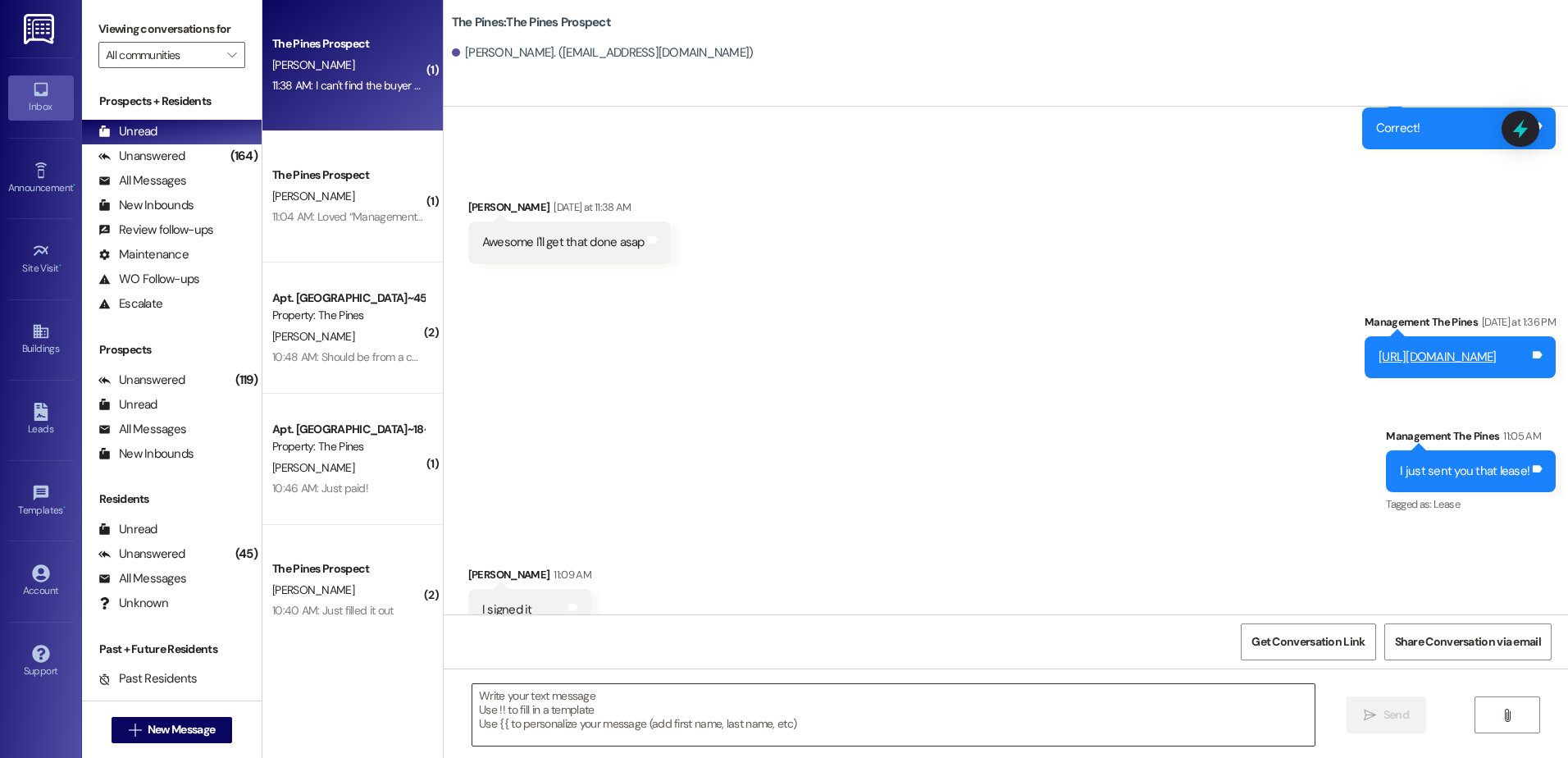
scroll to position [1899, 0]
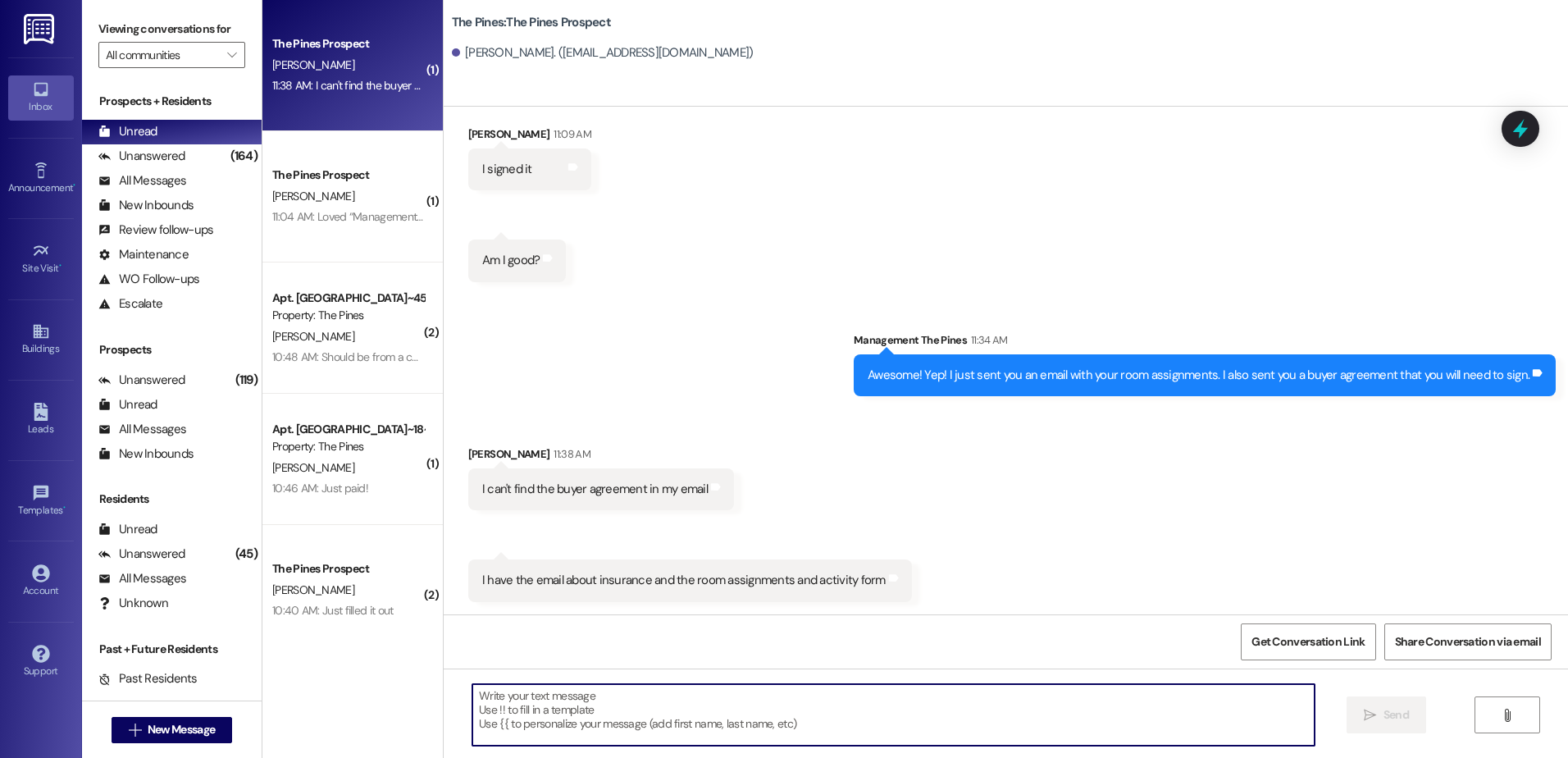
click at [568, 713] on textarea at bounding box center [893, 715] width 842 height 61
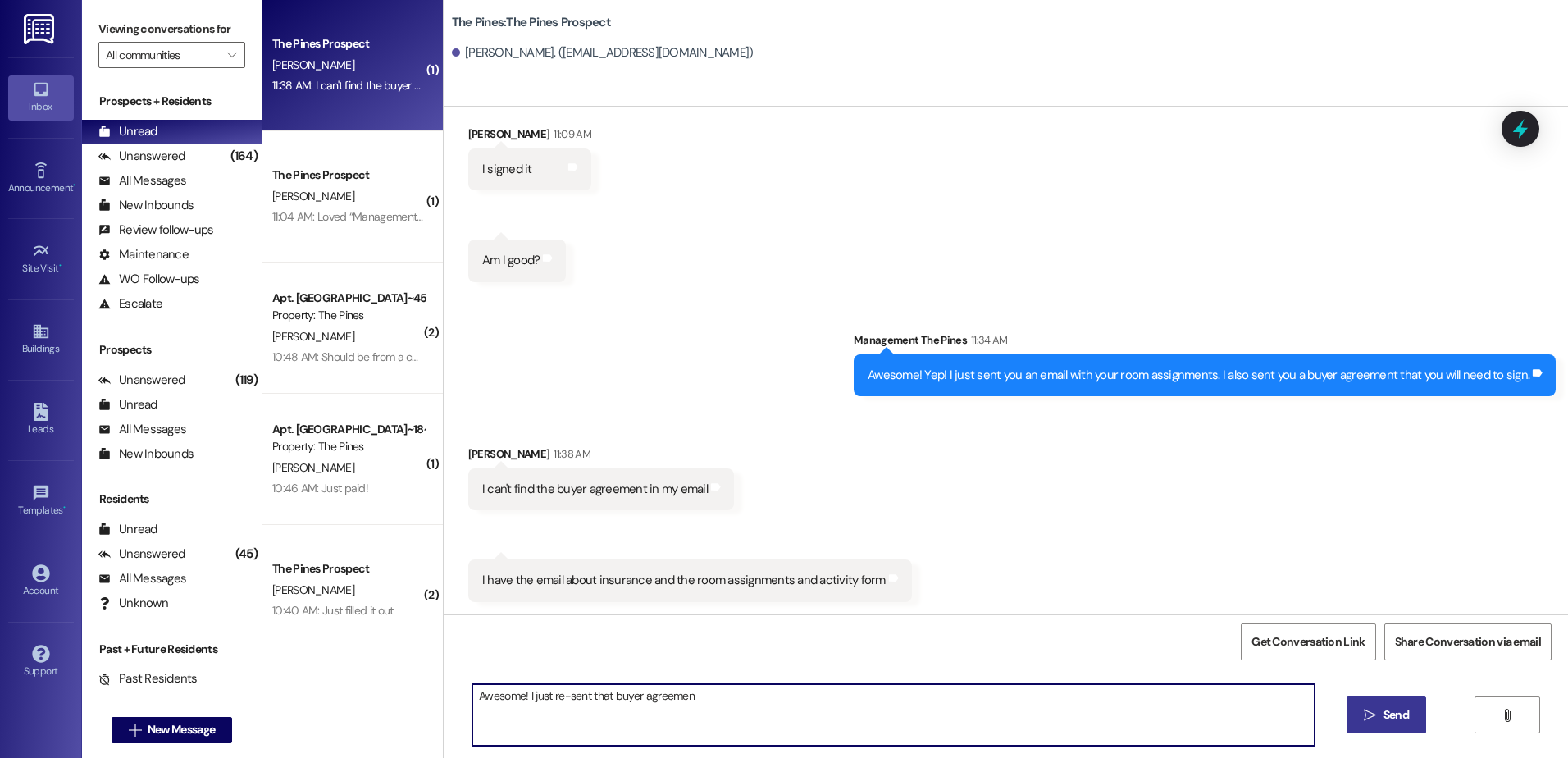
type textarea "Awesome! I just re-sent that buyer agreement"
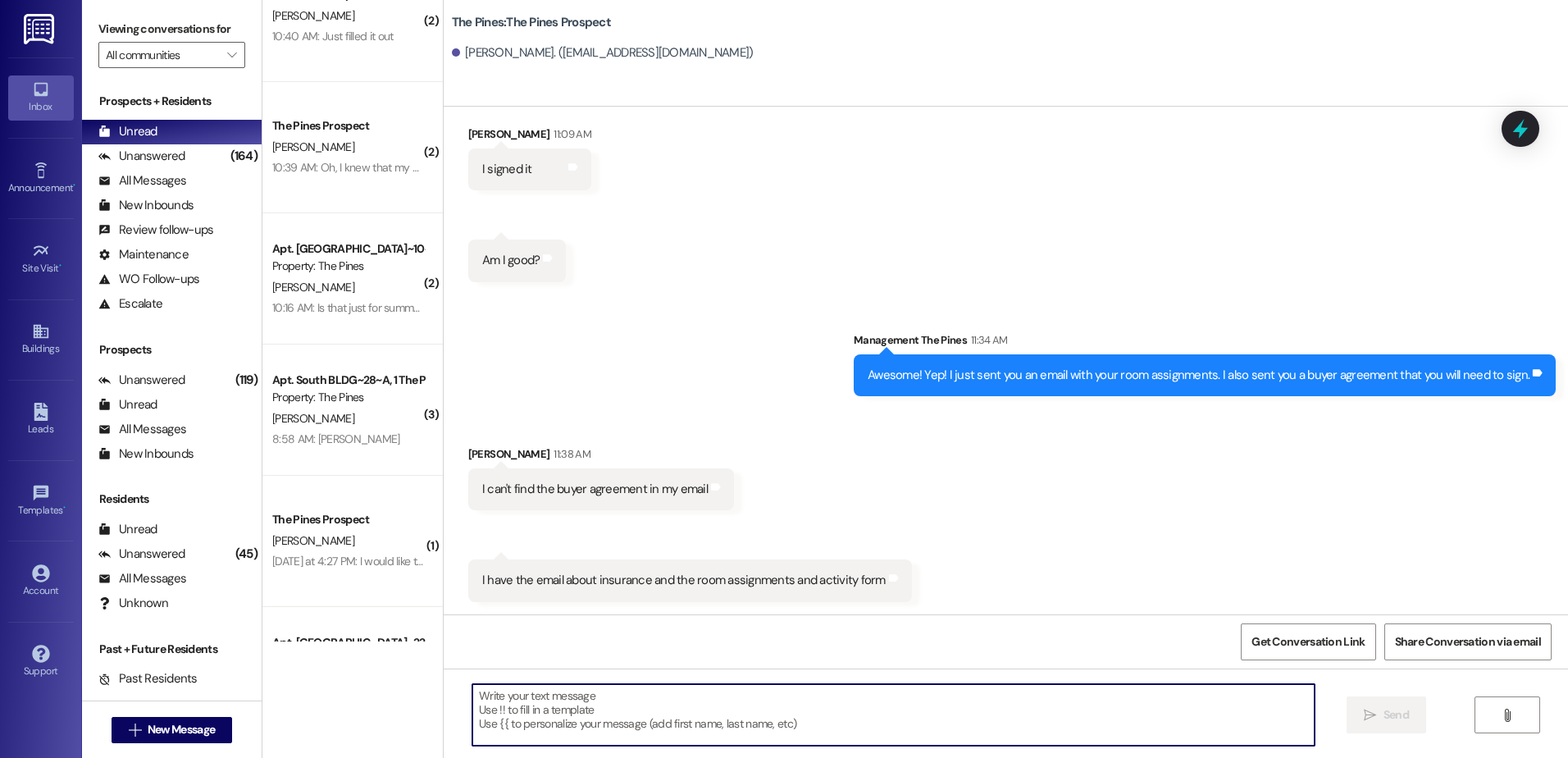
scroll to position [656, 0]
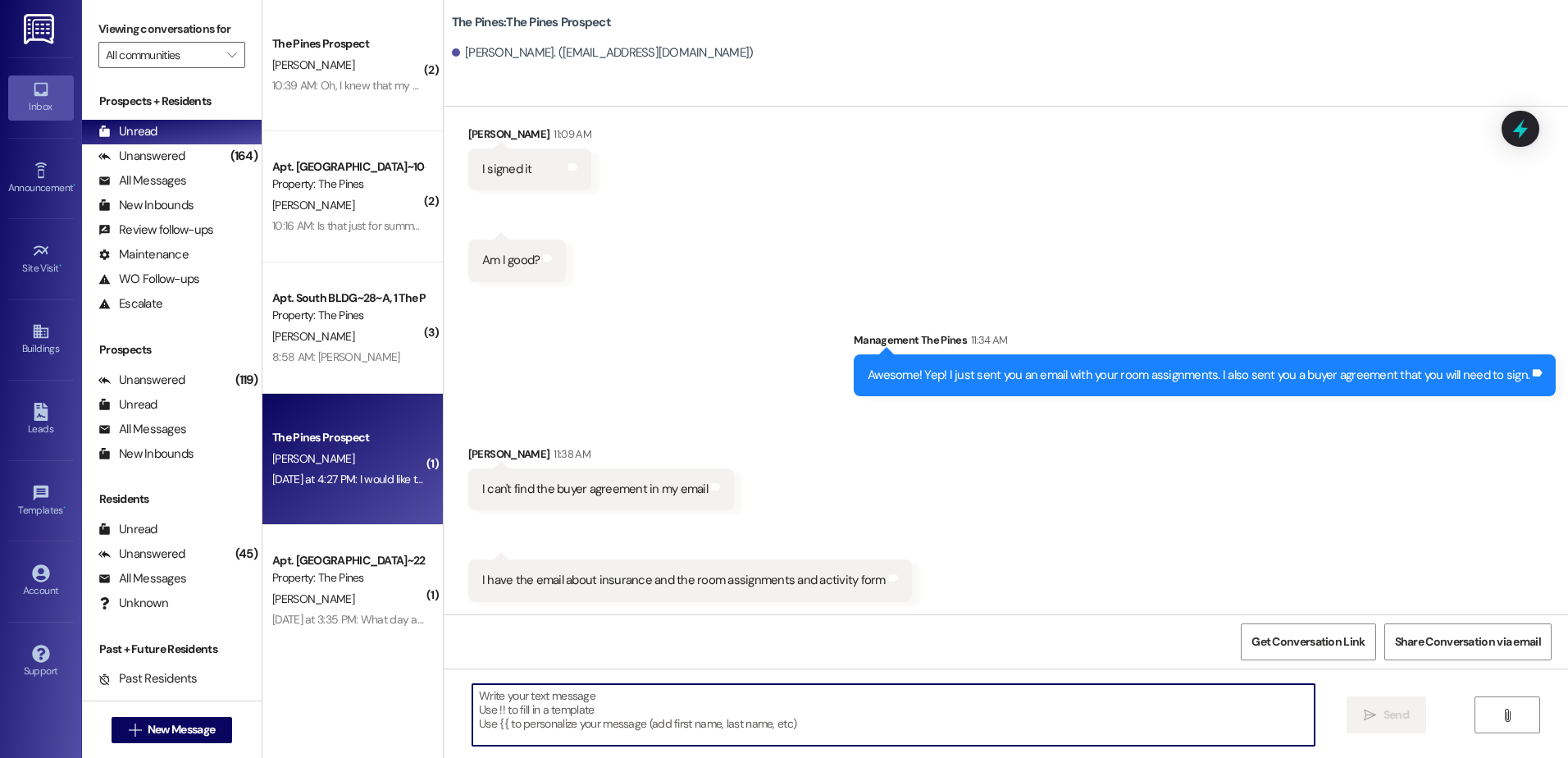
click at [348, 496] on div "The Pines Prospect L. Sorenson Yesterday at 4:27 PM: I would like to move in on…" at bounding box center [352, 458] width 180 height 131
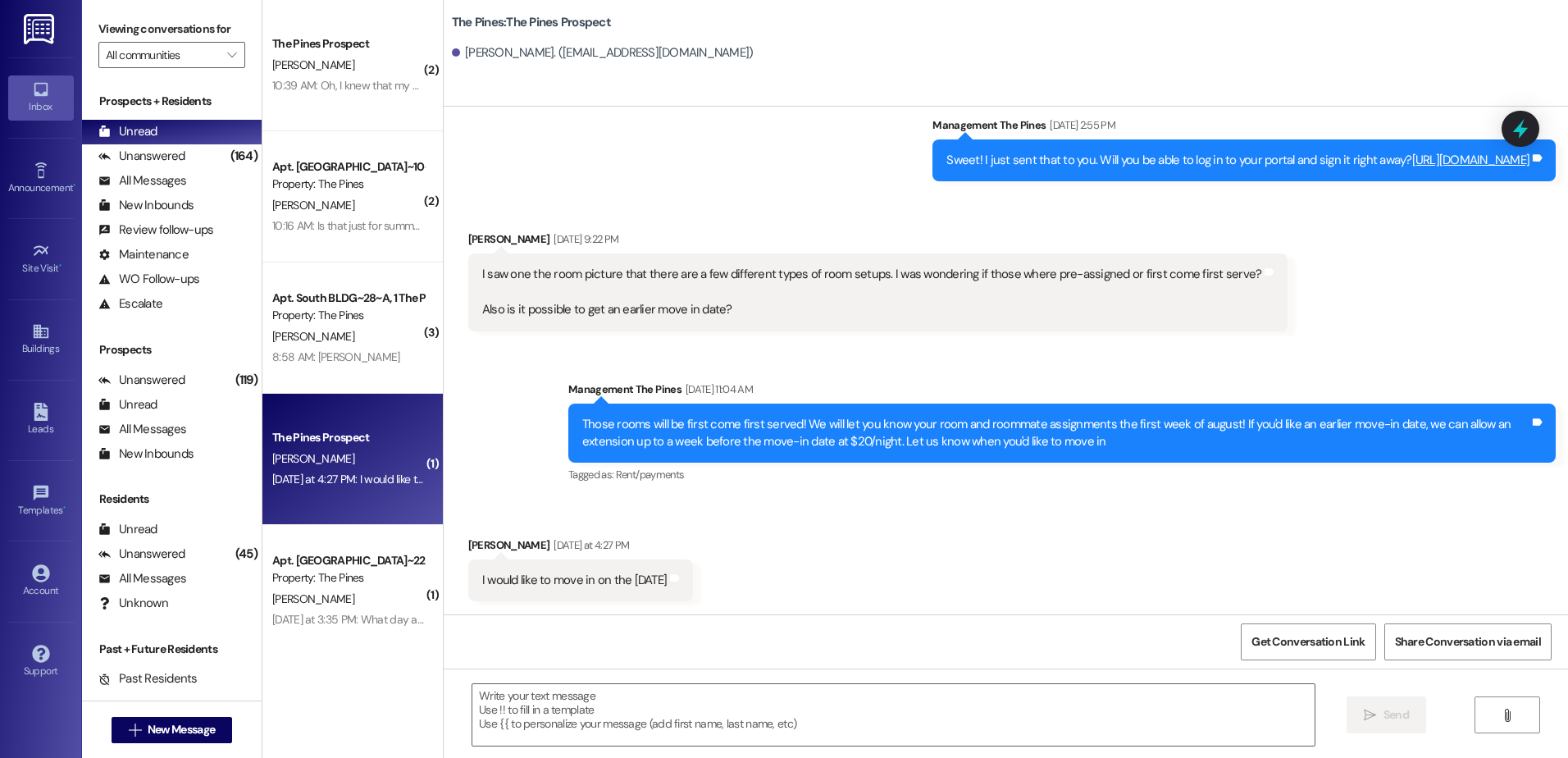
scroll to position [1128, 0]
click at [535, 697] on textarea at bounding box center [893, 715] width 842 height 61
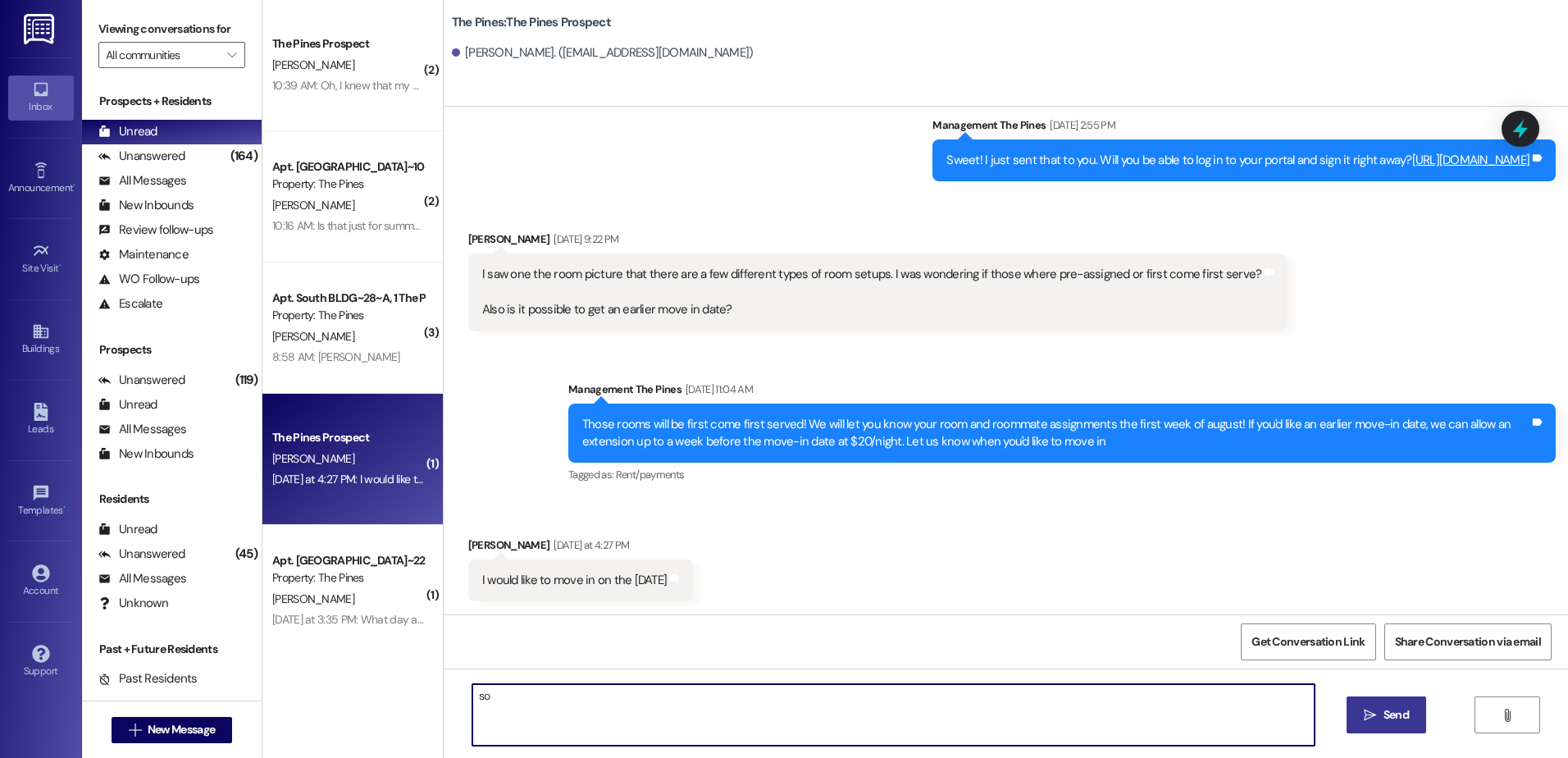
type textarea "s"
type textarea "Sounds good1 I just made that note. It will just be a $25/night charge."
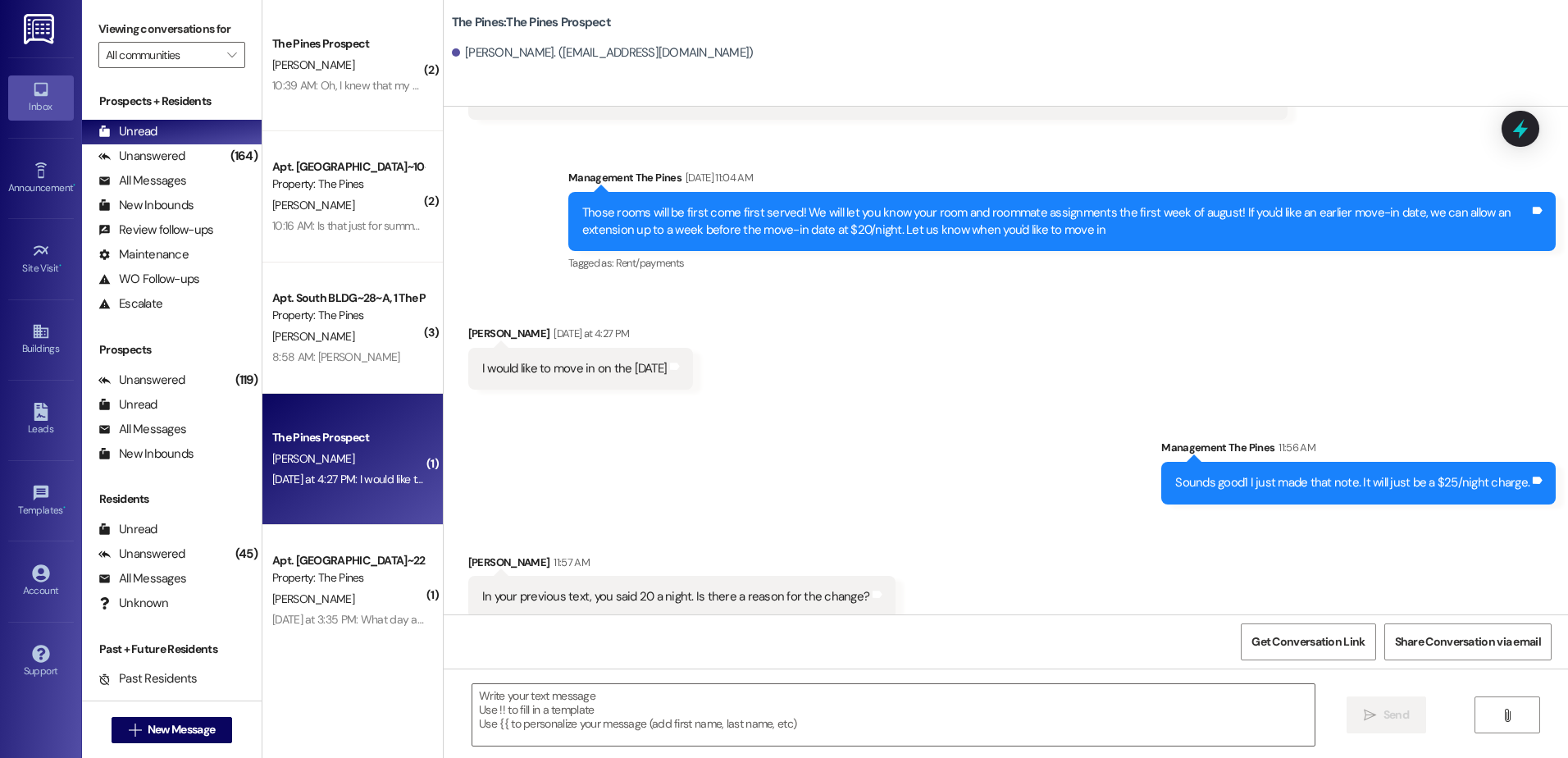
scroll to position [1356, 0]
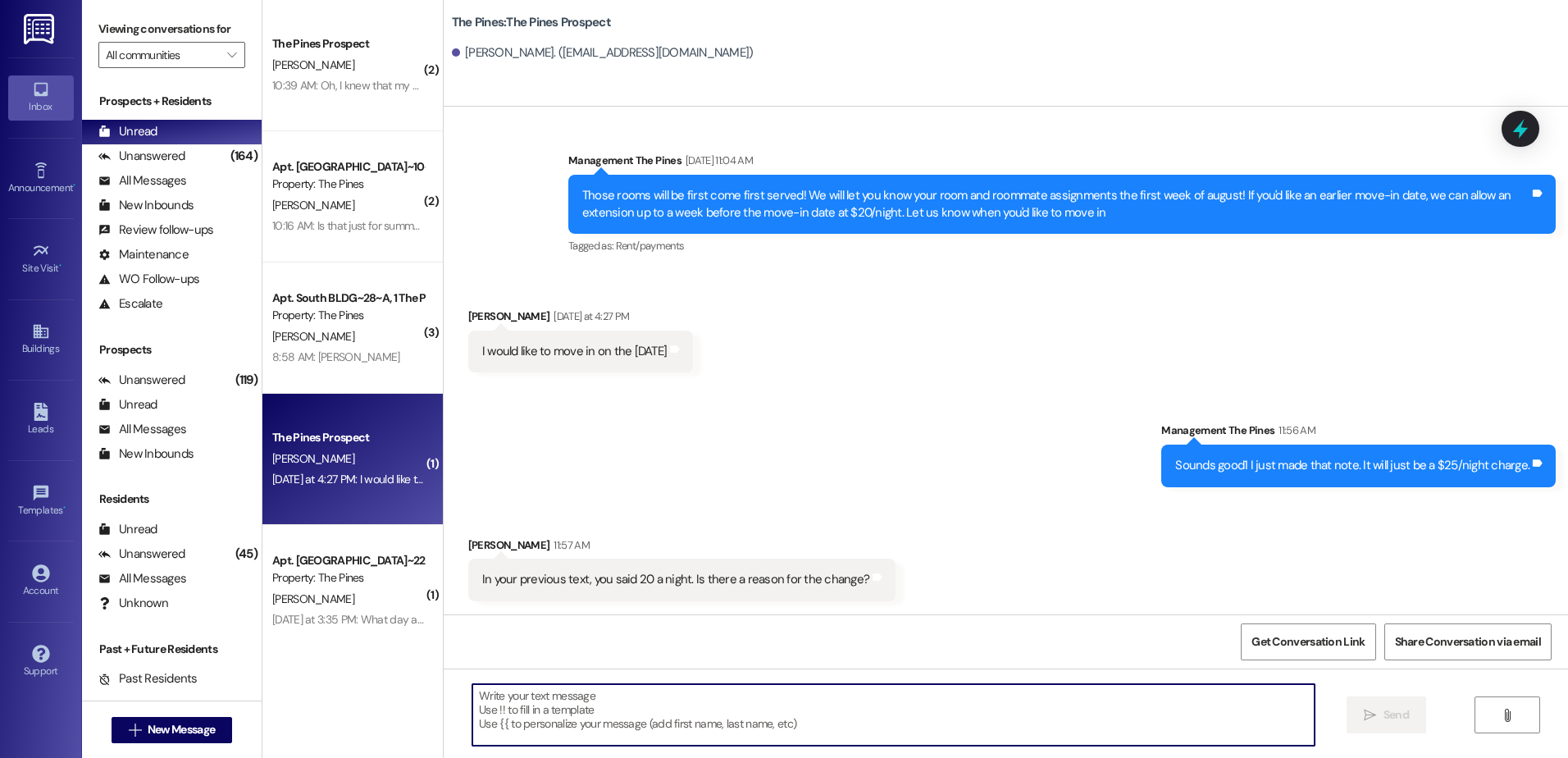
click at [582, 720] on textarea at bounding box center [893, 715] width 842 height 61
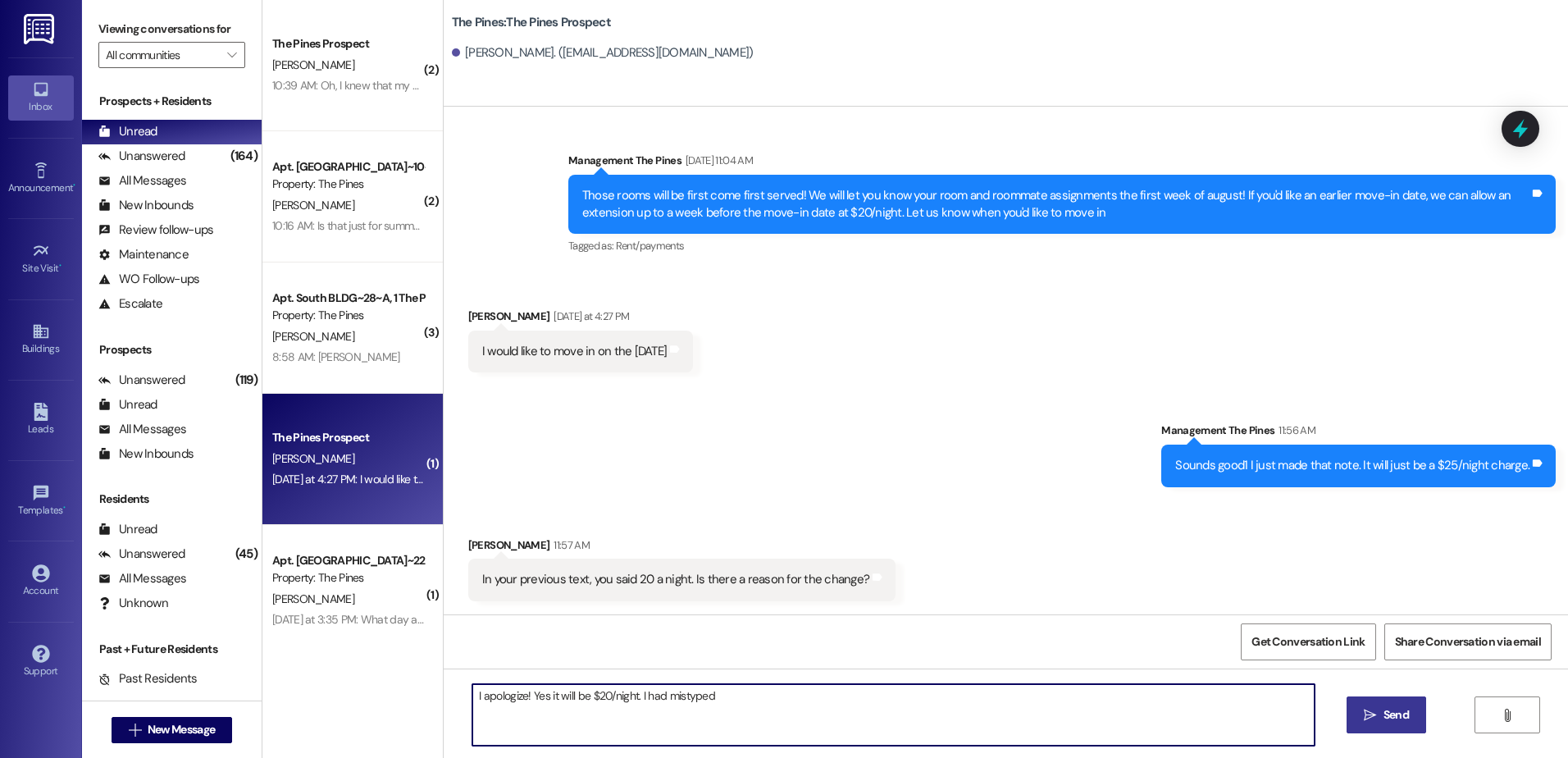
type textarea "I apologize! Yes it will be $20/night. I had mistyped."
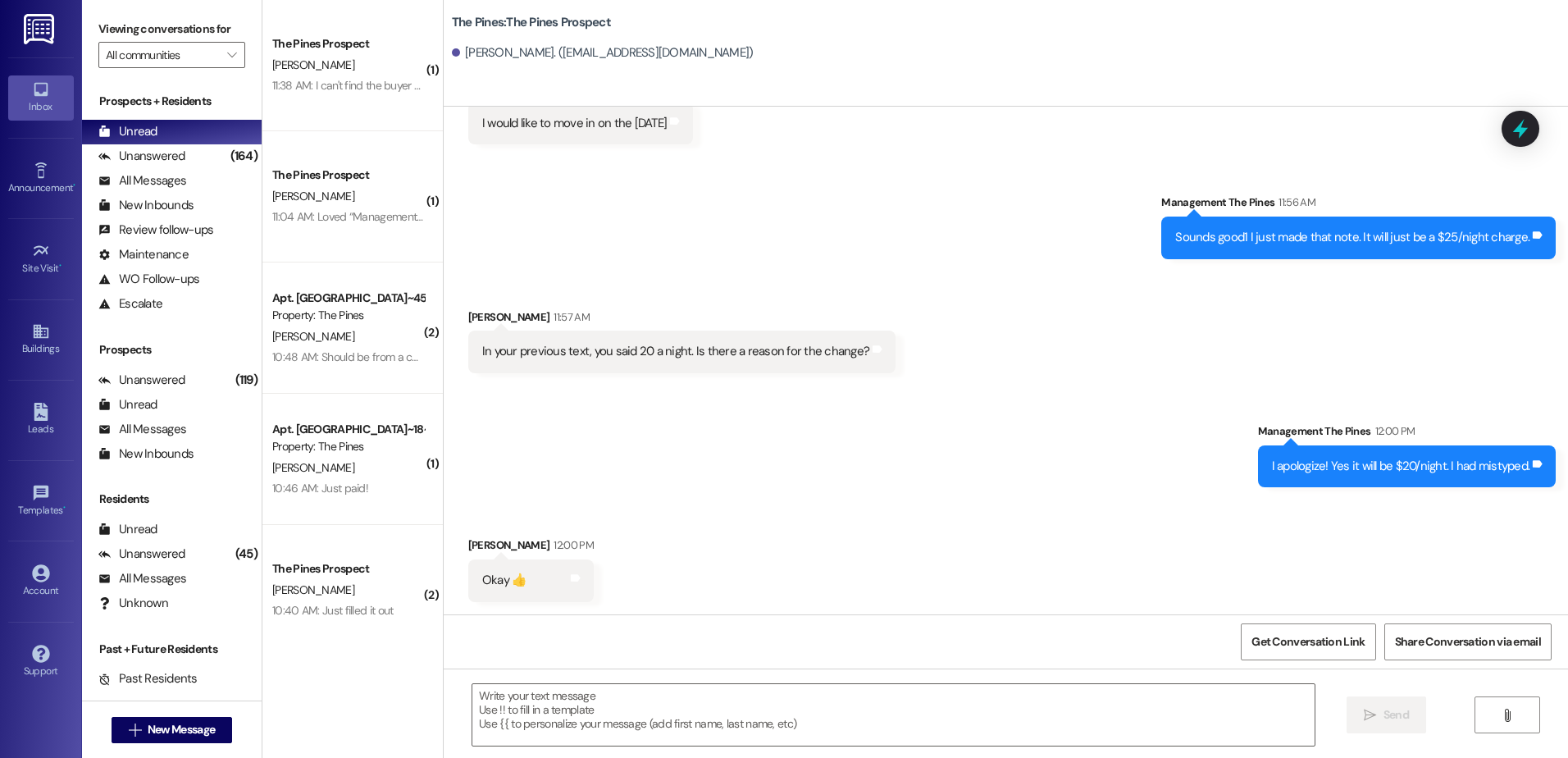
scroll to position [1585, 0]
click at [164, 726] on span "New Message" at bounding box center [181, 730] width 68 height 18
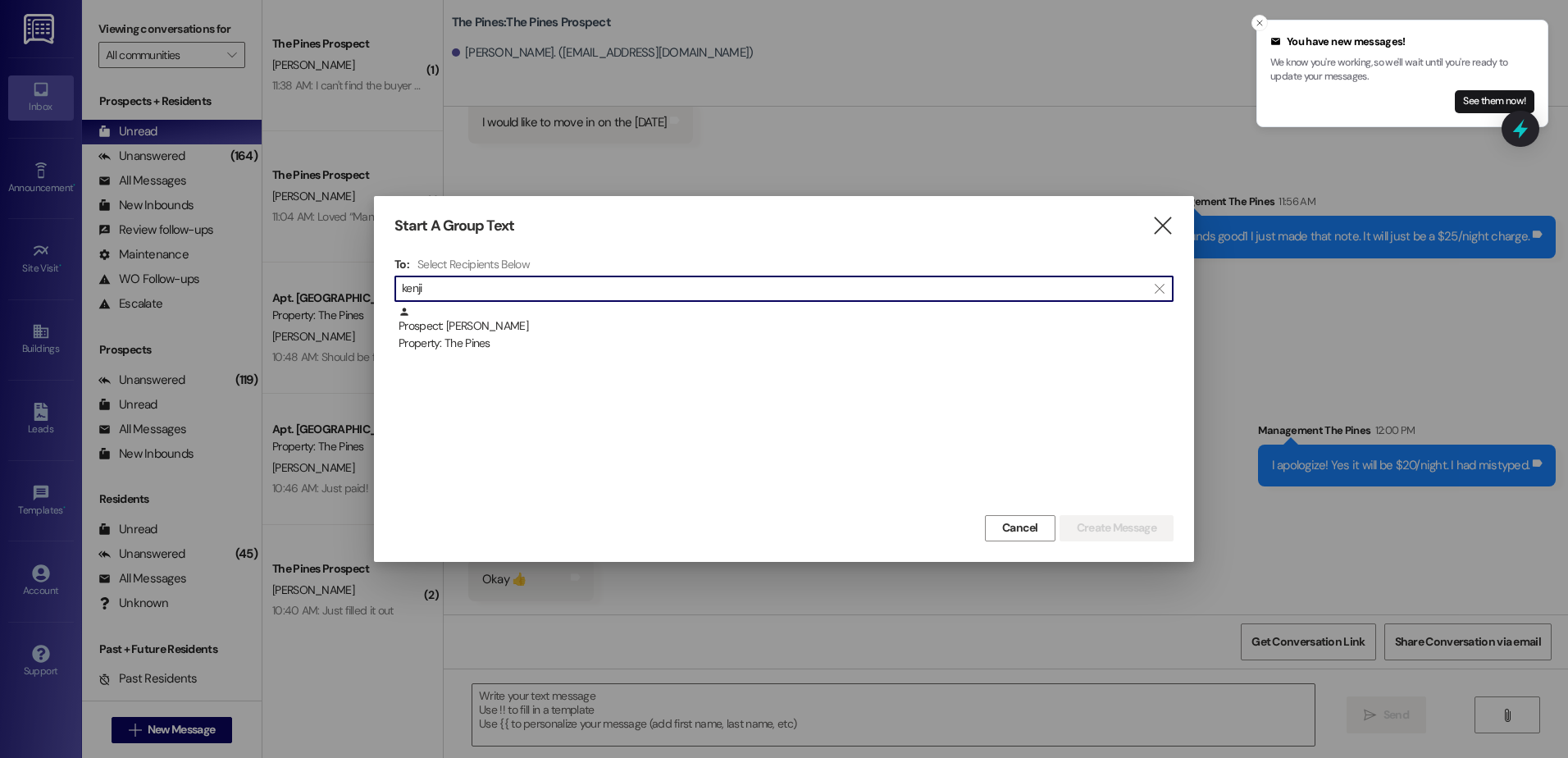
type input "kenji"
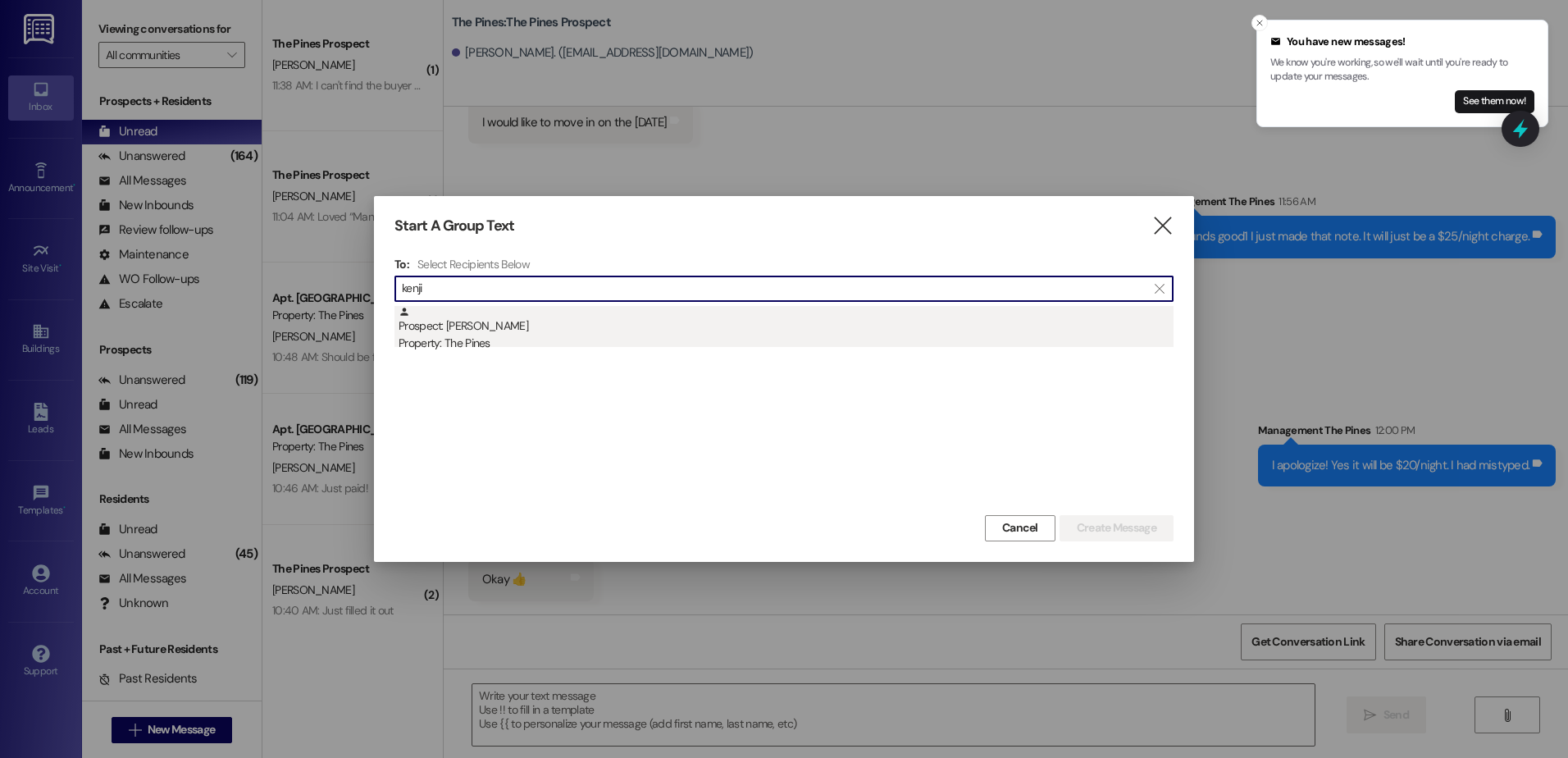
click at [639, 329] on div "Prospect: Kenji Abe Property: The Pines" at bounding box center [786, 328] width 775 height 47
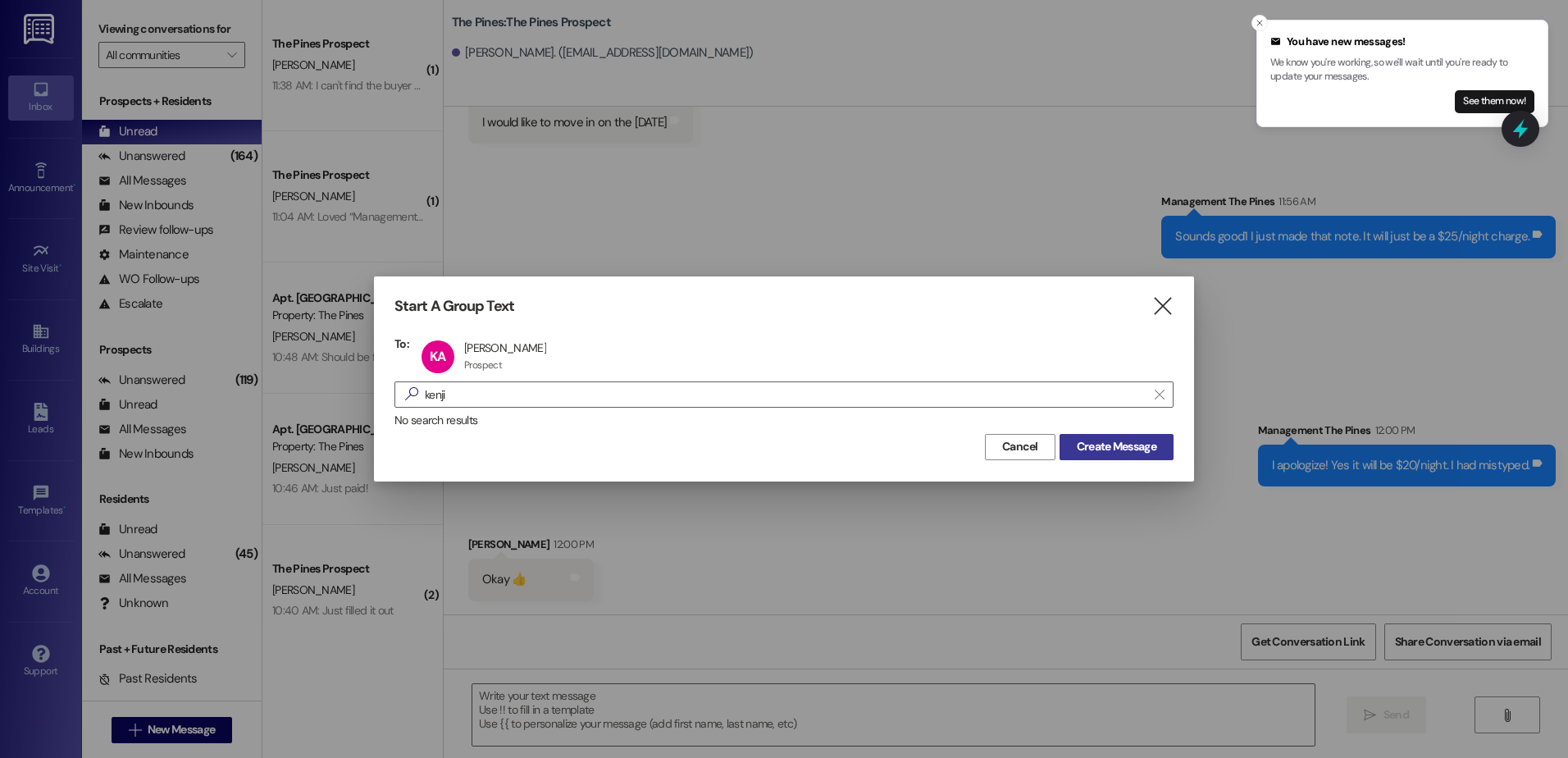
click at [1100, 435] on button "Create Message" at bounding box center [1116, 447] width 114 height 26
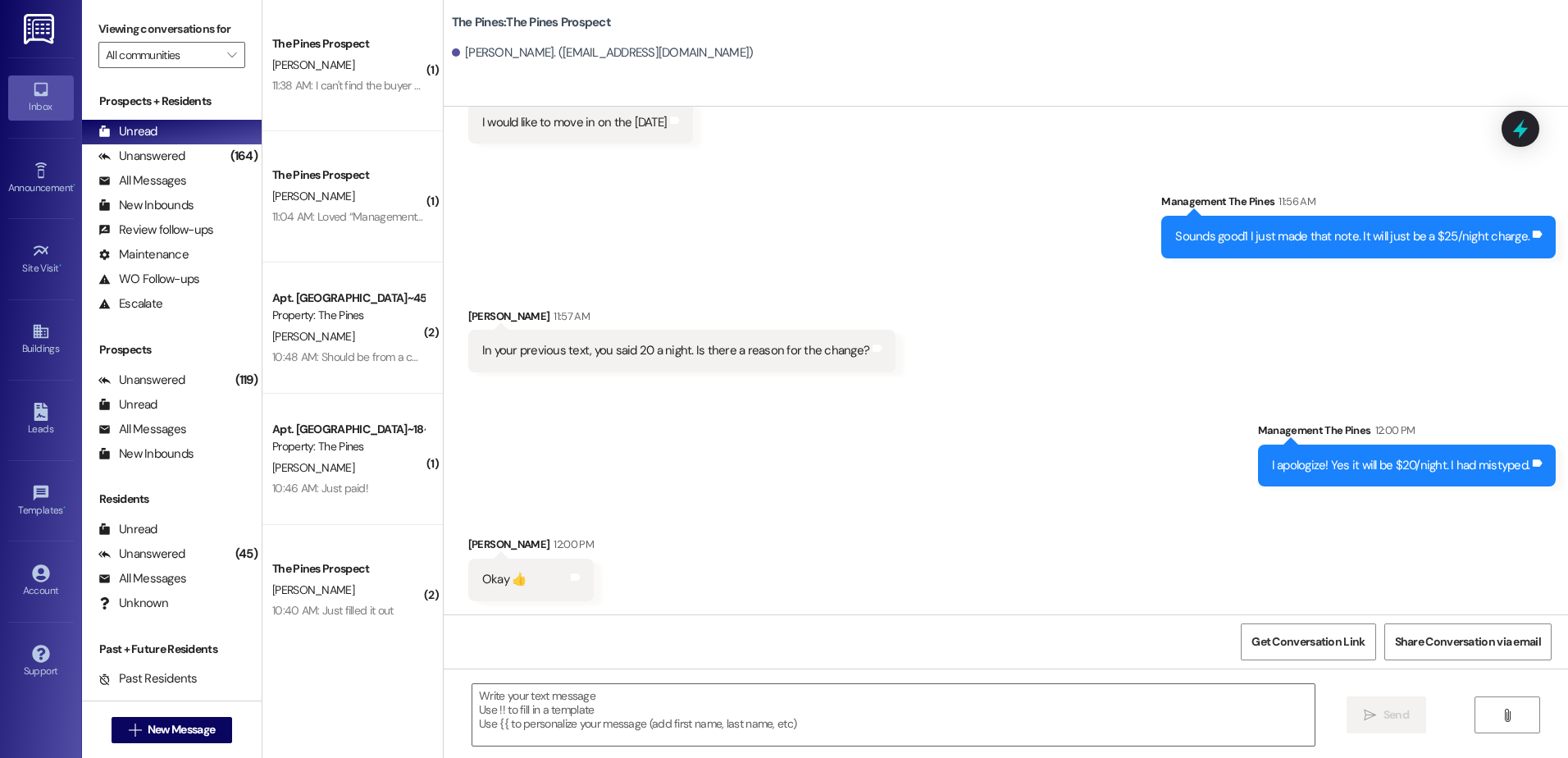
scroll to position [1312, 0]
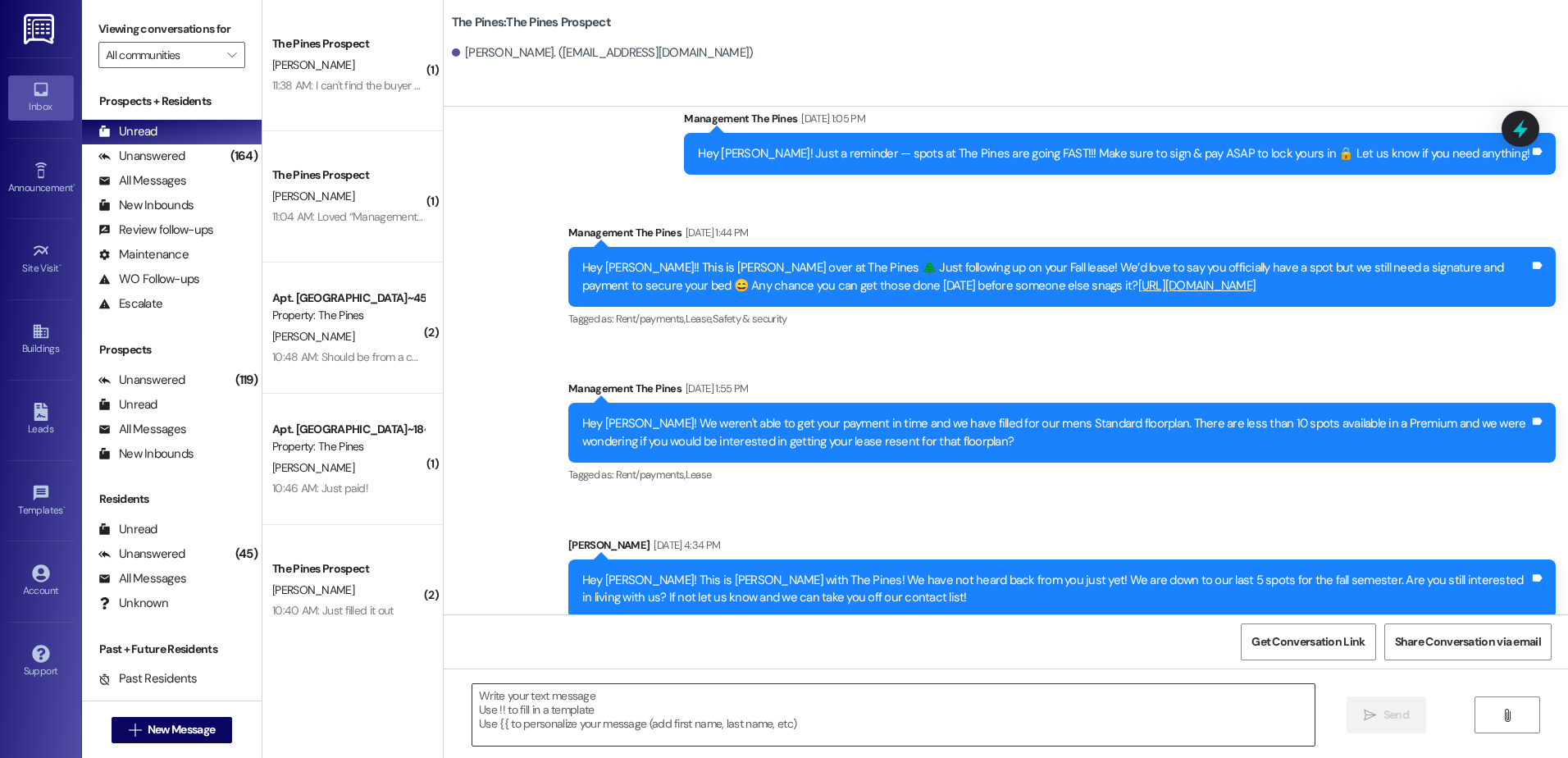
click at [635, 723] on textarea at bounding box center [893, 715] width 842 height 61
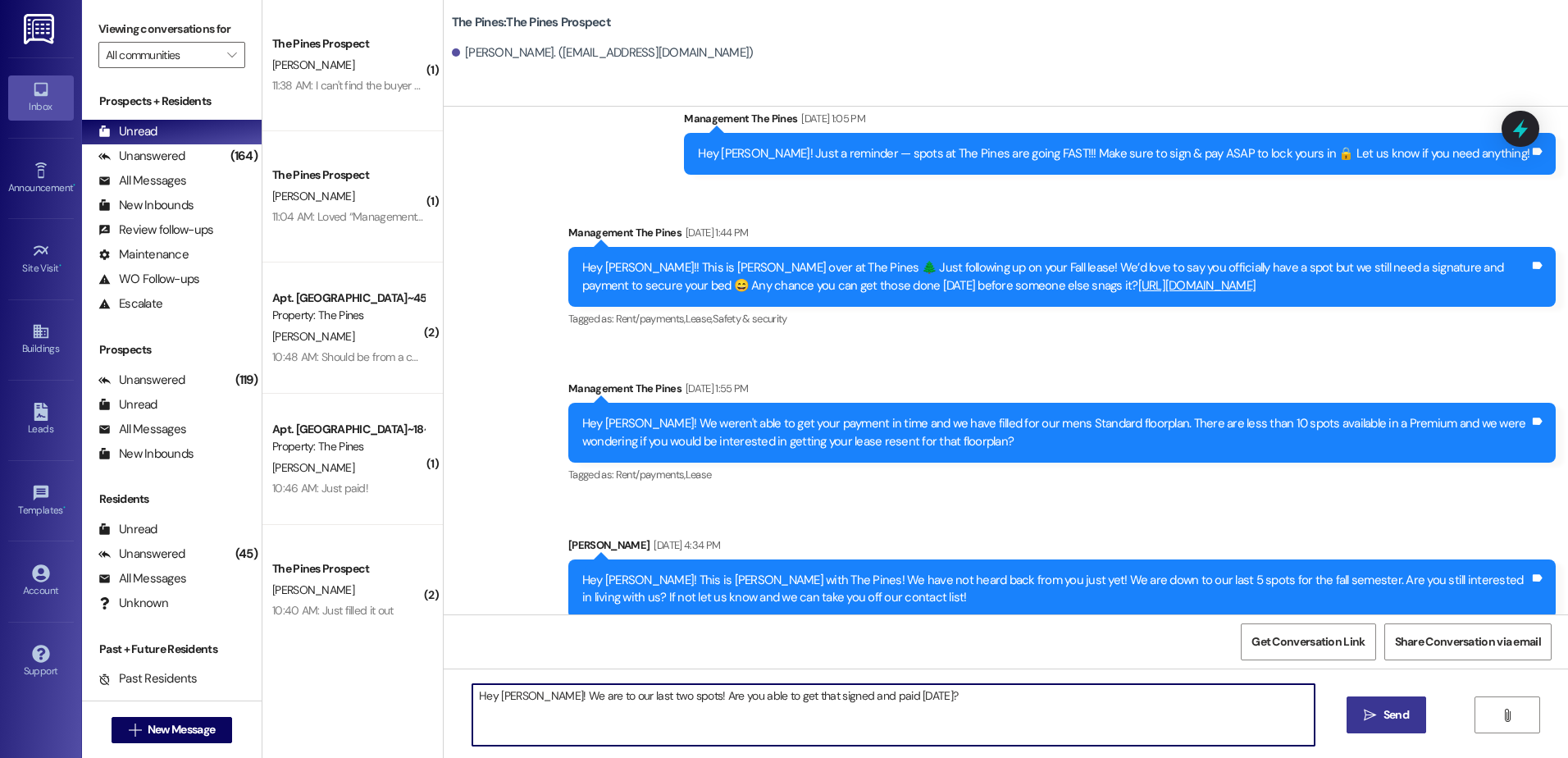
drag, startPoint x: 910, startPoint y: 688, endPoint x: 456, endPoint y: 689, distance: 454.0
click at [464, 689] on div "Hey Kenji! We are to our last two spots! Are you able to get that signed and pa…" at bounding box center [885, 715] width 843 height 63
type textarea "Hey Kenji! We are to our last two spots! Are you able to get that signed and pa…"
click at [1369, 718] on icon "" at bounding box center [1370, 715] width 12 height 13
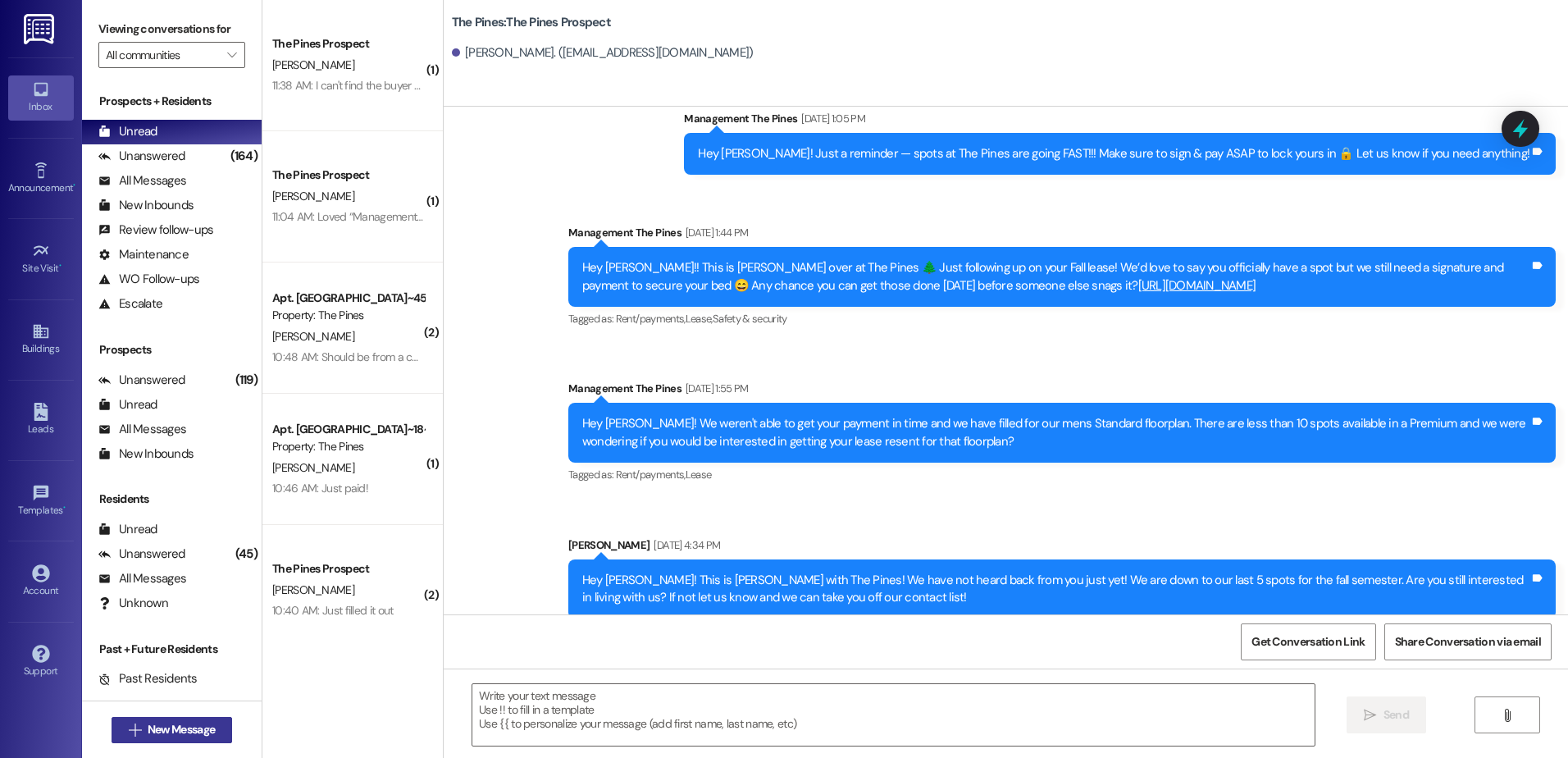
scroll to position [1426, 0]
